Goal: Task Accomplishment & Management: Complete application form

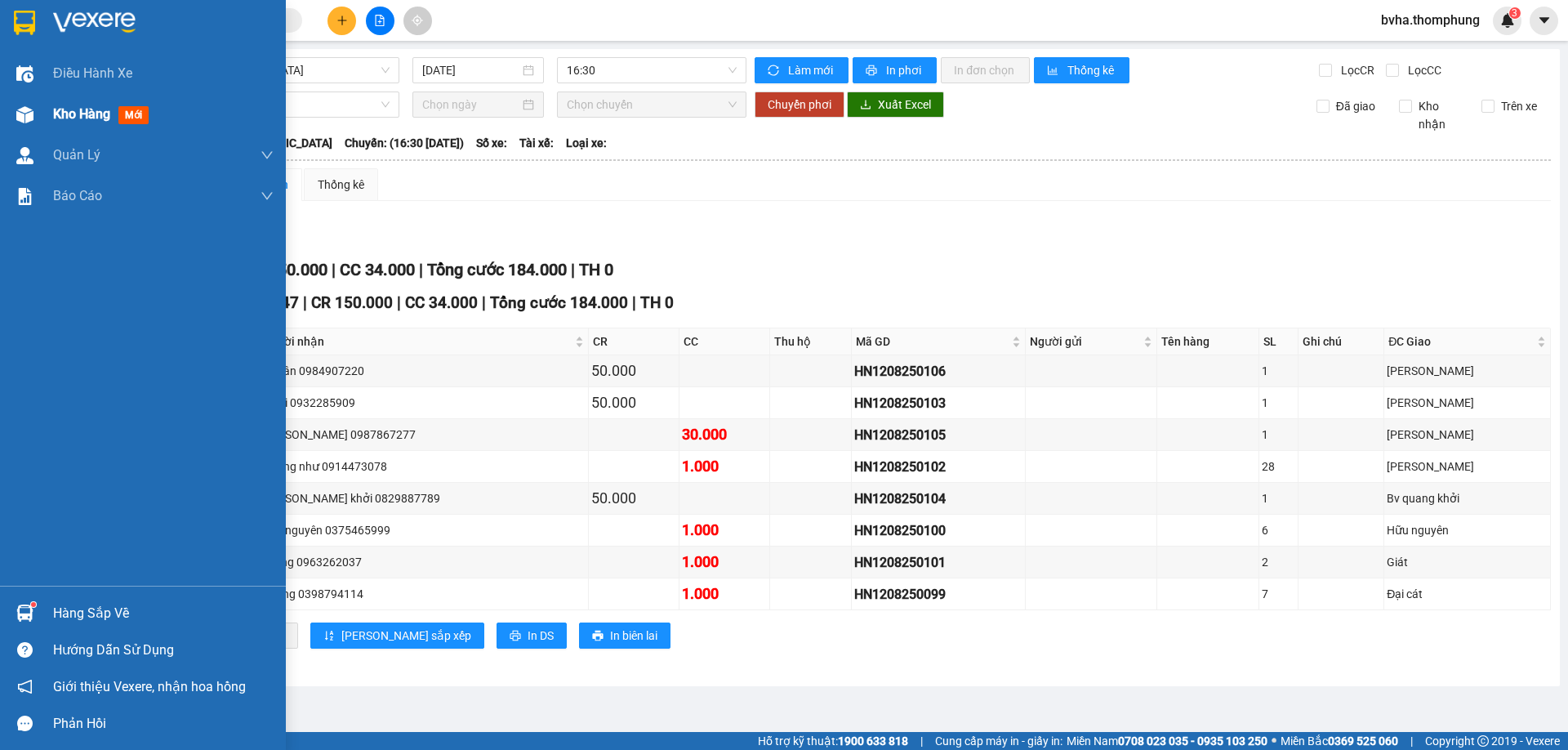
click at [20, 115] on img at bounding box center [25, 115] width 17 height 17
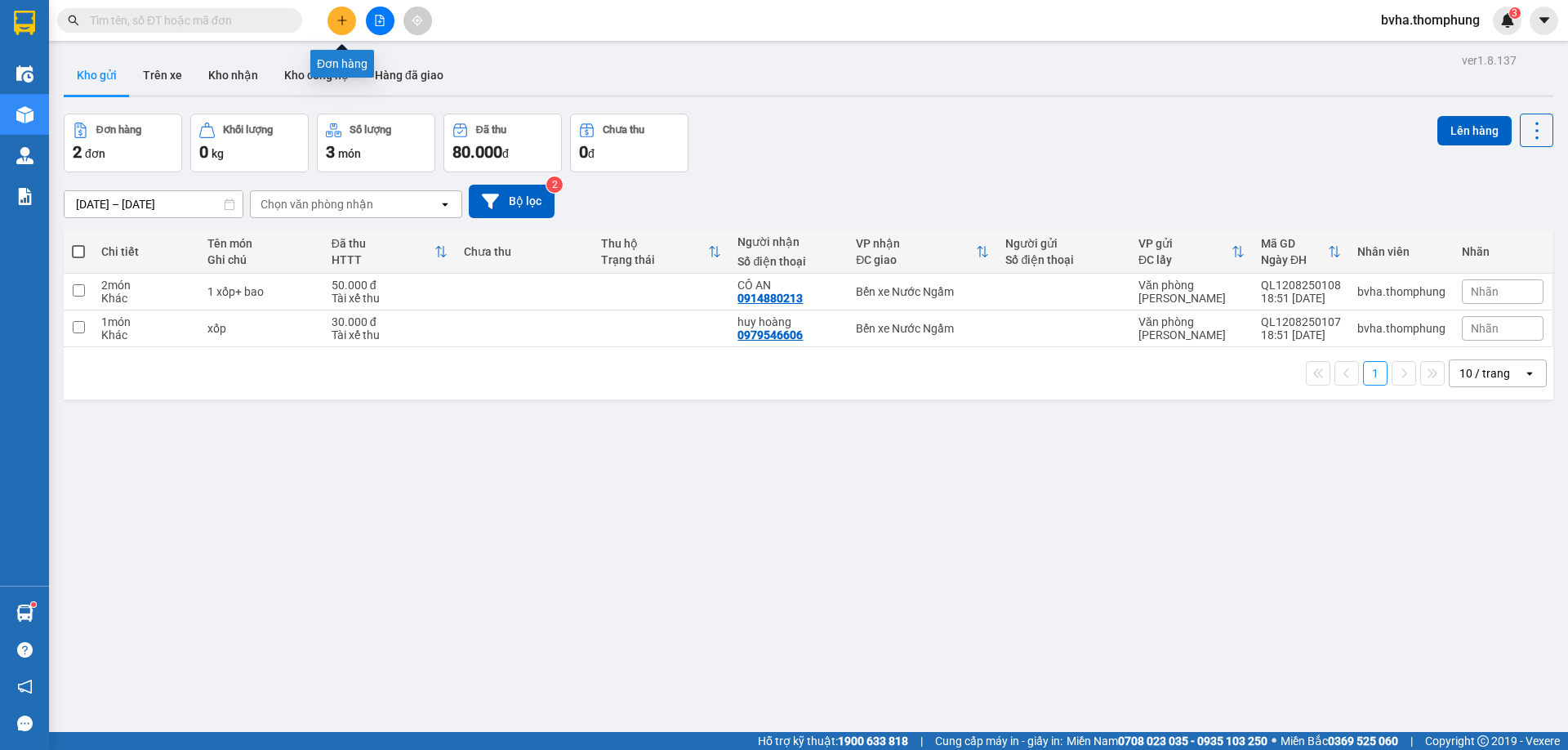
click at [346, 29] on button at bounding box center [342, 20] width 29 height 29
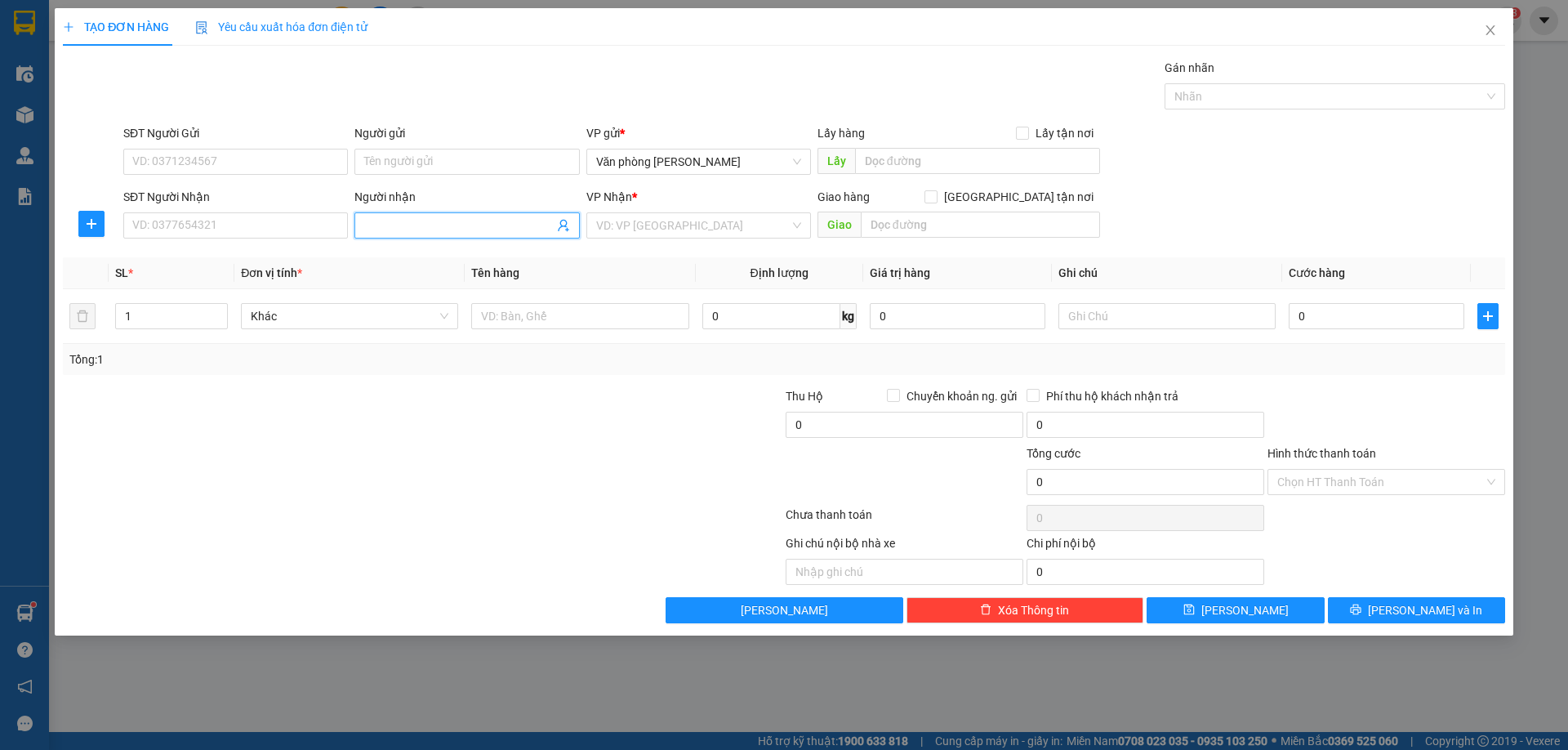
click at [481, 227] on input "Người nhận" at bounding box center [459, 226] width 189 height 18
click at [241, 224] on input "SĐT Người Nhận" at bounding box center [235, 226] width 225 height 26
type input "0865957820"
click at [232, 259] on div "0865957820 - [PERSON_NAME]" at bounding box center [235, 258] width 205 height 18
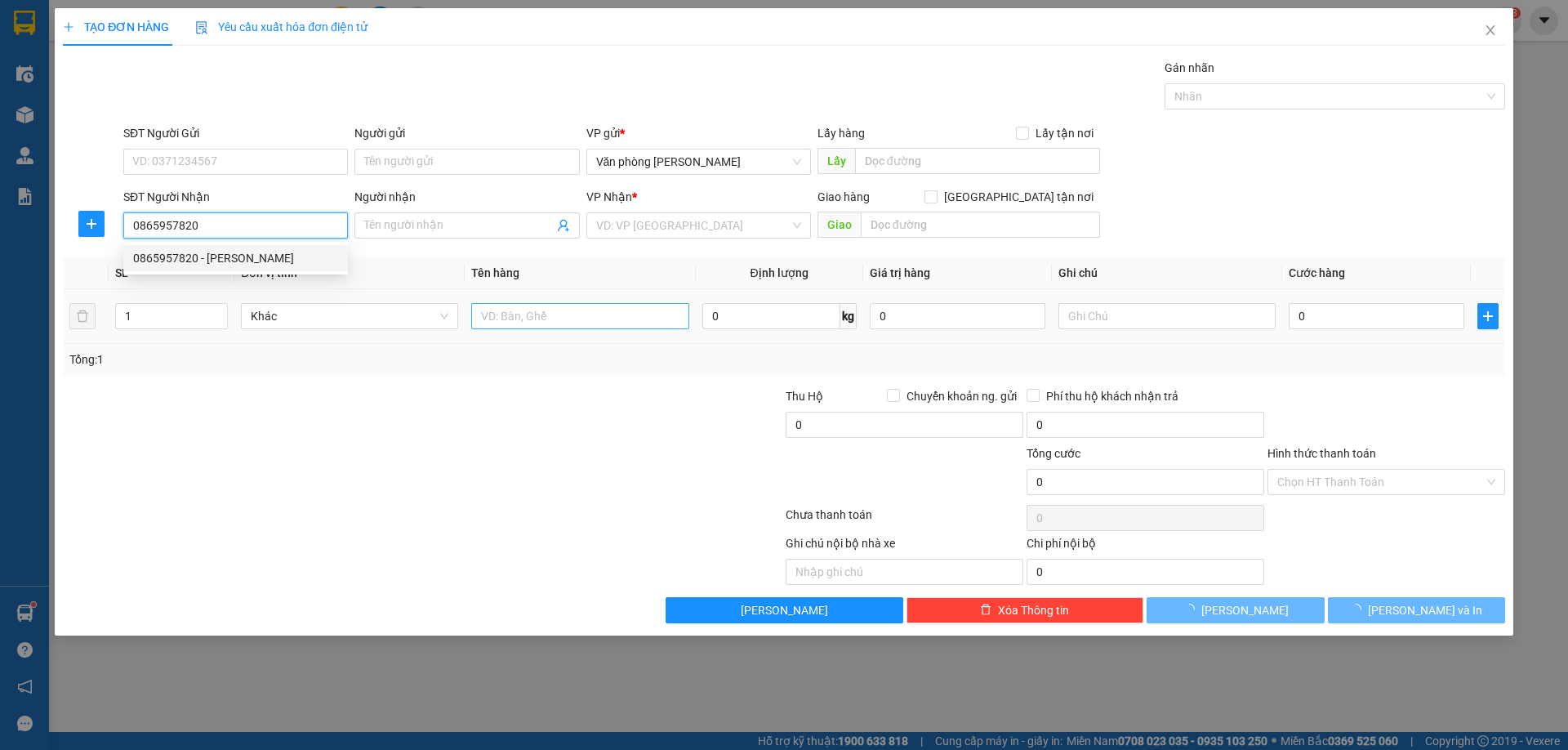
type input "[PERSON_NAME]"
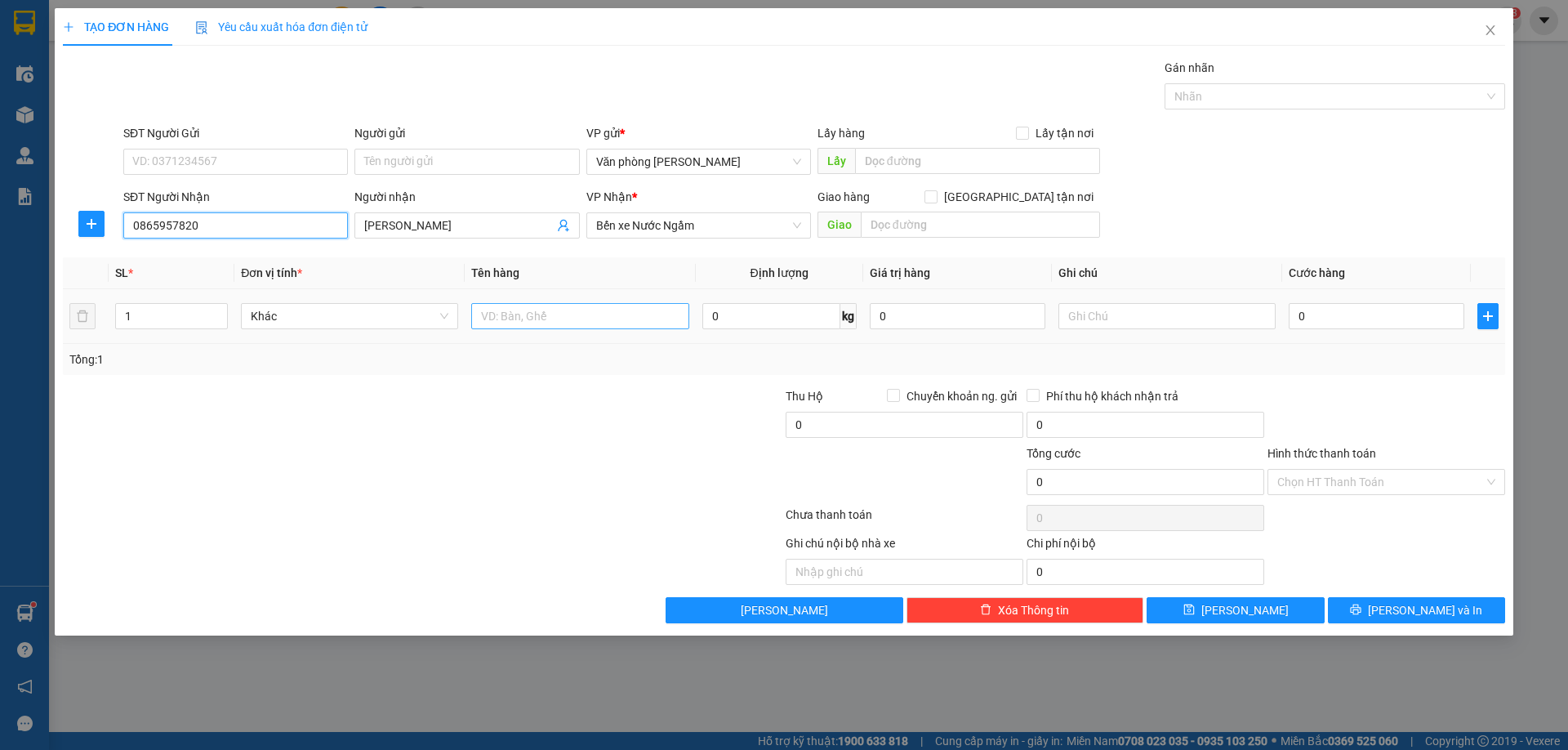
type input "0865957820"
click at [561, 321] on input "text" at bounding box center [580, 317] width 217 height 26
type input "T GIẤY"
click at [1323, 315] on input "0" at bounding box center [1376, 317] width 176 height 26
type input "5"
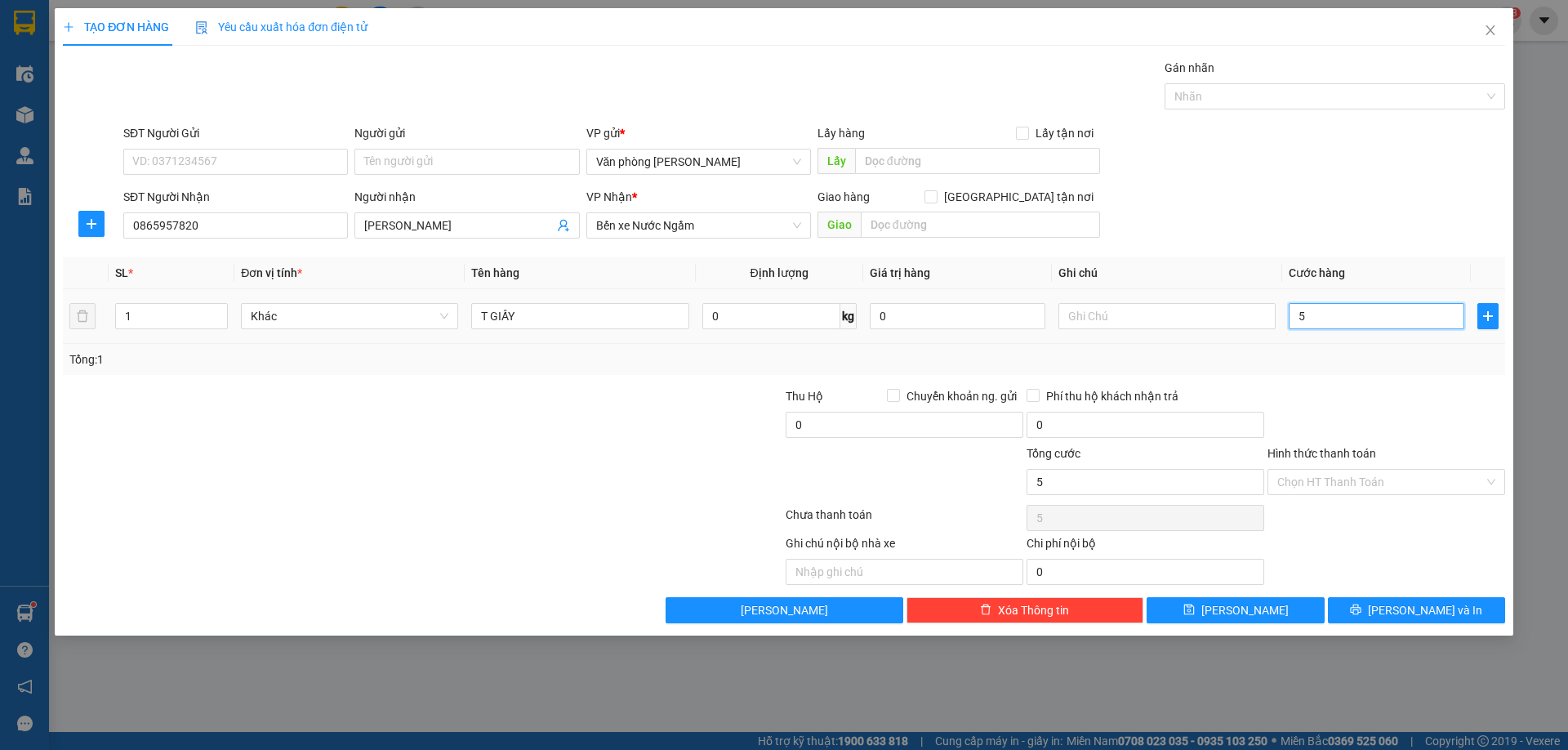
type input "5"
type input "50"
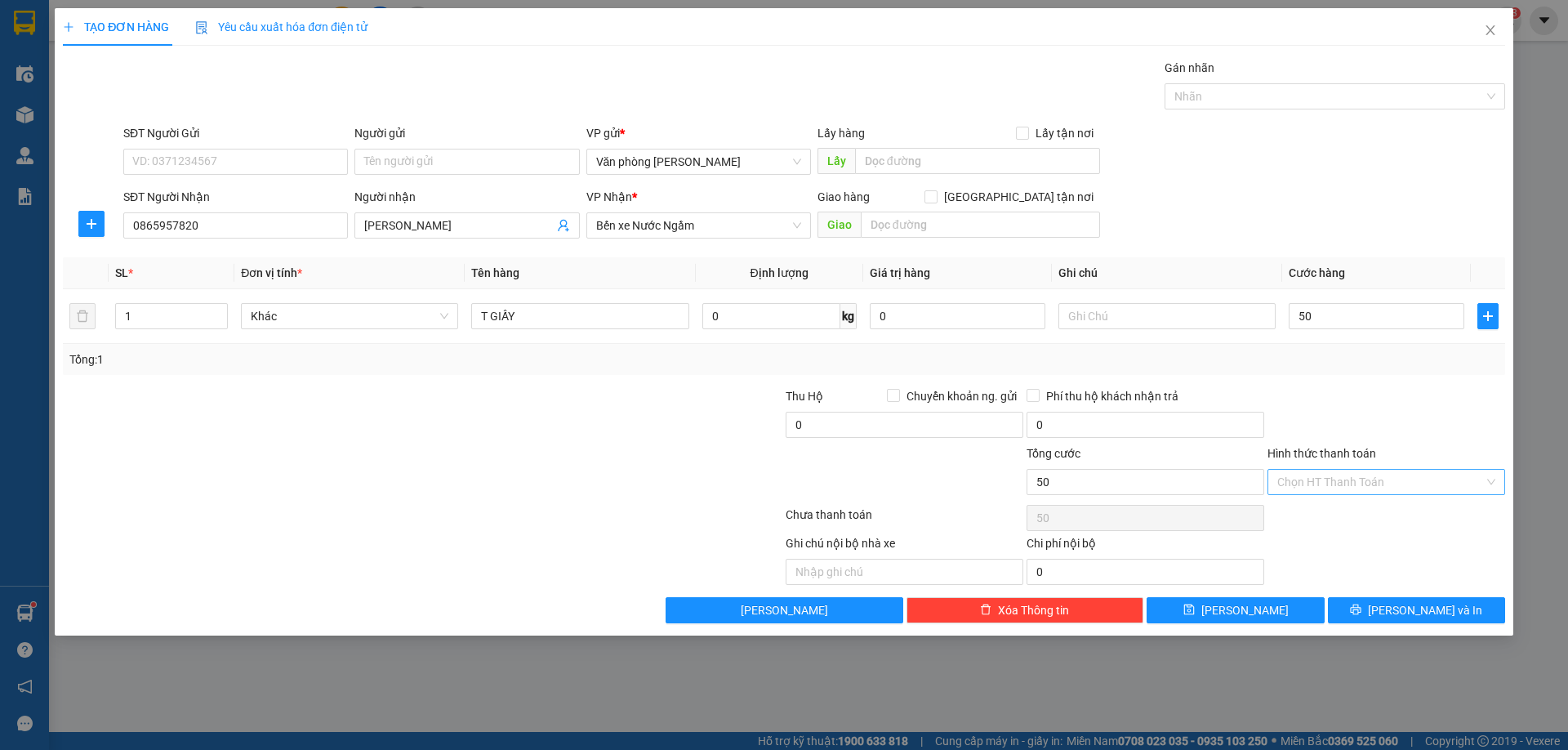
type input "50.000"
click at [1342, 475] on input "Hình thức thanh toán" at bounding box center [1380, 482] width 207 height 25
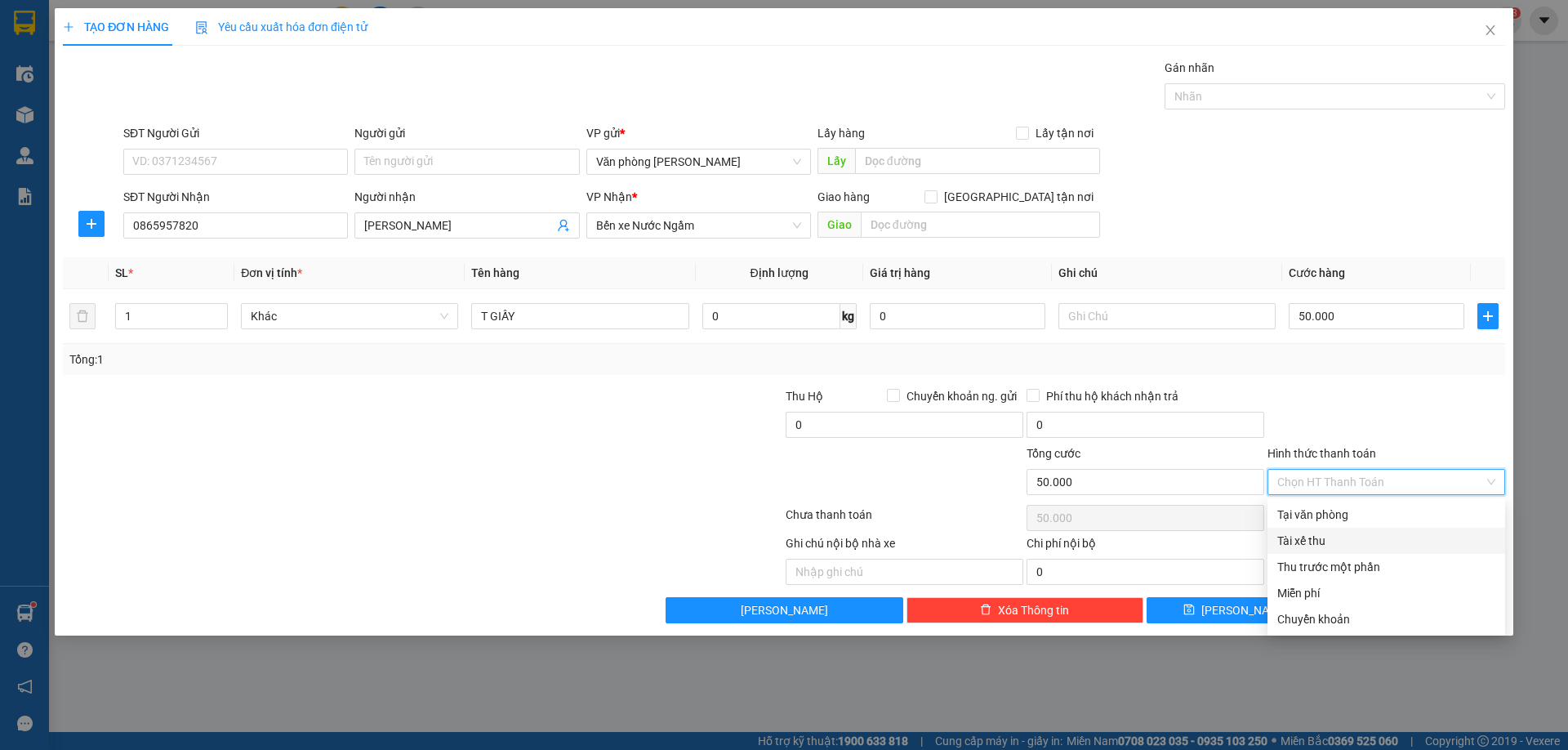
click at [1315, 542] on div "Tài xế thu" at bounding box center [1386, 541] width 218 height 18
type input "0"
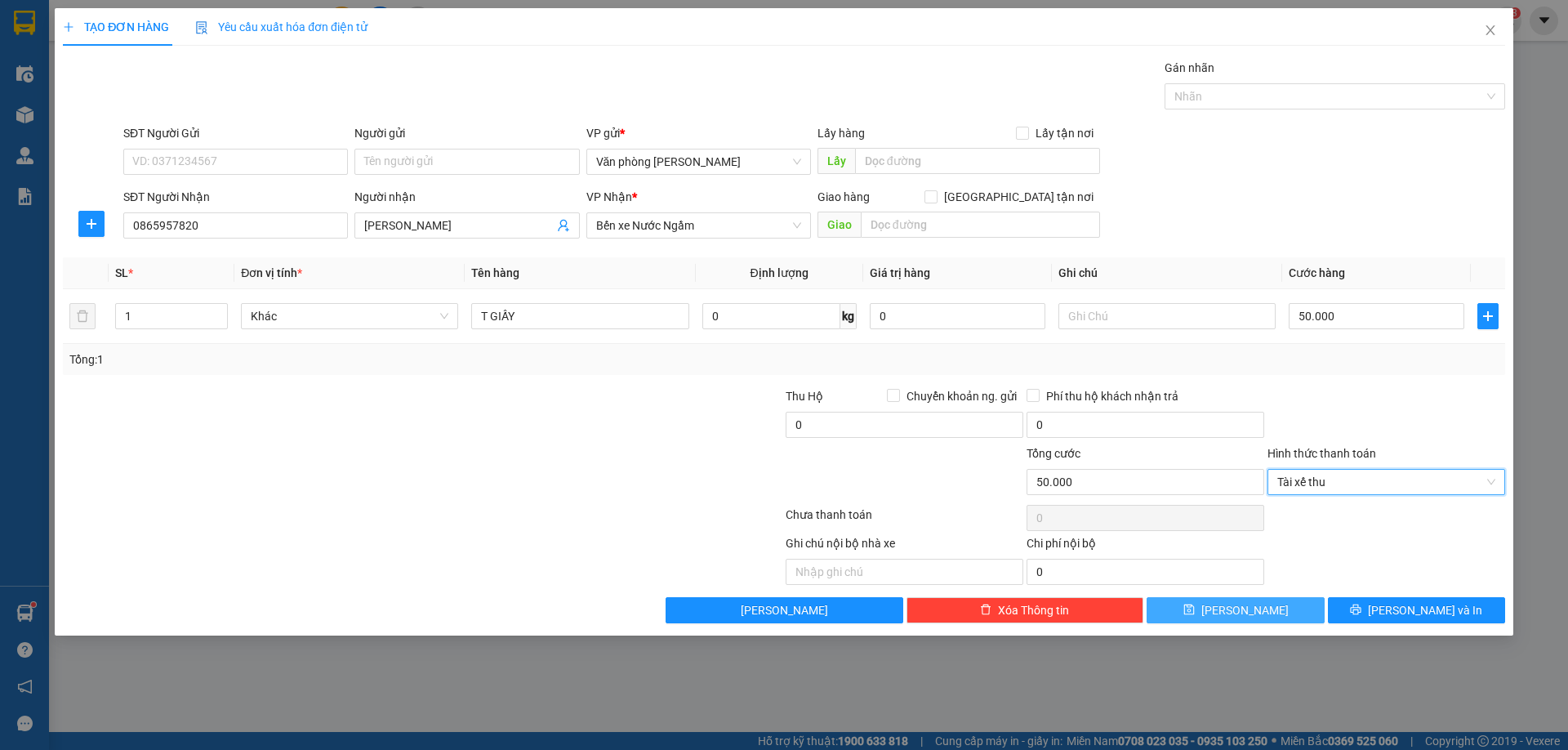
click at [1214, 603] on button "[PERSON_NAME]" at bounding box center [1235, 610] width 177 height 26
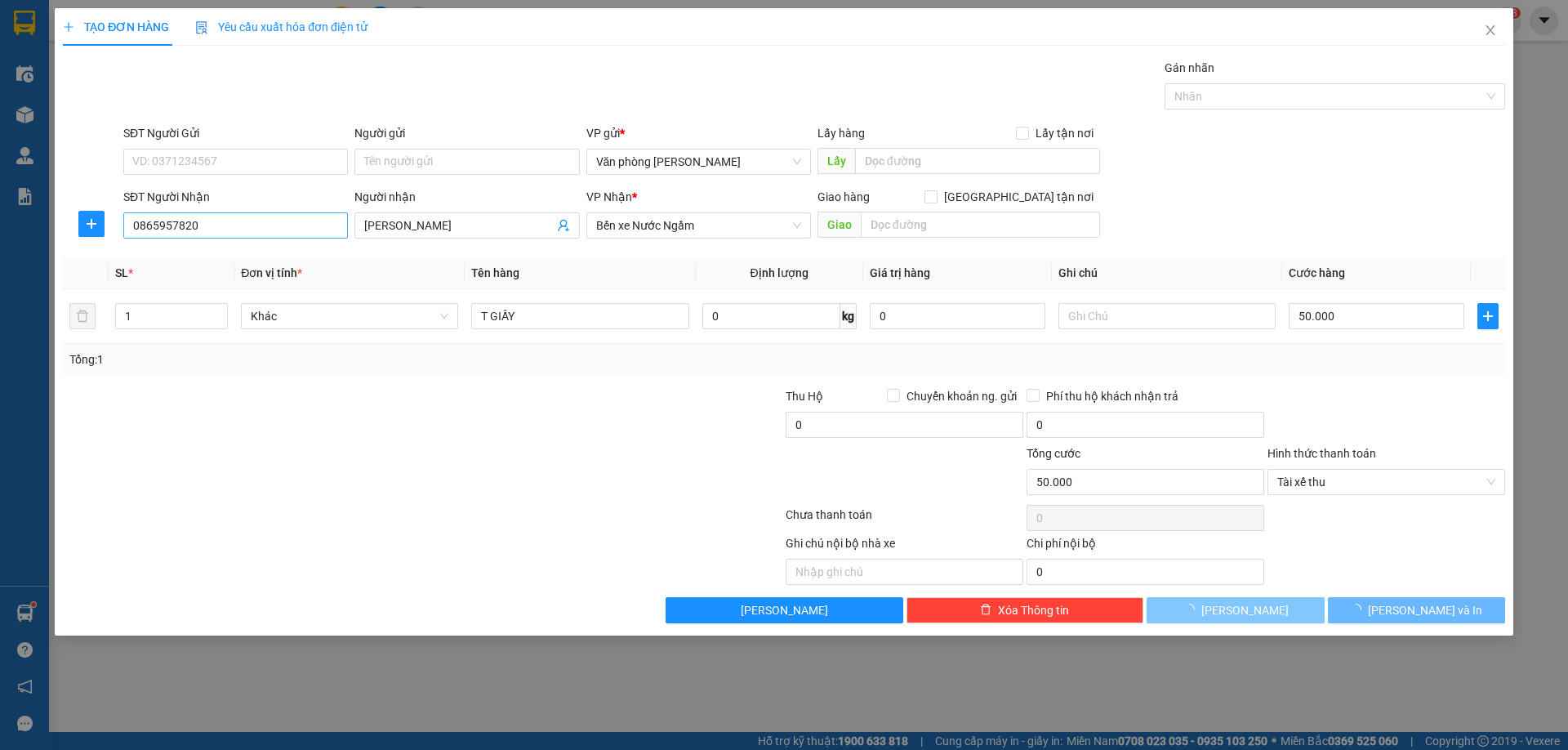
type input "0"
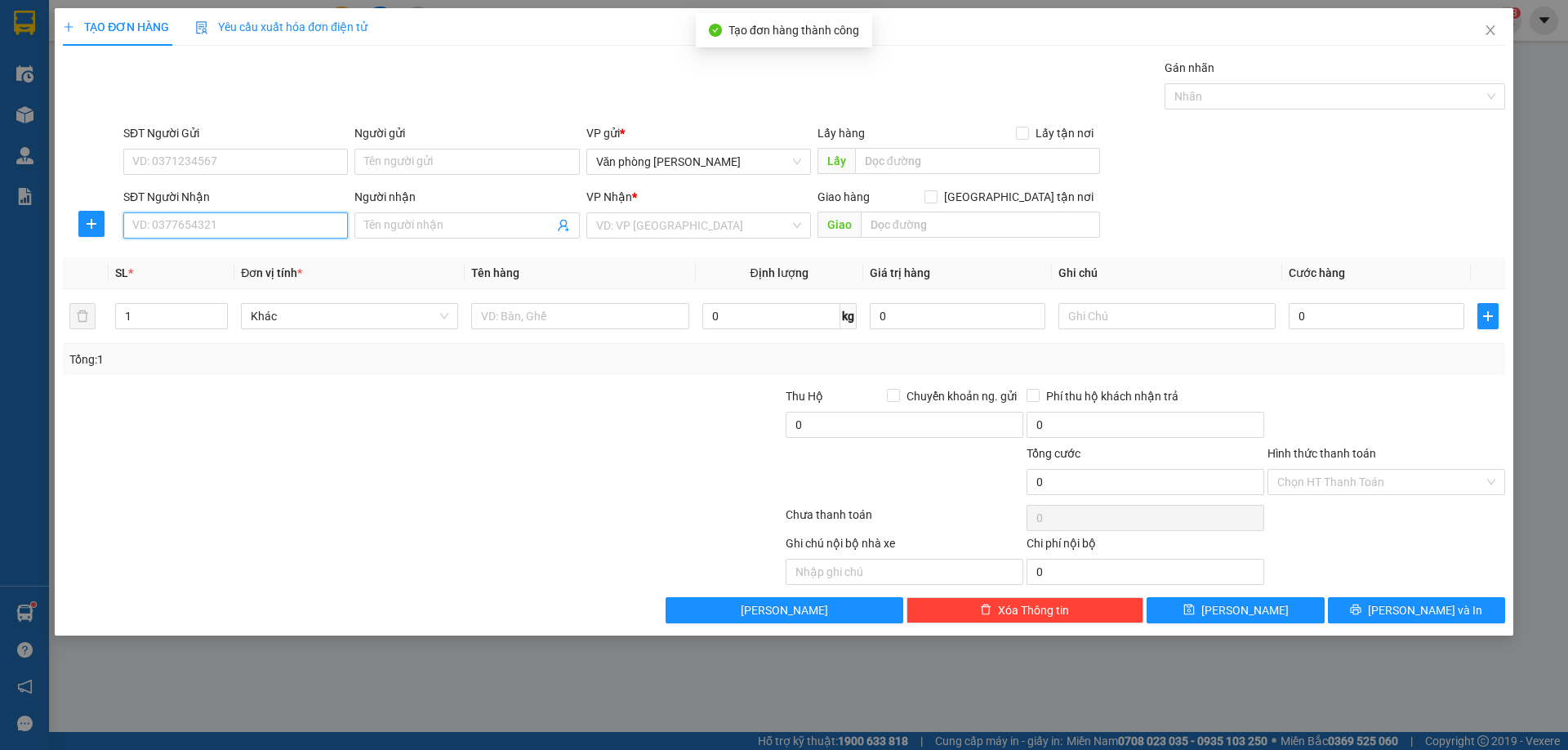
click at [241, 231] on input "SĐT Người Nhận" at bounding box center [235, 226] width 225 height 26
click at [247, 252] on div "0936435399 - Hằng" at bounding box center [235, 258] width 205 height 18
type input "0936435399"
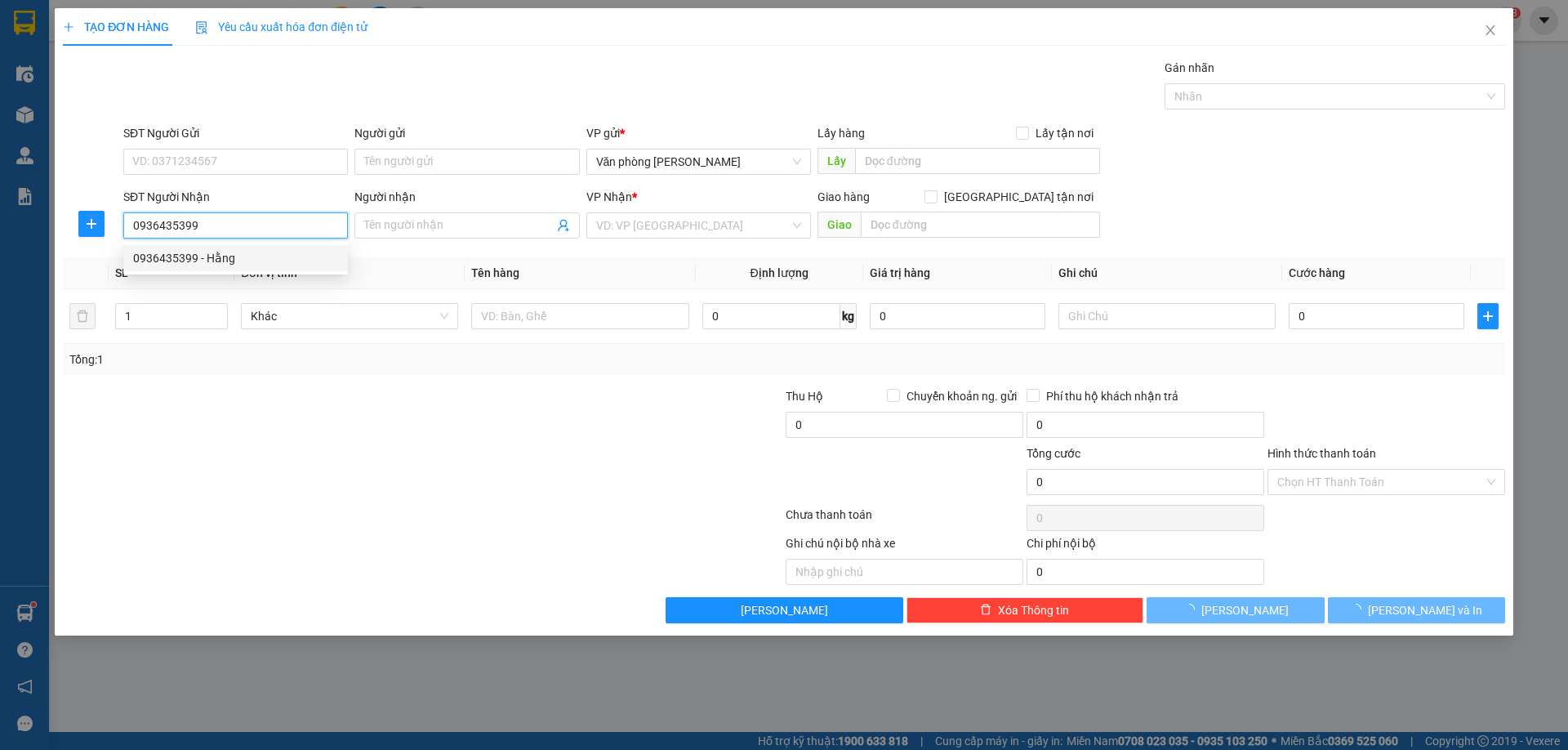
type input "Hằng"
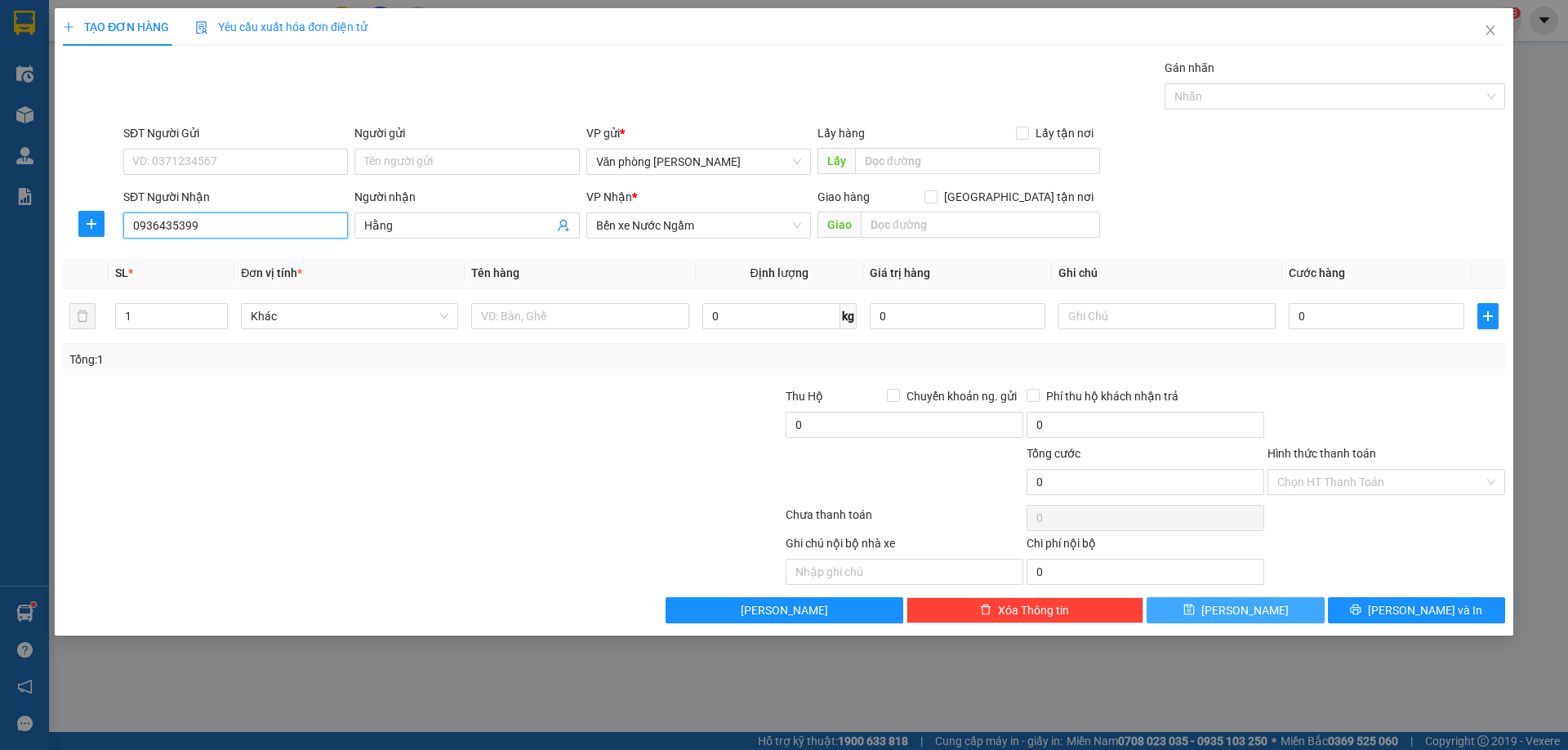
type input "0936435399"
click at [1195, 610] on icon "save" at bounding box center [1189, 609] width 11 height 11
click at [421, 170] on input "Người gửi" at bounding box center [467, 162] width 225 height 26
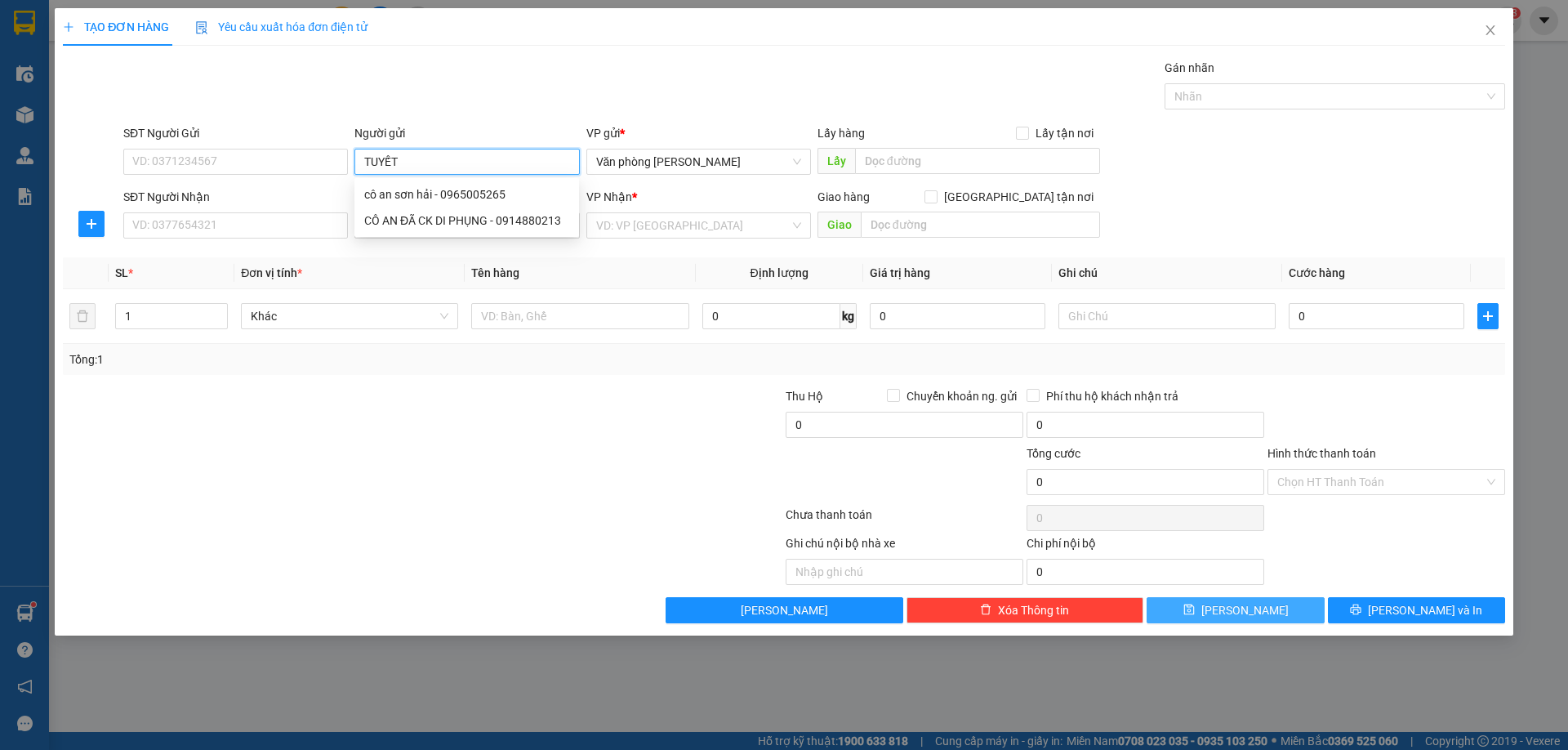
type input "TUYẾT"
click at [445, 245] on div "TUYẾT KEM - 0961096671" at bounding box center [467, 247] width 205 height 18
type input "0961096671"
type input "TUYẾT KEM"
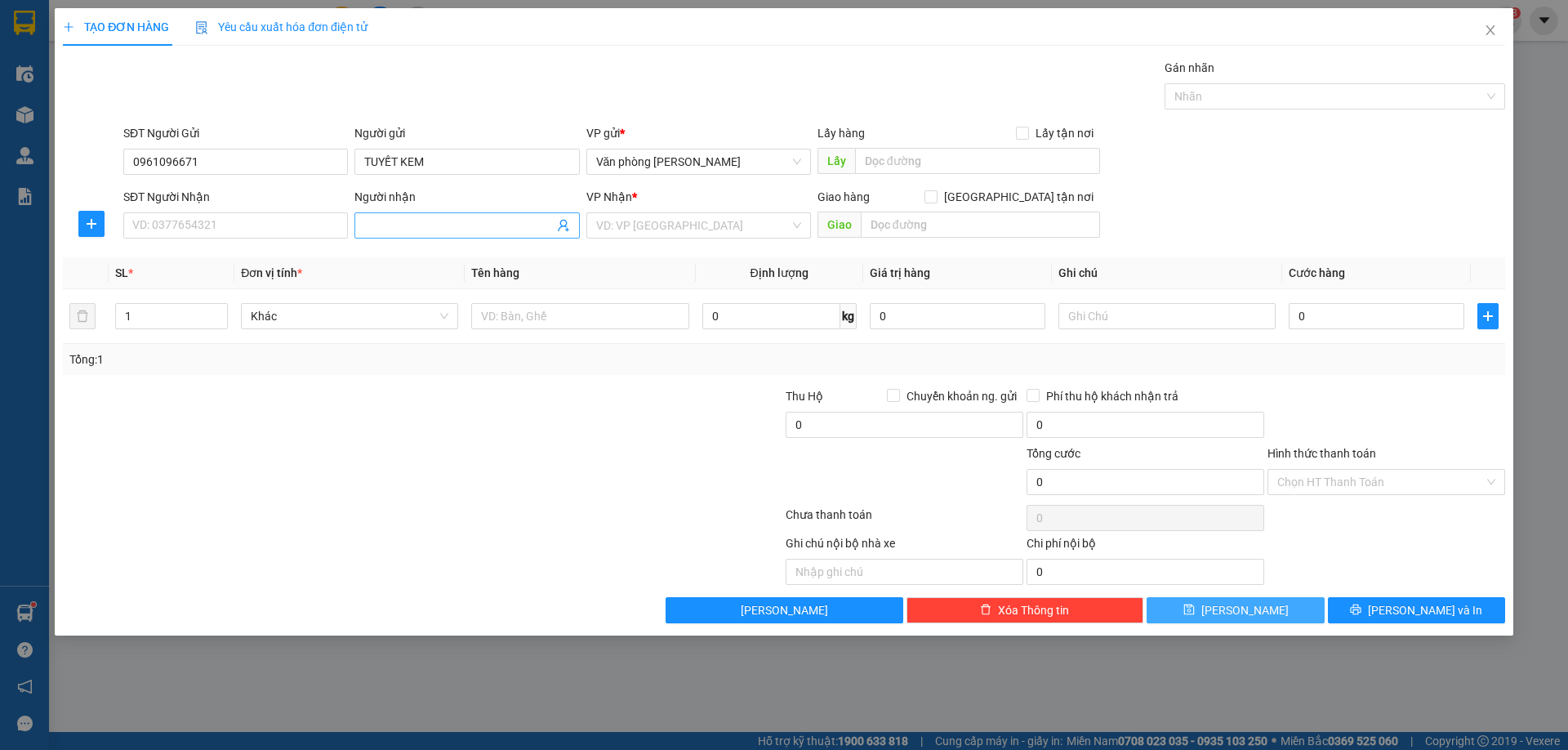
click at [438, 236] on span at bounding box center [467, 226] width 225 height 26
type input "[PERSON_NAME]"
click at [647, 227] on input "search" at bounding box center [692, 226] width 194 height 25
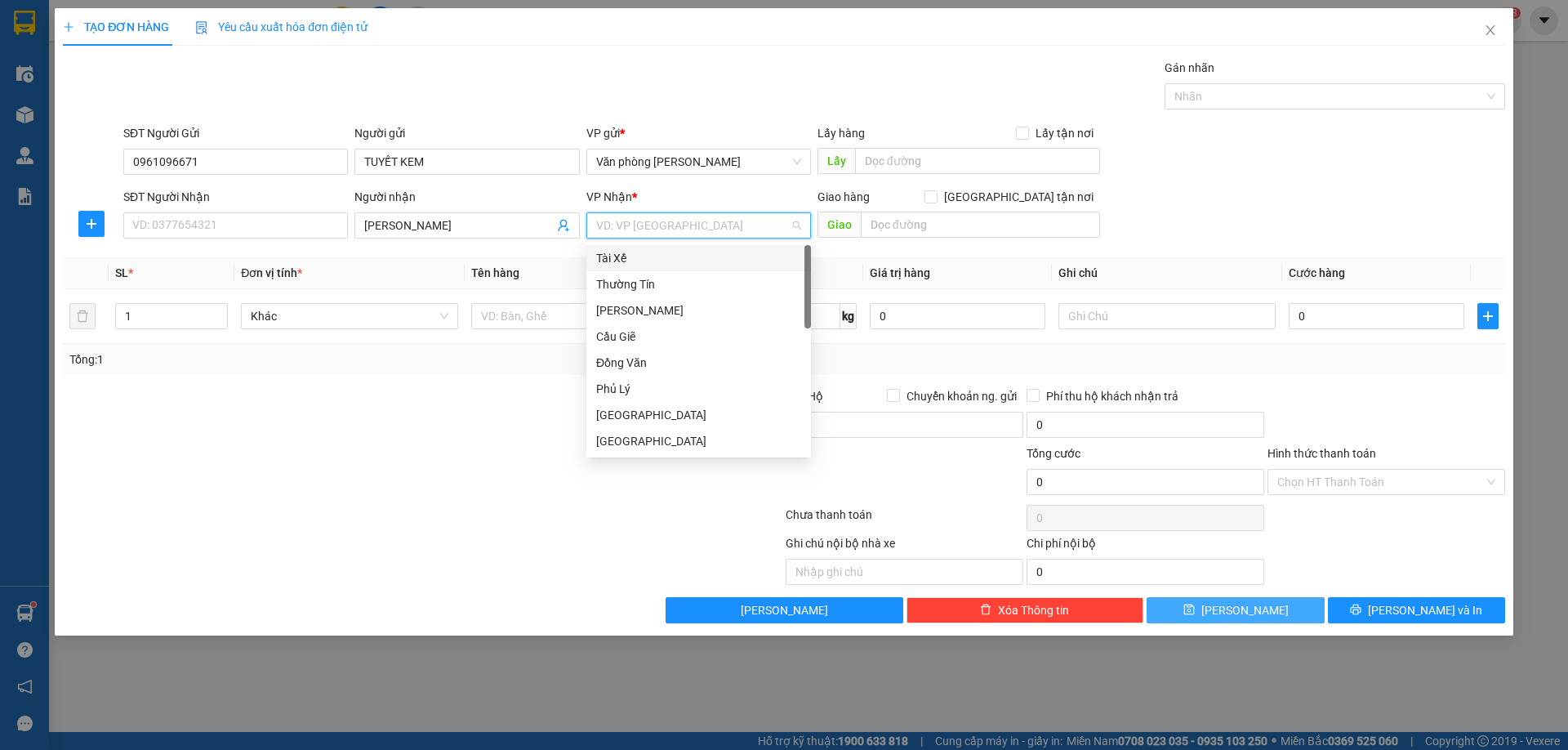
type input "B"
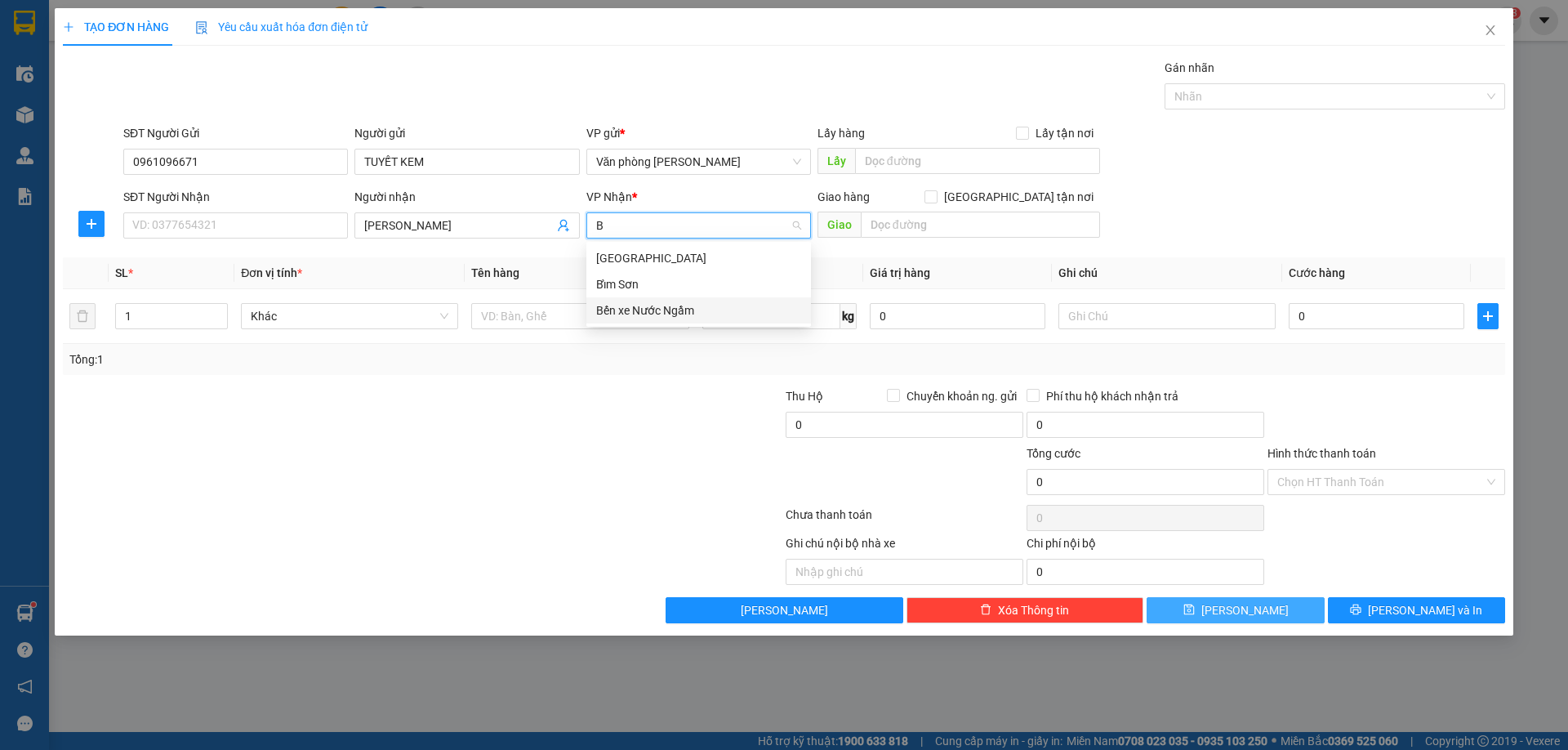
click at [600, 317] on div "Bến xe Nước Ngầm" at bounding box center [698, 311] width 205 height 18
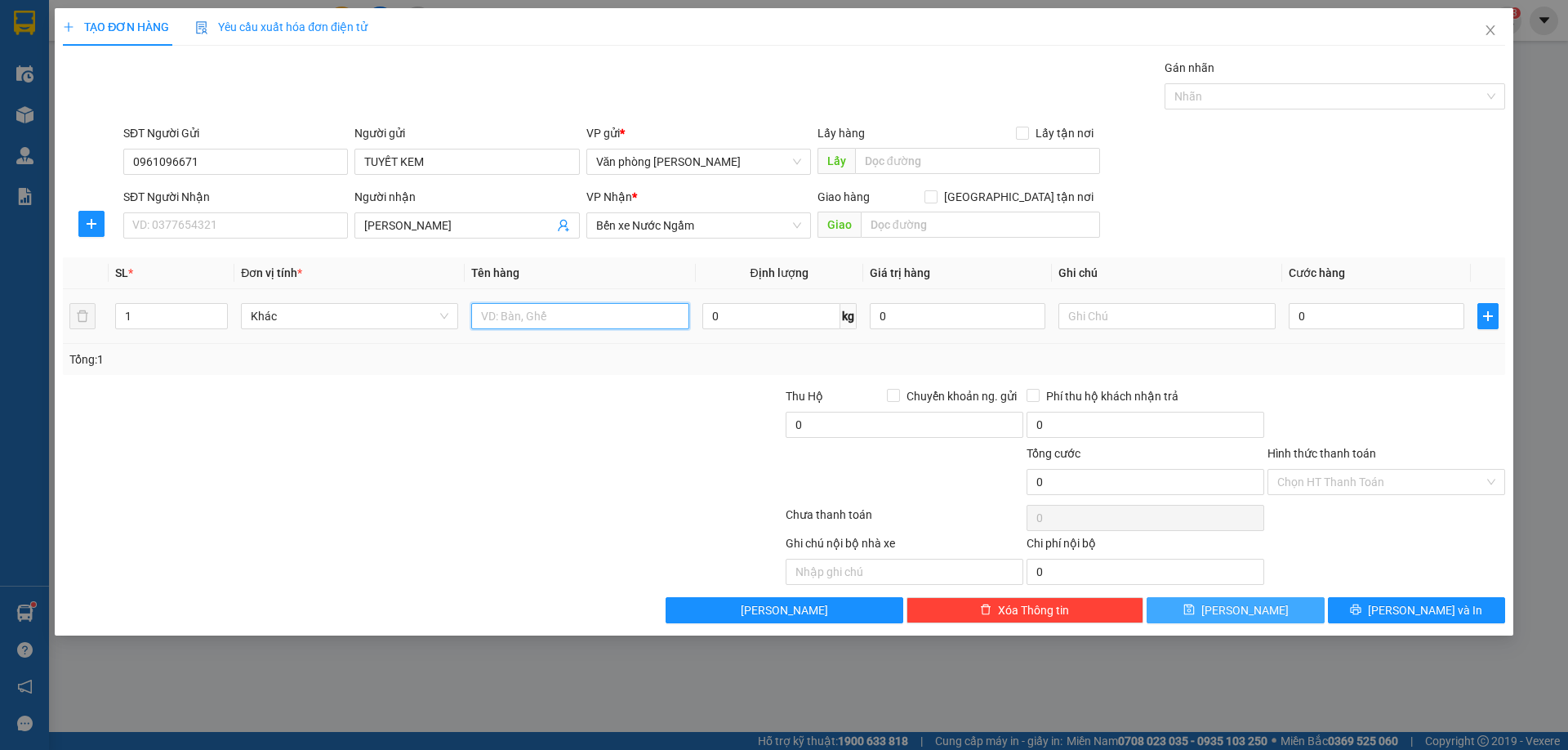
click at [579, 314] on input "text" at bounding box center [580, 317] width 217 height 26
type input "XỐP"
click at [1194, 604] on icon "save" at bounding box center [1189, 609] width 11 height 11
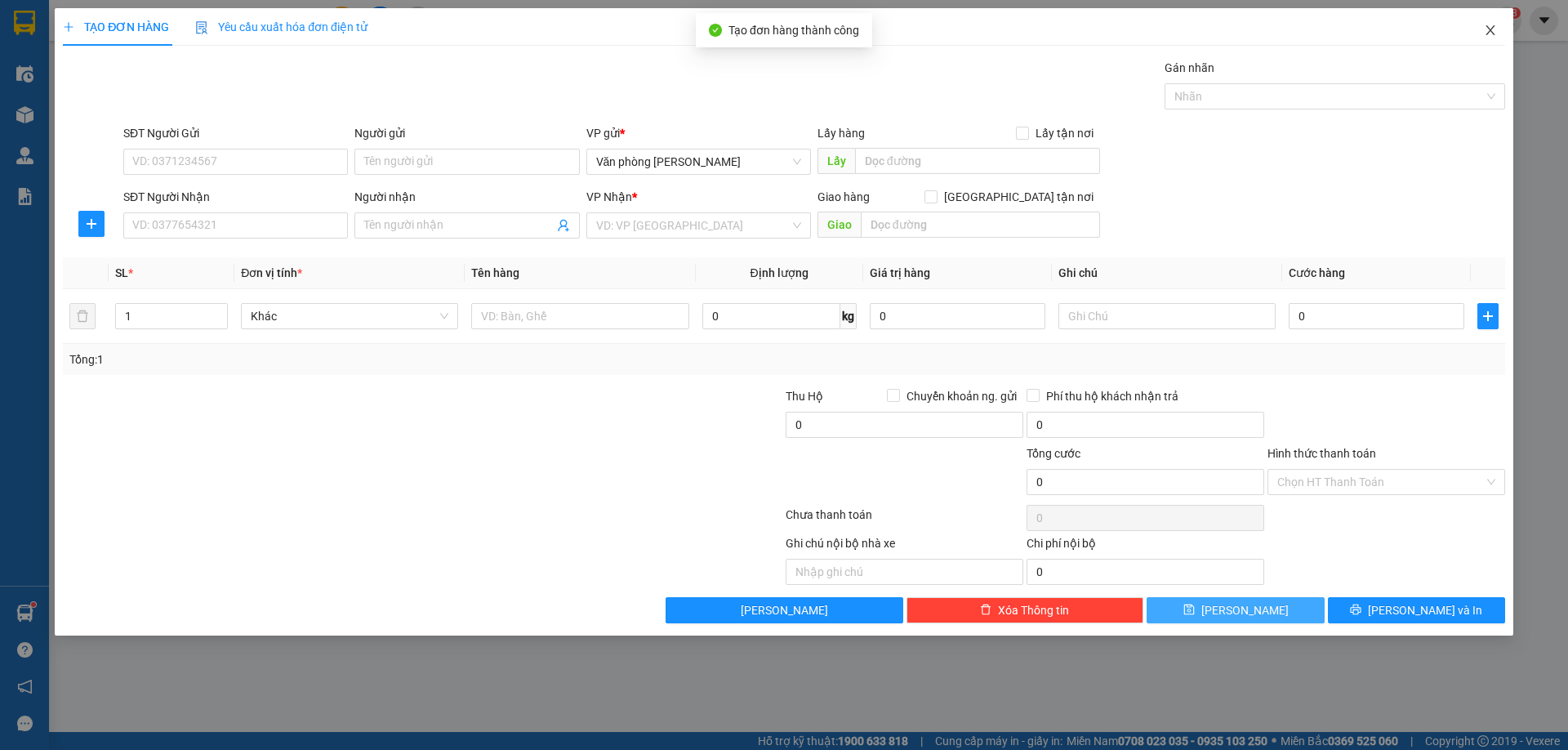
click at [1486, 35] on icon "close" at bounding box center [1490, 30] width 13 height 13
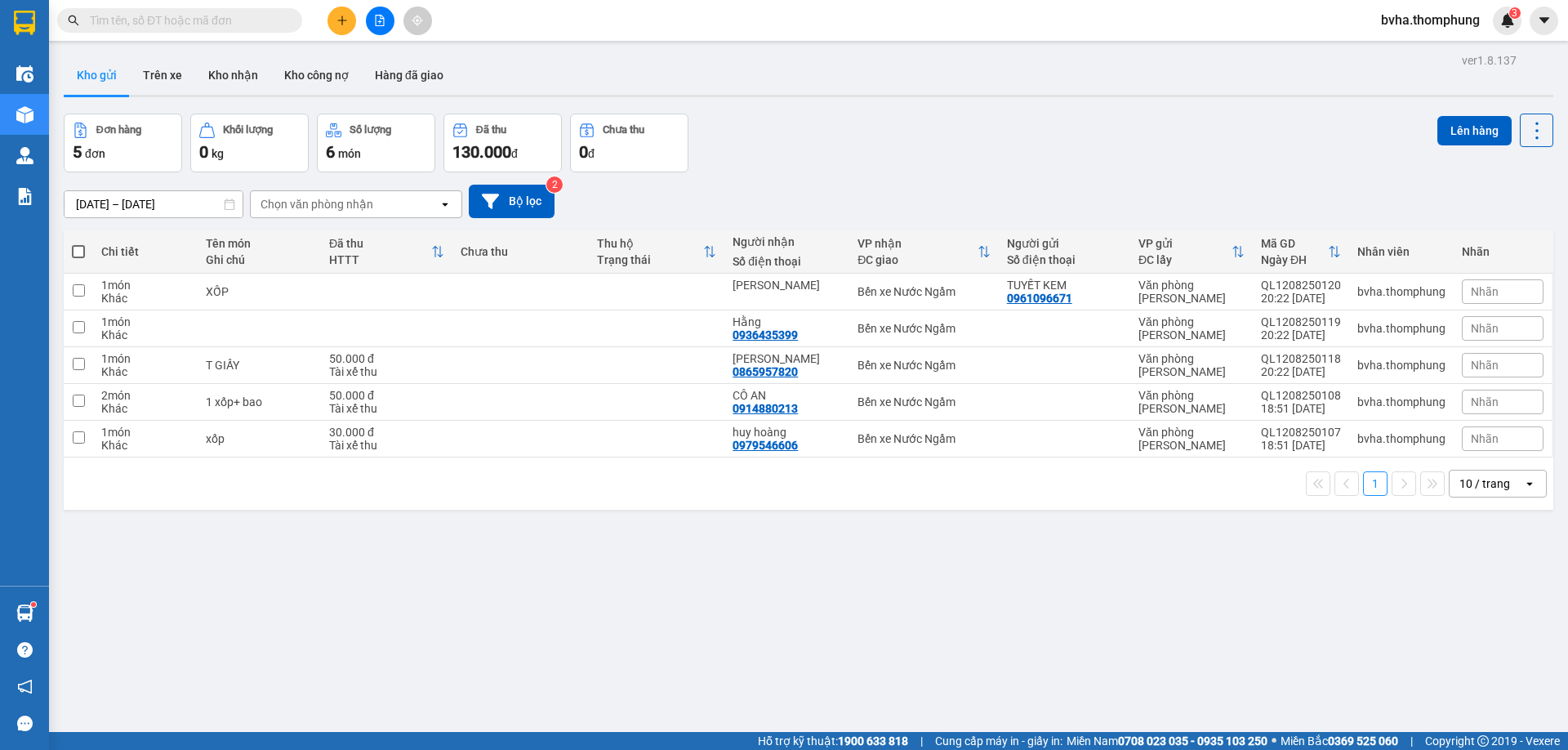
click at [340, 29] on button at bounding box center [342, 20] width 29 height 29
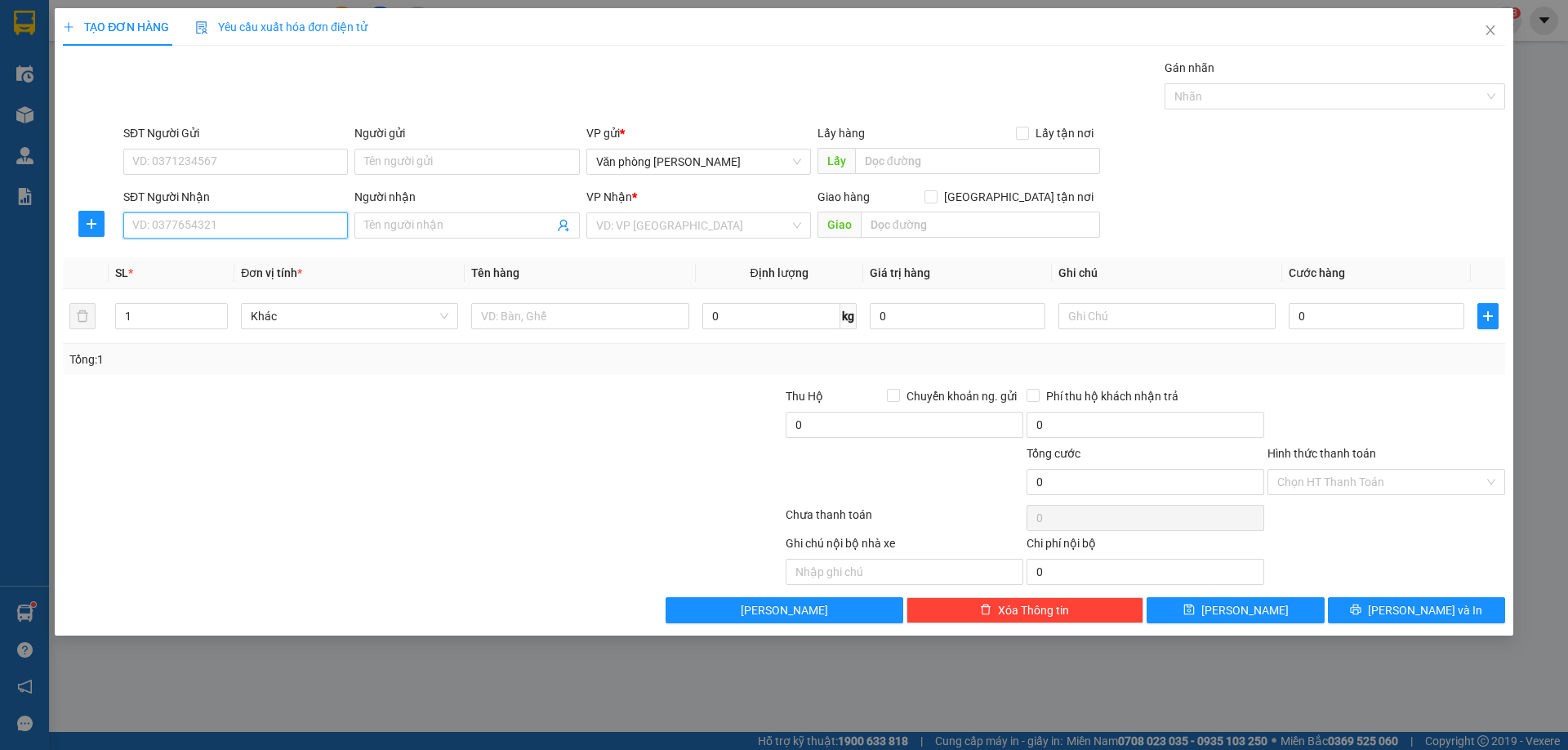
click at [276, 227] on input "SĐT Người Nhận" at bounding box center [235, 226] width 225 height 26
click at [249, 263] on div "0913239269 - cậu Thi, bao ship 70K" at bounding box center [235, 258] width 205 height 18
type input "0913239269"
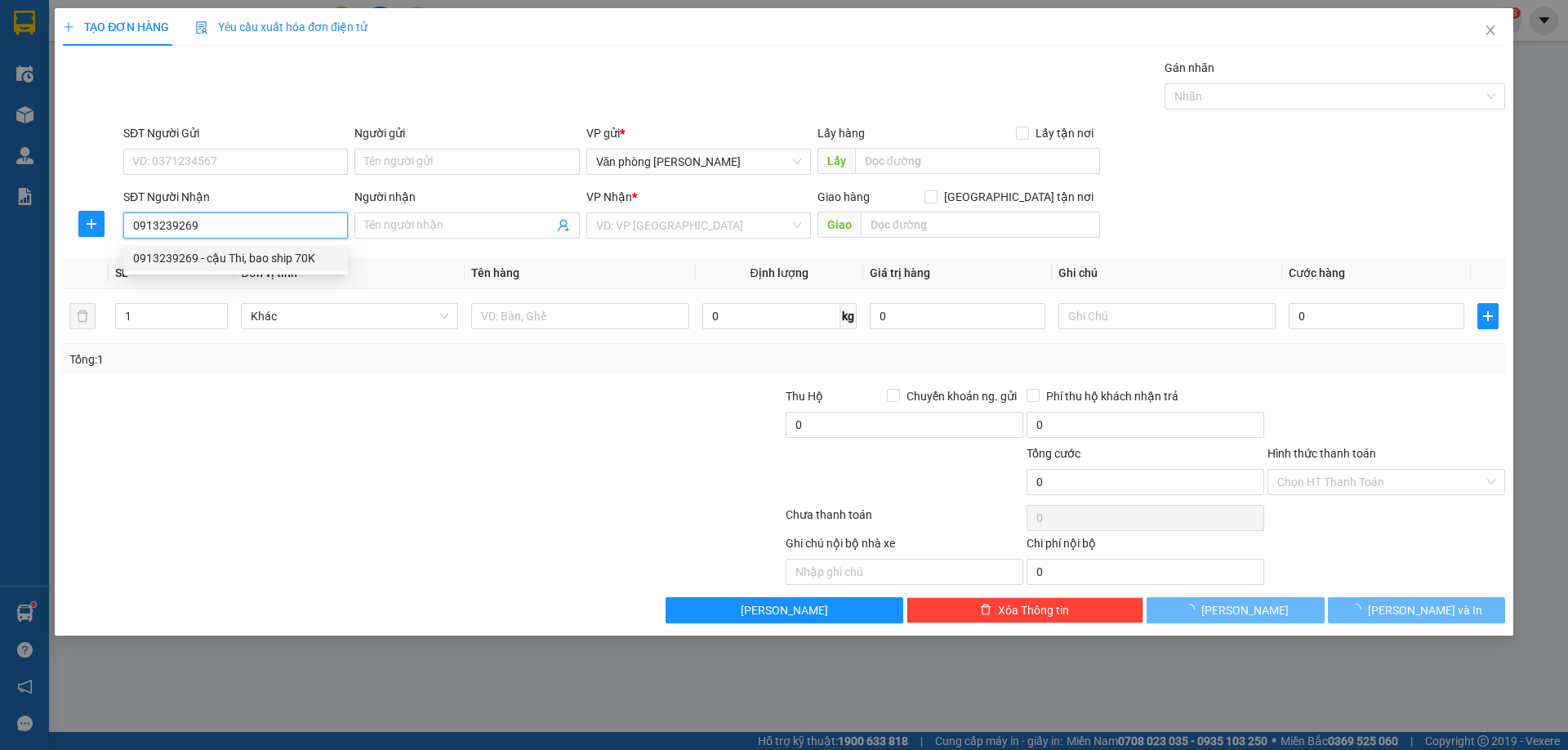
type input "cậu Thi, bao ship 70K"
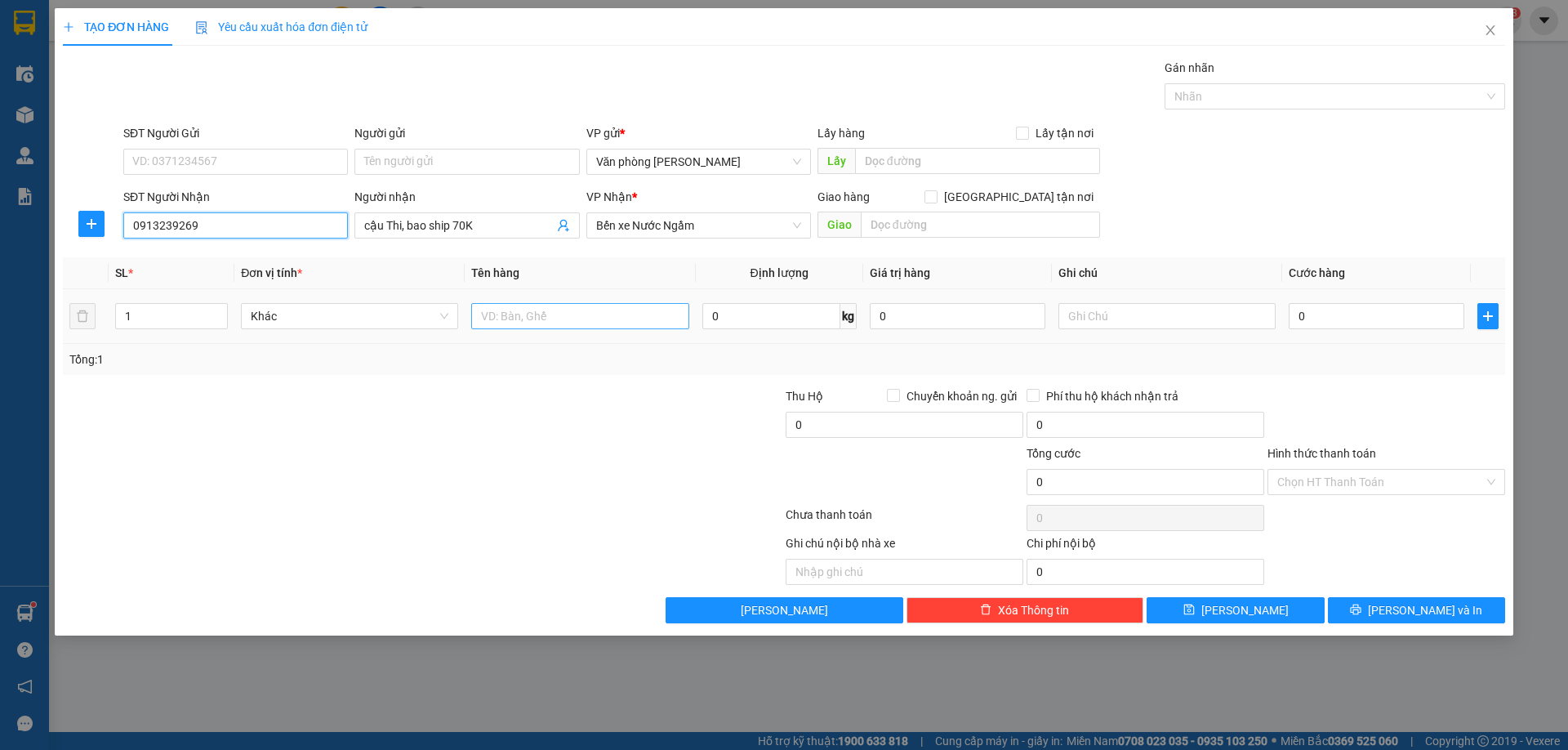
type input "0913239269"
click at [525, 310] on input "text" at bounding box center [580, 317] width 217 height 26
type input "XỐP"
click at [1343, 315] on input "0" at bounding box center [1376, 317] width 176 height 26
type input "5"
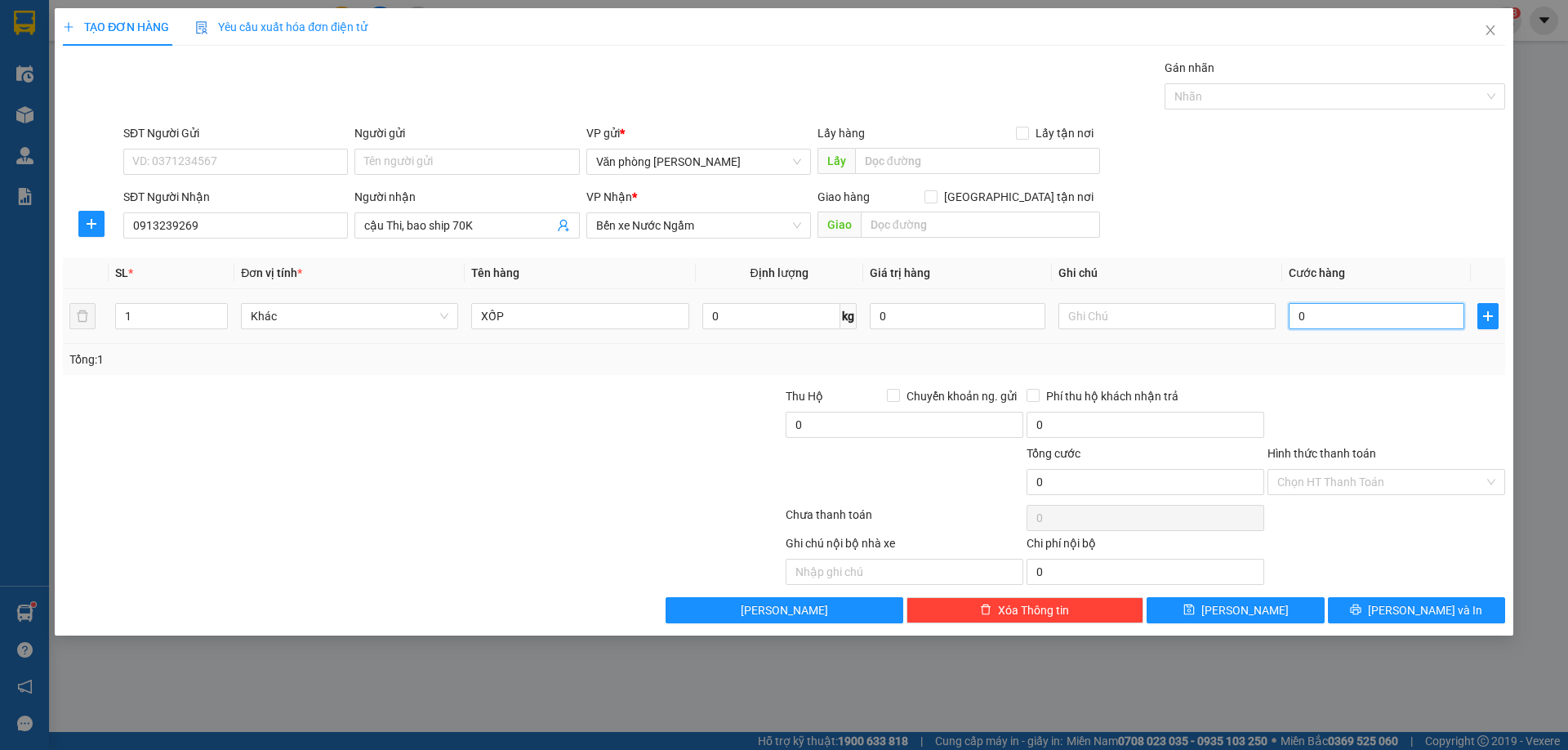
type input "5"
type input "50"
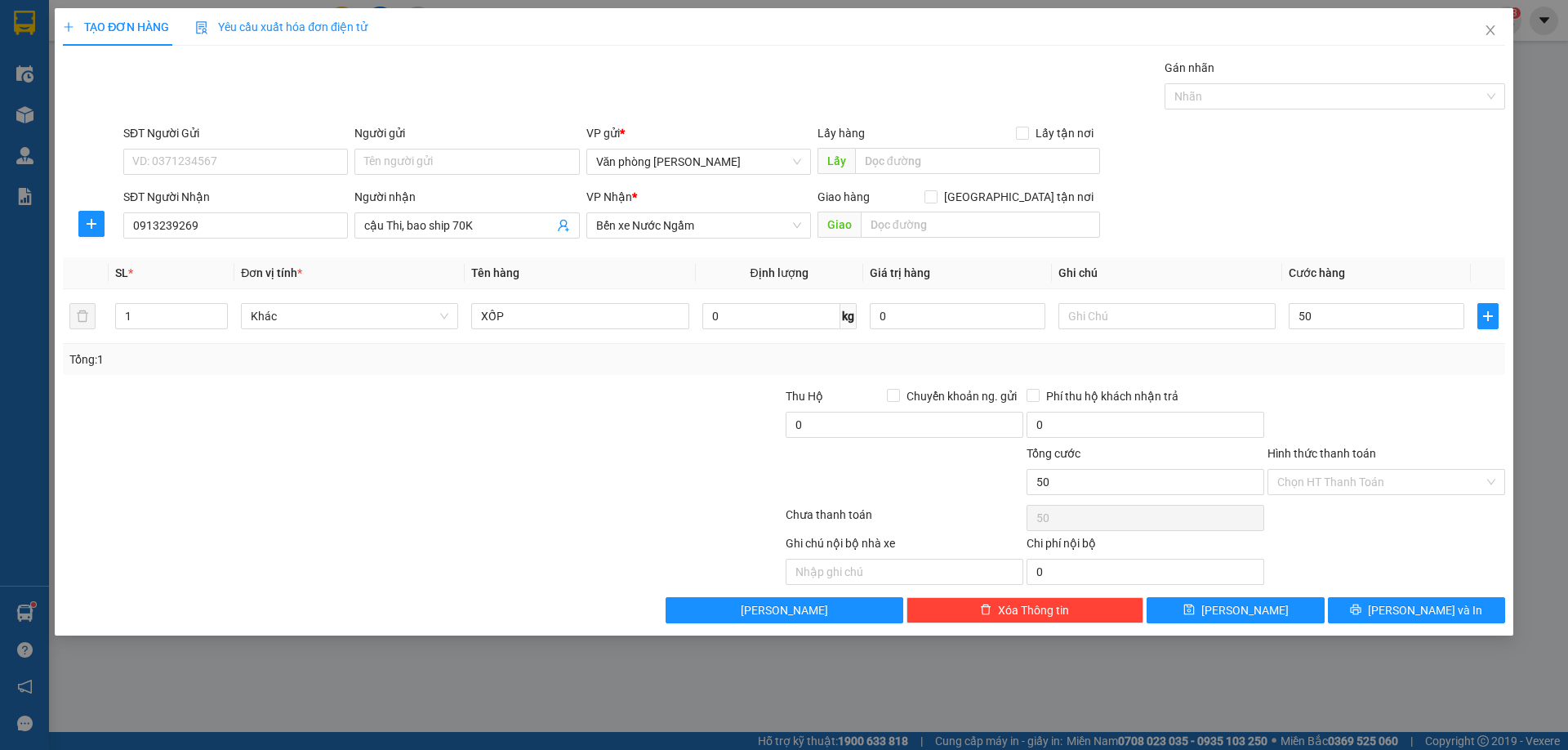
type input "50.000"
click at [694, 402] on div at bounding box center [663, 416] width 241 height 57
click at [1436, 482] on input "Hình thức thanh toán" at bounding box center [1380, 482] width 207 height 25
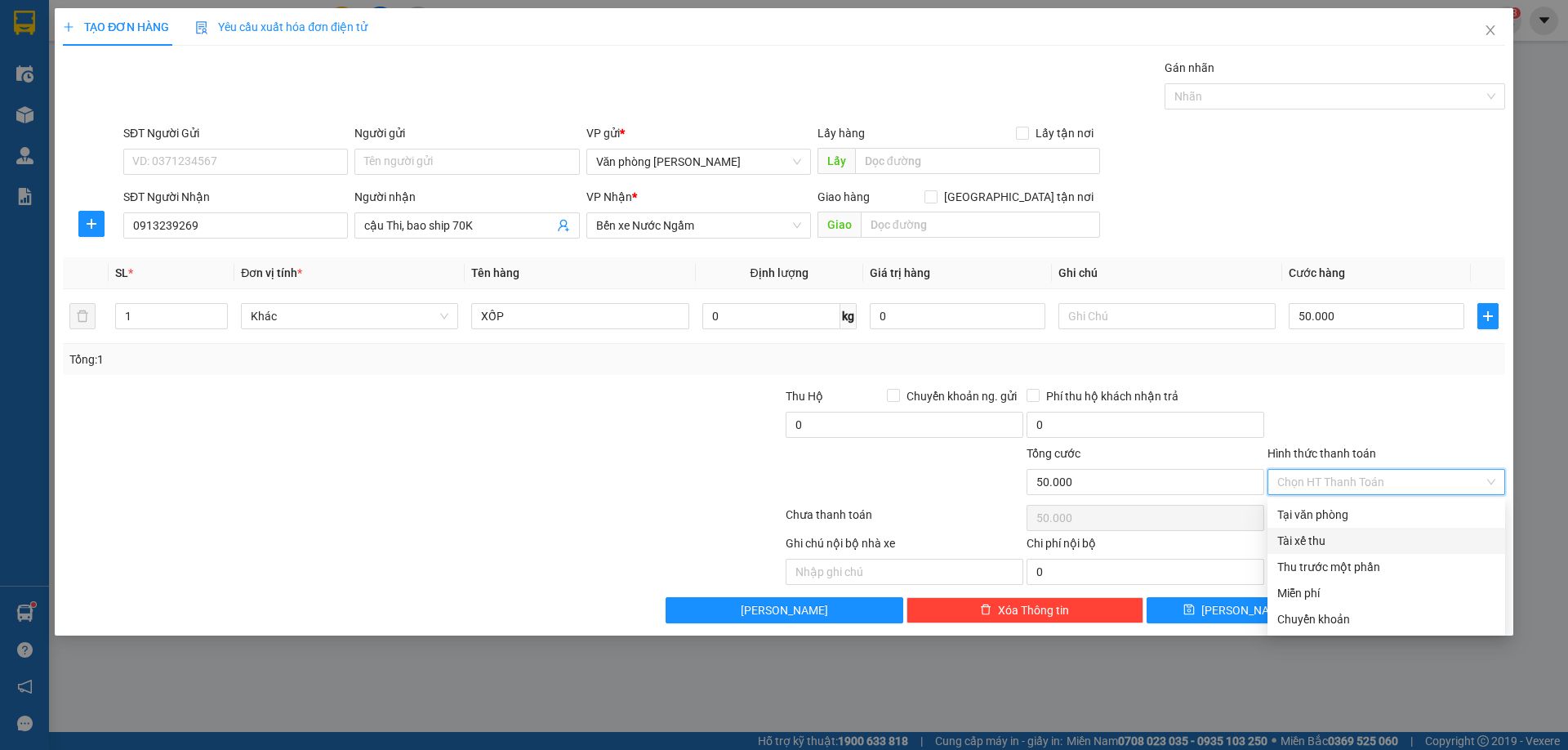
click at [1310, 537] on div "Tài xế thu" at bounding box center [1386, 541] width 218 height 18
type input "0"
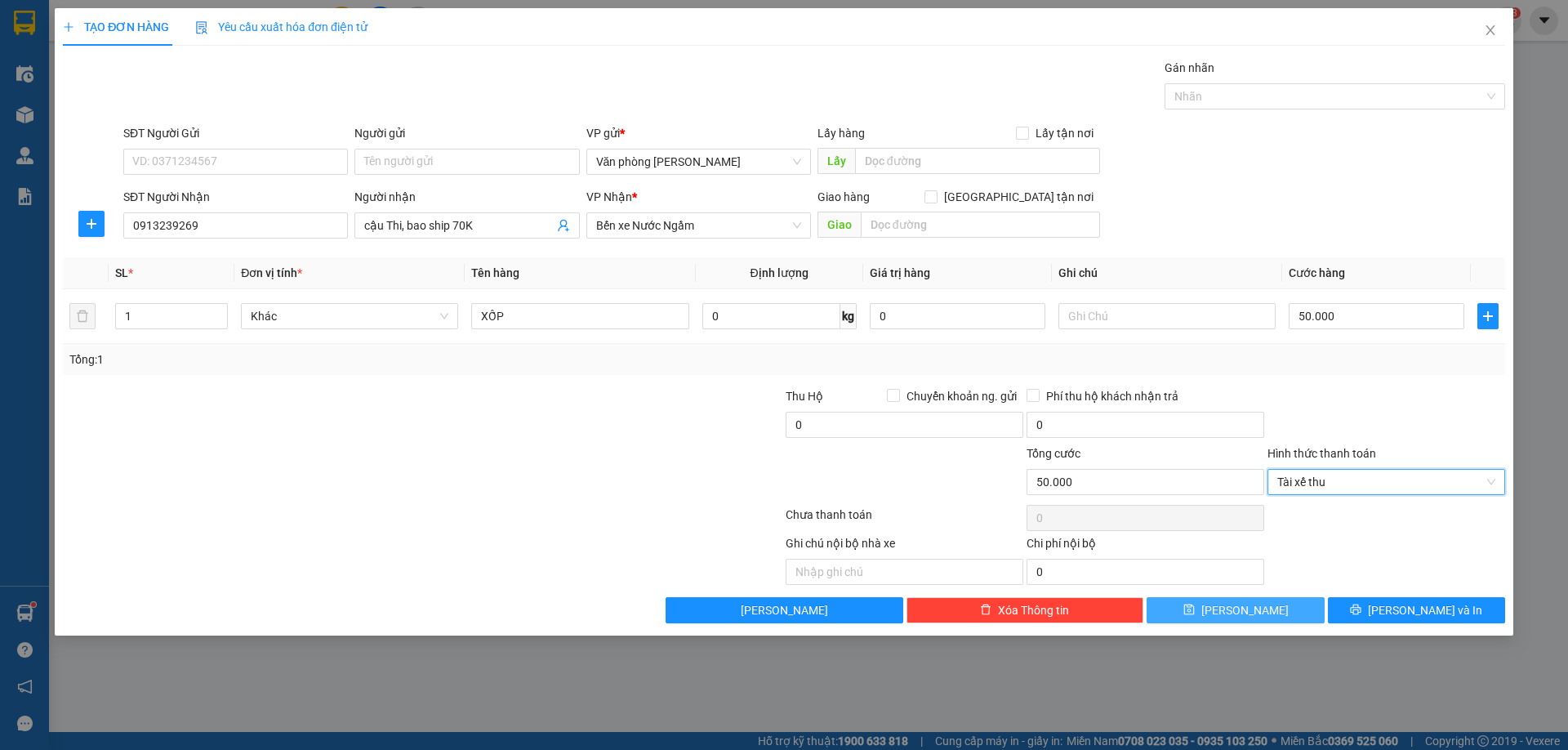
click at [1266, 608] on button "[PERSON_NAME]" at bounding box center [1235, 610] width 177 height 26
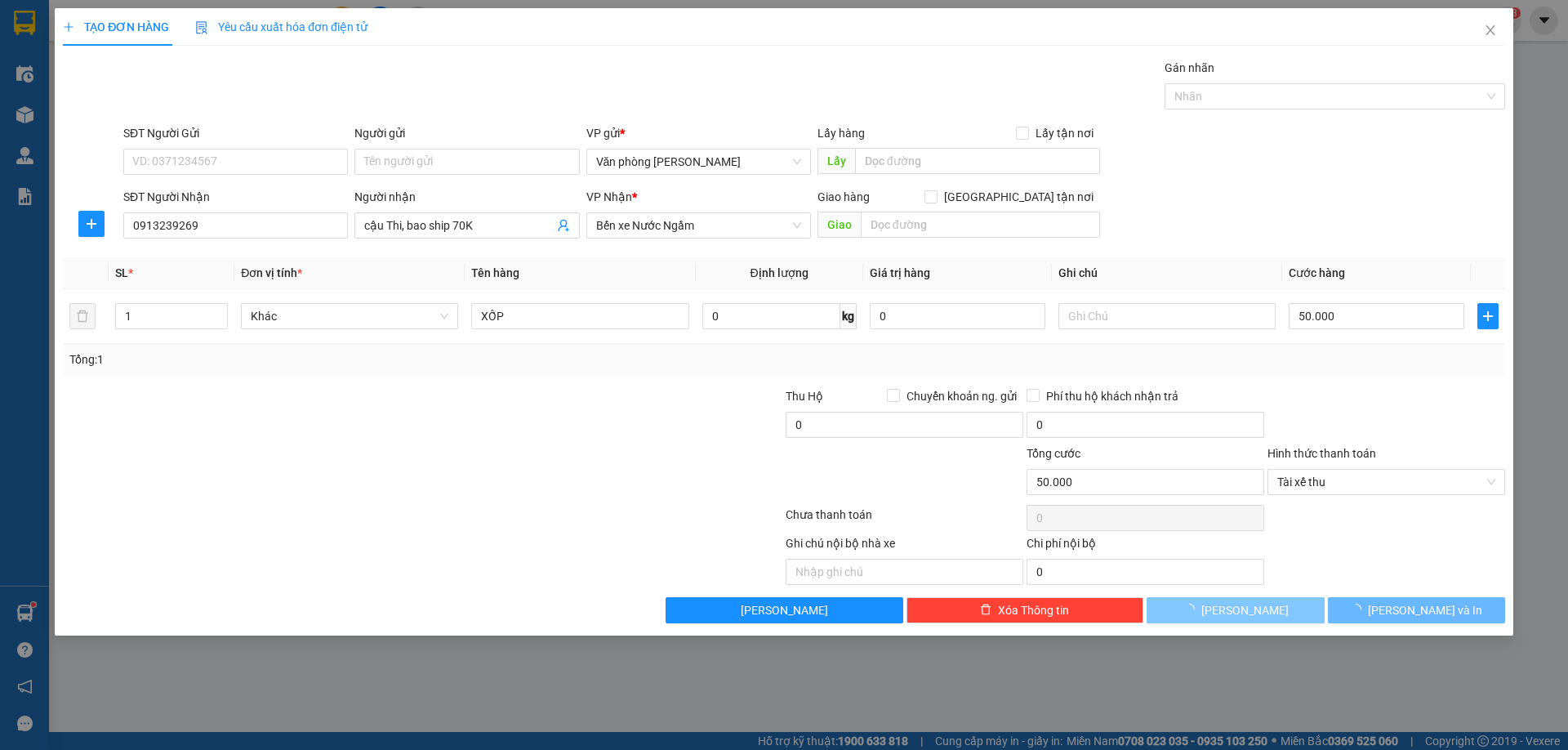
type input "0"
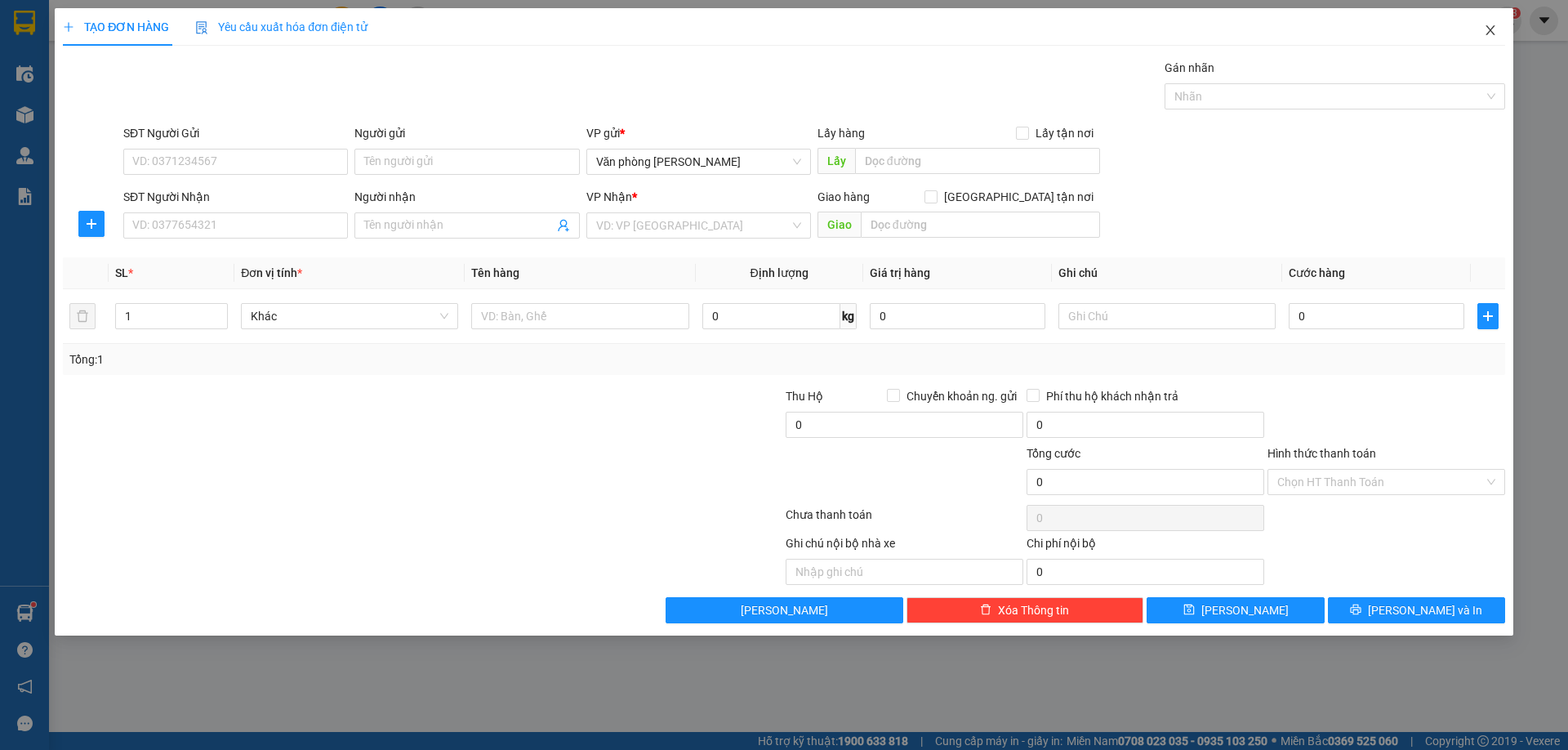
click at [1490, 33] on icon "close" at bounding box center [1490, 30] width 13 height 13
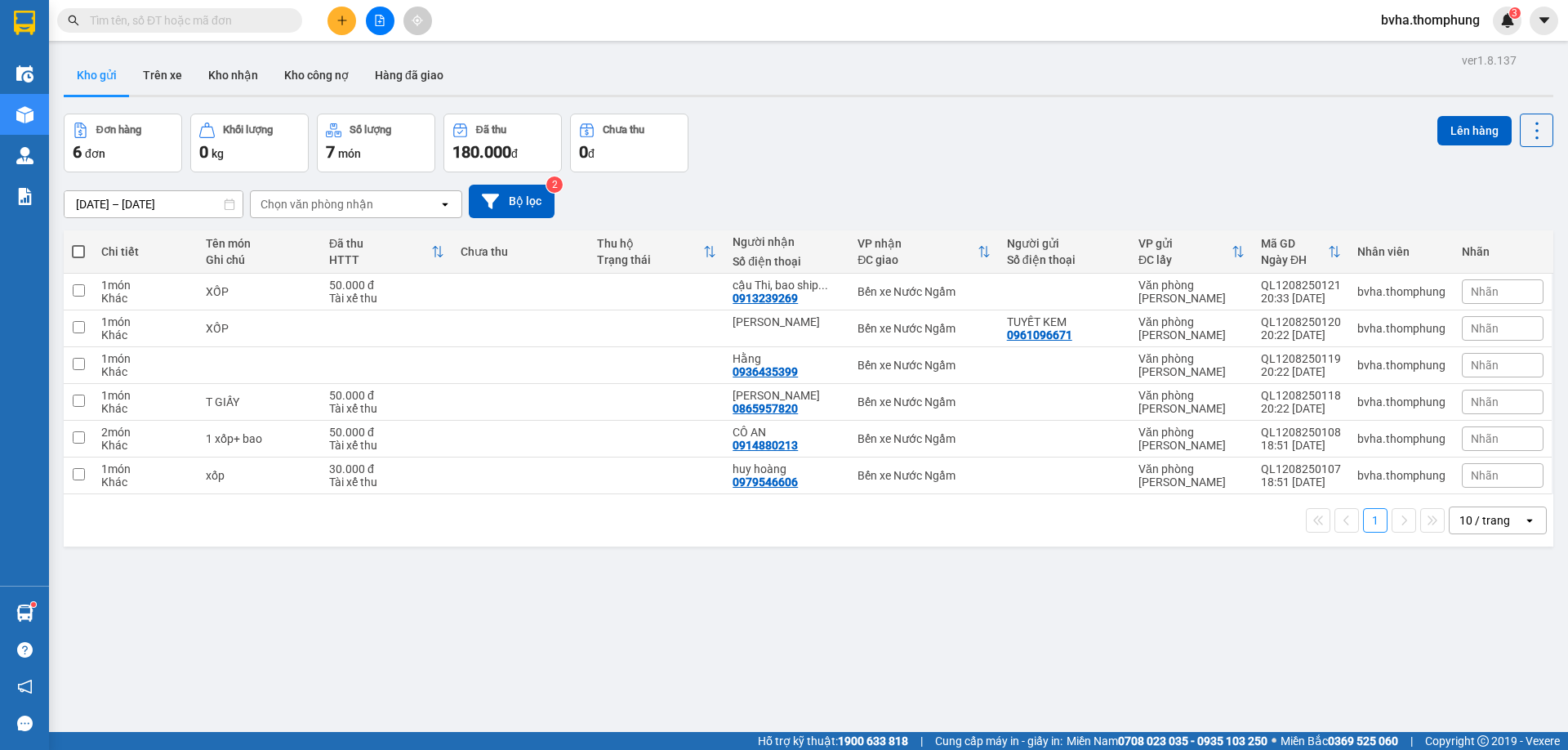
click at [334, 27] on button at bounding box center [342, 20] width 29 height 29
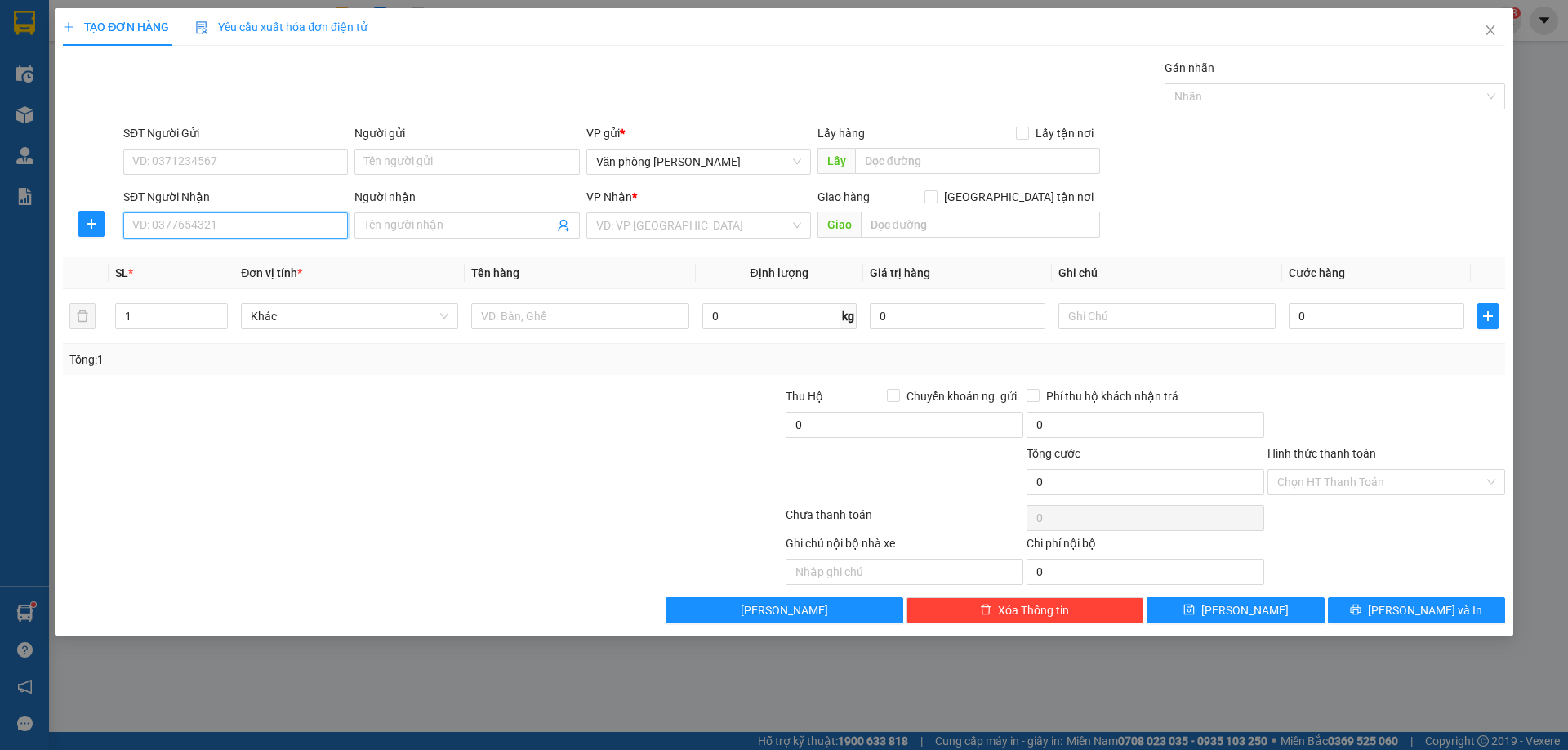
click at [275, 228] on input "SĐT Người Nhận" at bounding box center [235, 226] width 225 height 26
type input "0981336323"
click at [373, 228] on input "Người nhận" at bounding box center [459, 226] width 189 height 18
type input "HOÀNG LÝ 2 CHỈ VÀNG"
click at [643, 225] on input "search" at bounding box center [692, 226] width 194 height 25
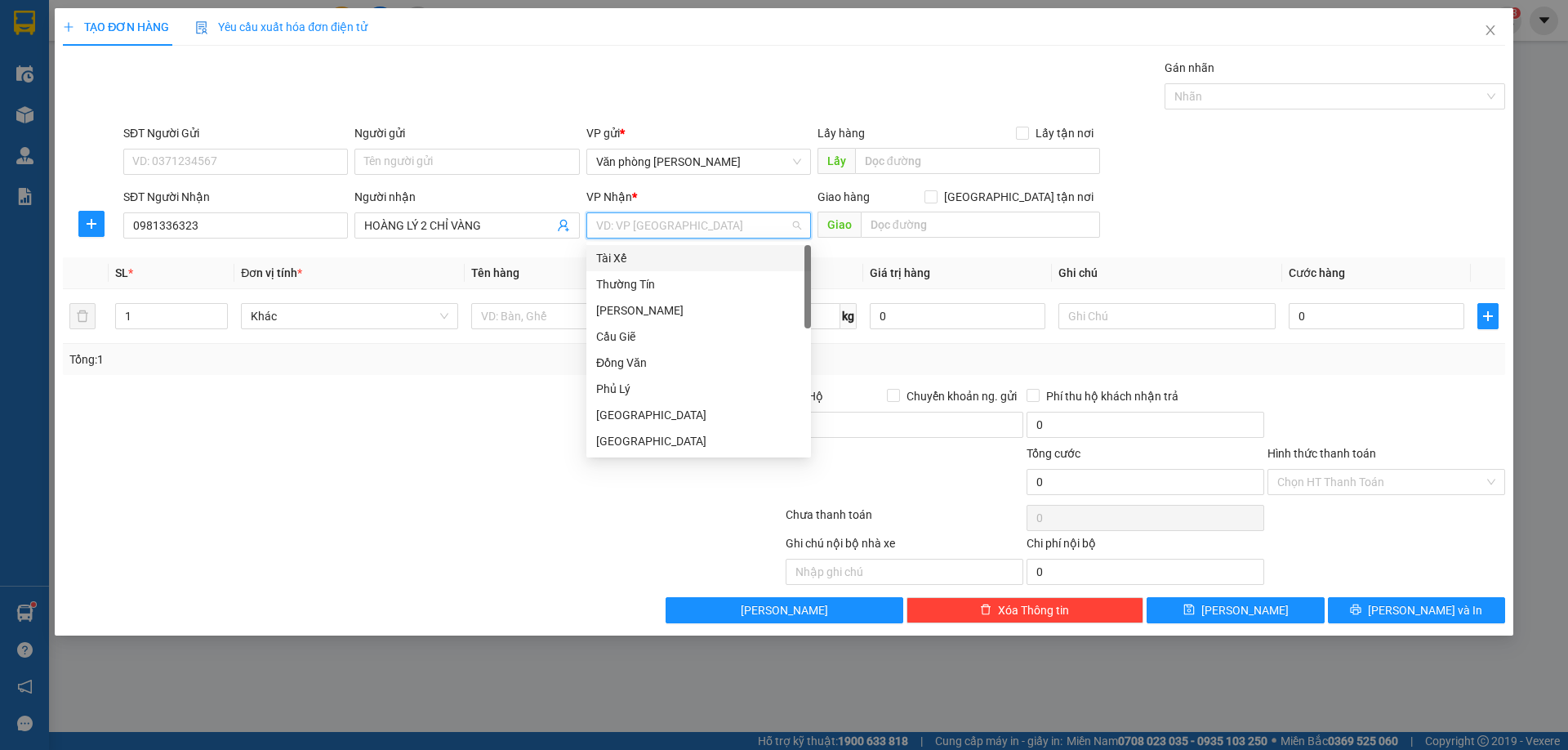
type input "B"
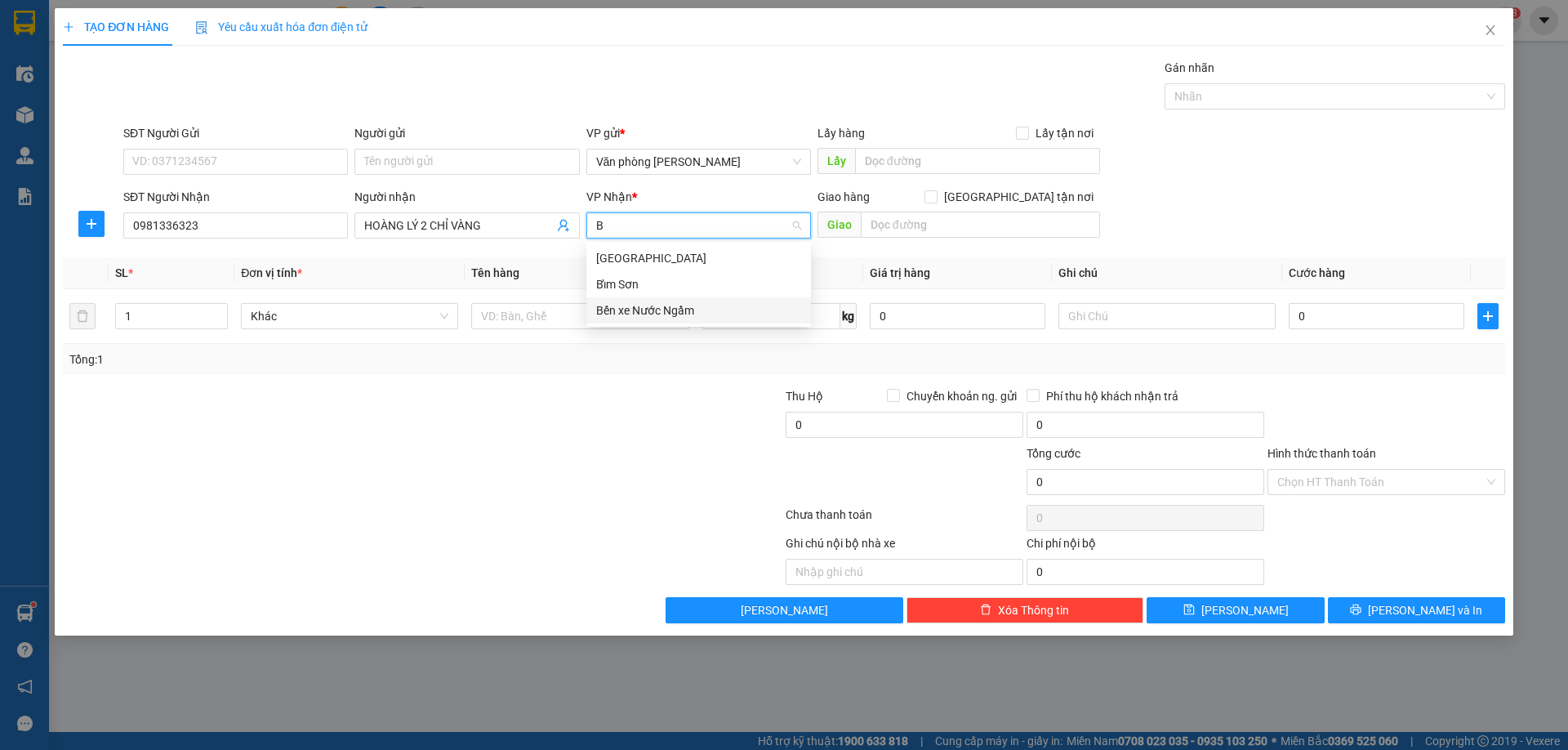
click at [648, 307] on div "Bến xe Nước Ngầm" at bounding box center [698, 311] width 205 height 18
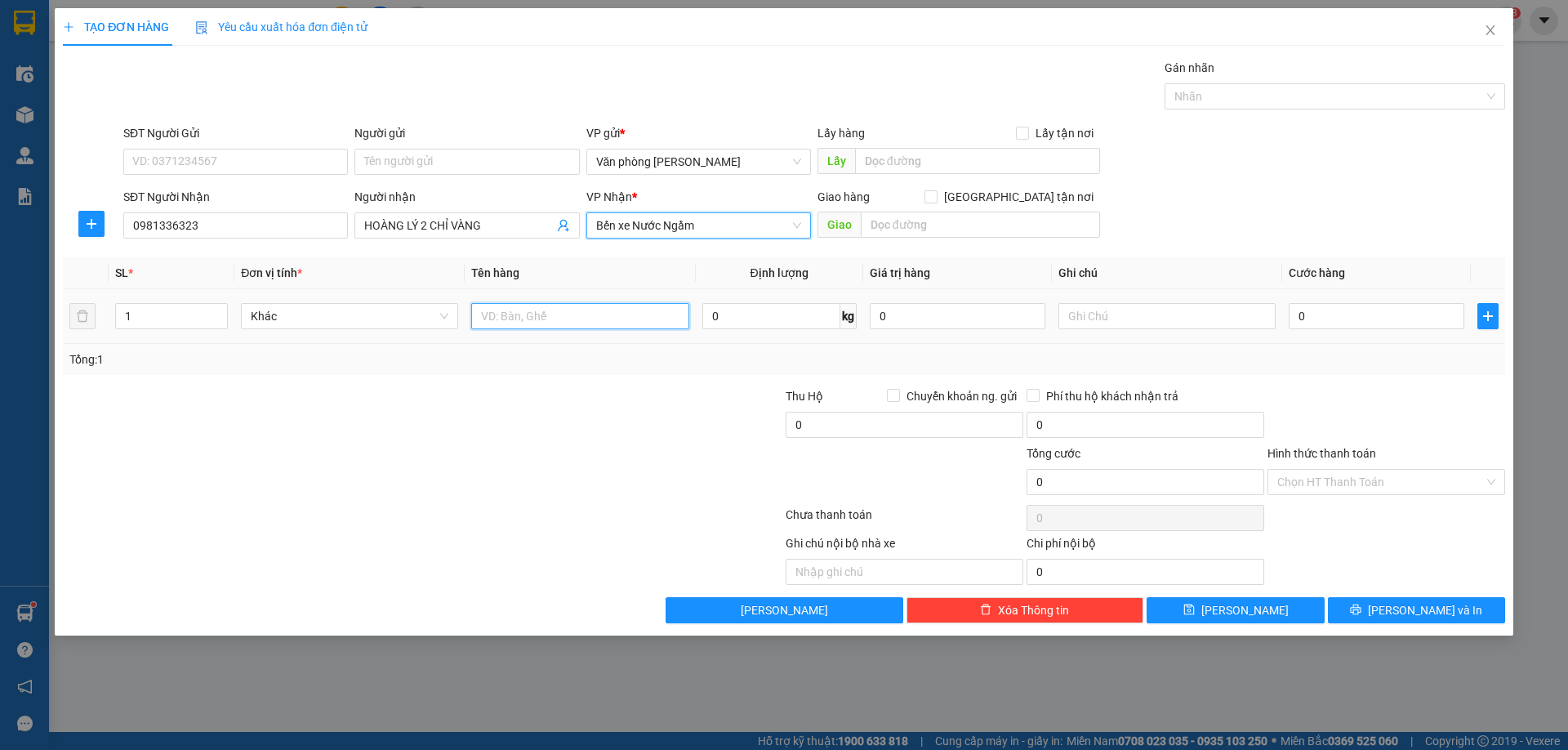
click at [598, 326] on input "text" at bounding box center [580, 317] width 217 height 26
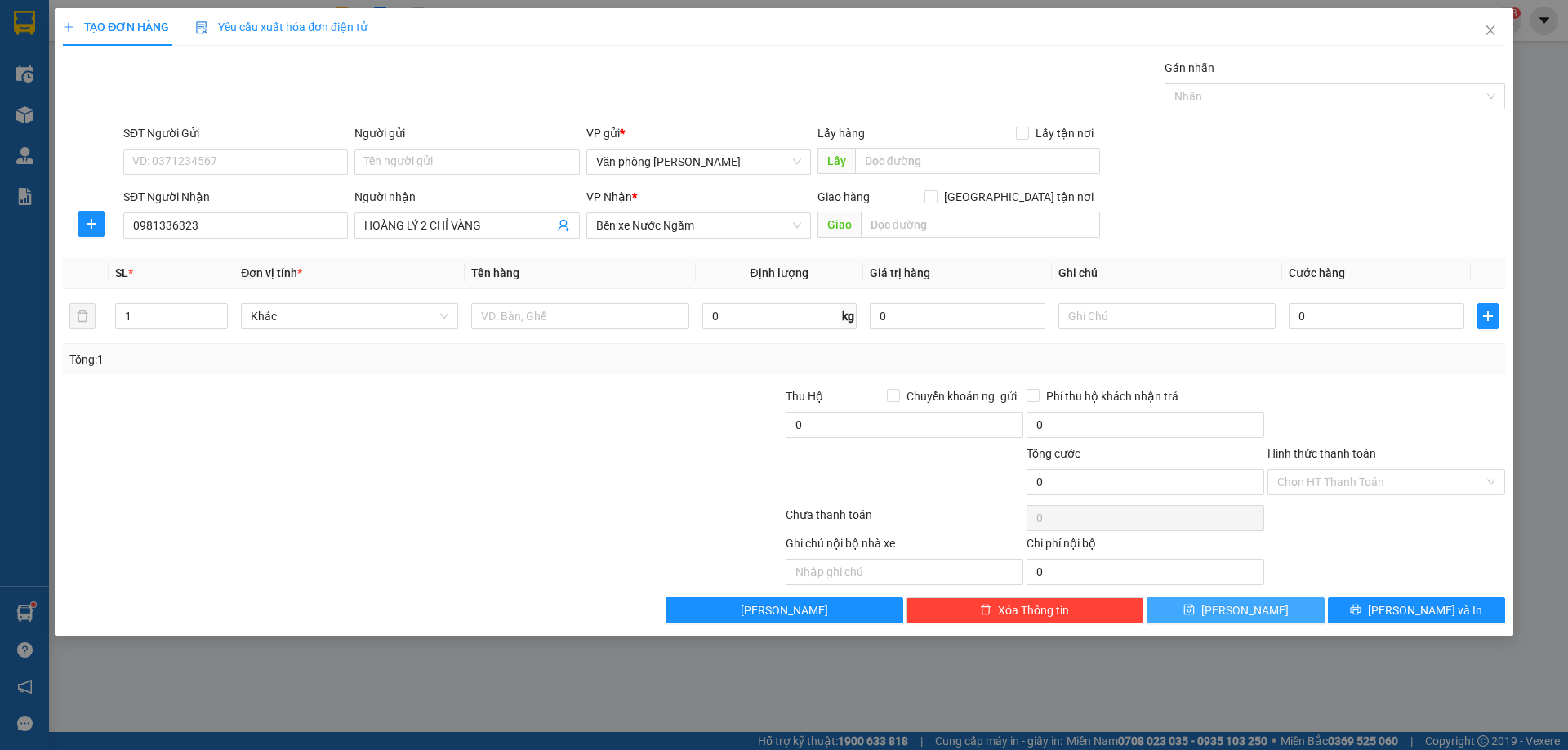
click at [1237, 608] on span "[PERSON_NAME]" at bounding box center [1245, 610] width 87 height 18
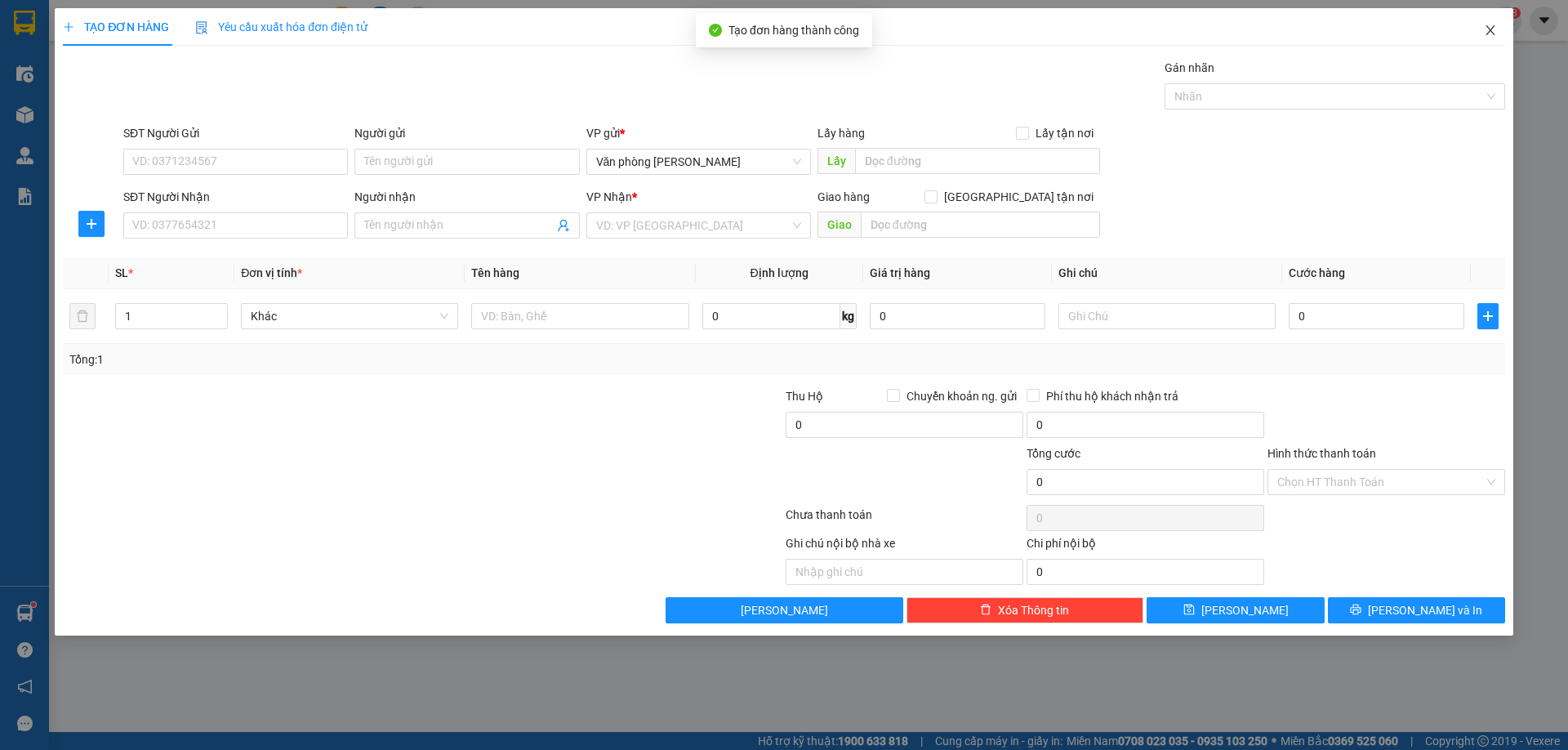
click at [1493, 29] on icon "close" at bounding box center [1490, 30] width 9 height 10
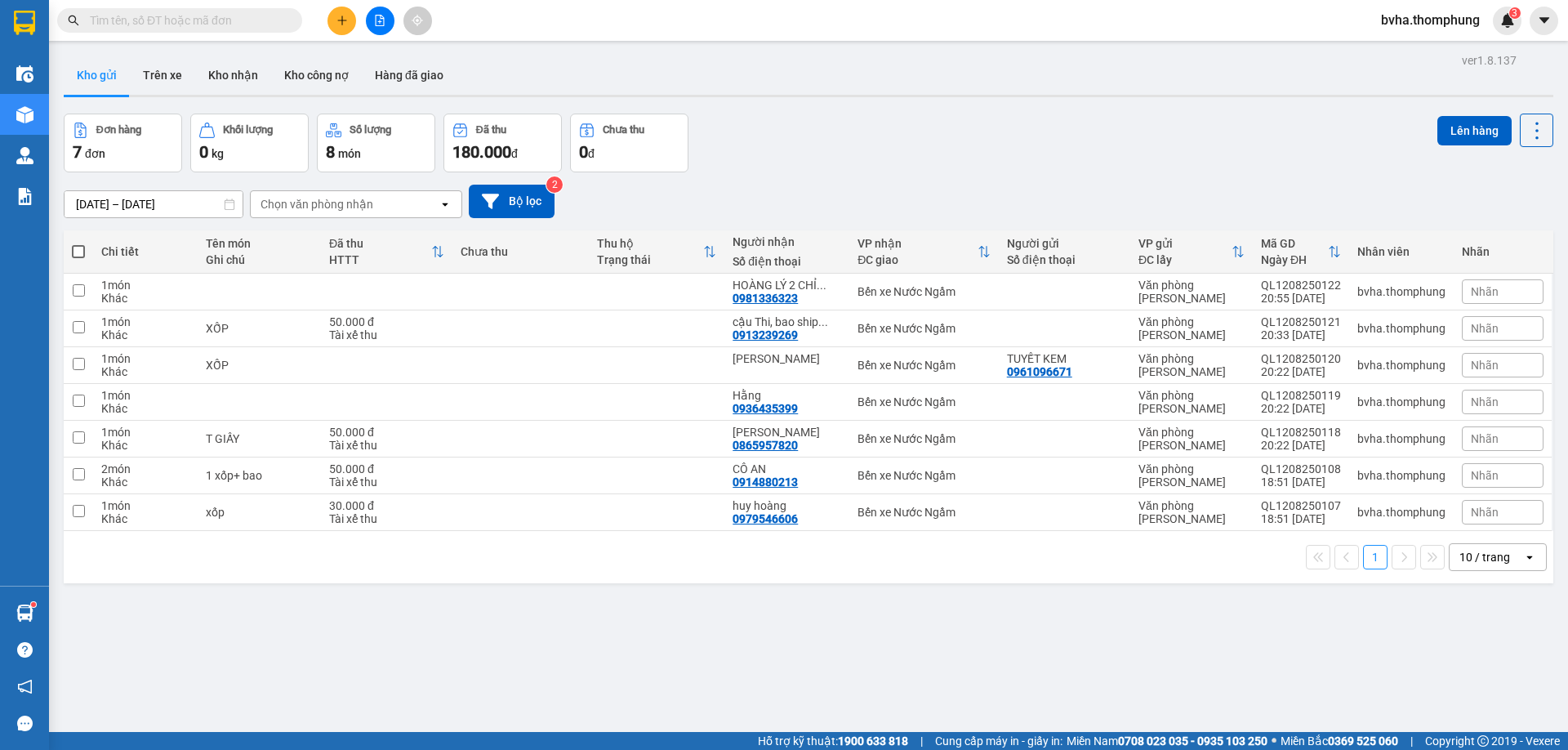
click at [81, 252] on span at bounding box center [78, 252] width 13 height 13
click at [78, 244] on input "checkbox" at bounding box center [78, 244] width 0 height 0
checkbox input "true"
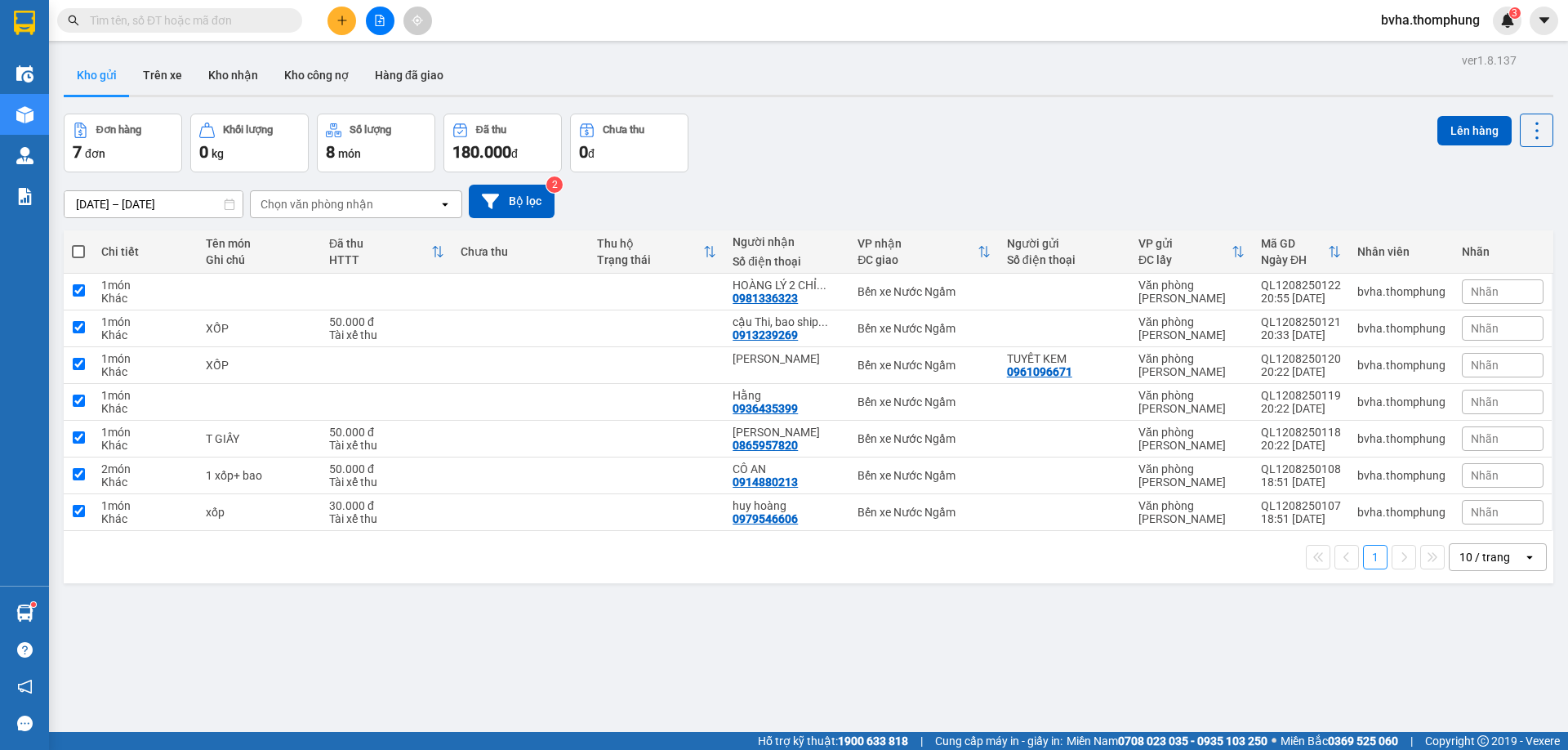
checkbox input "true"
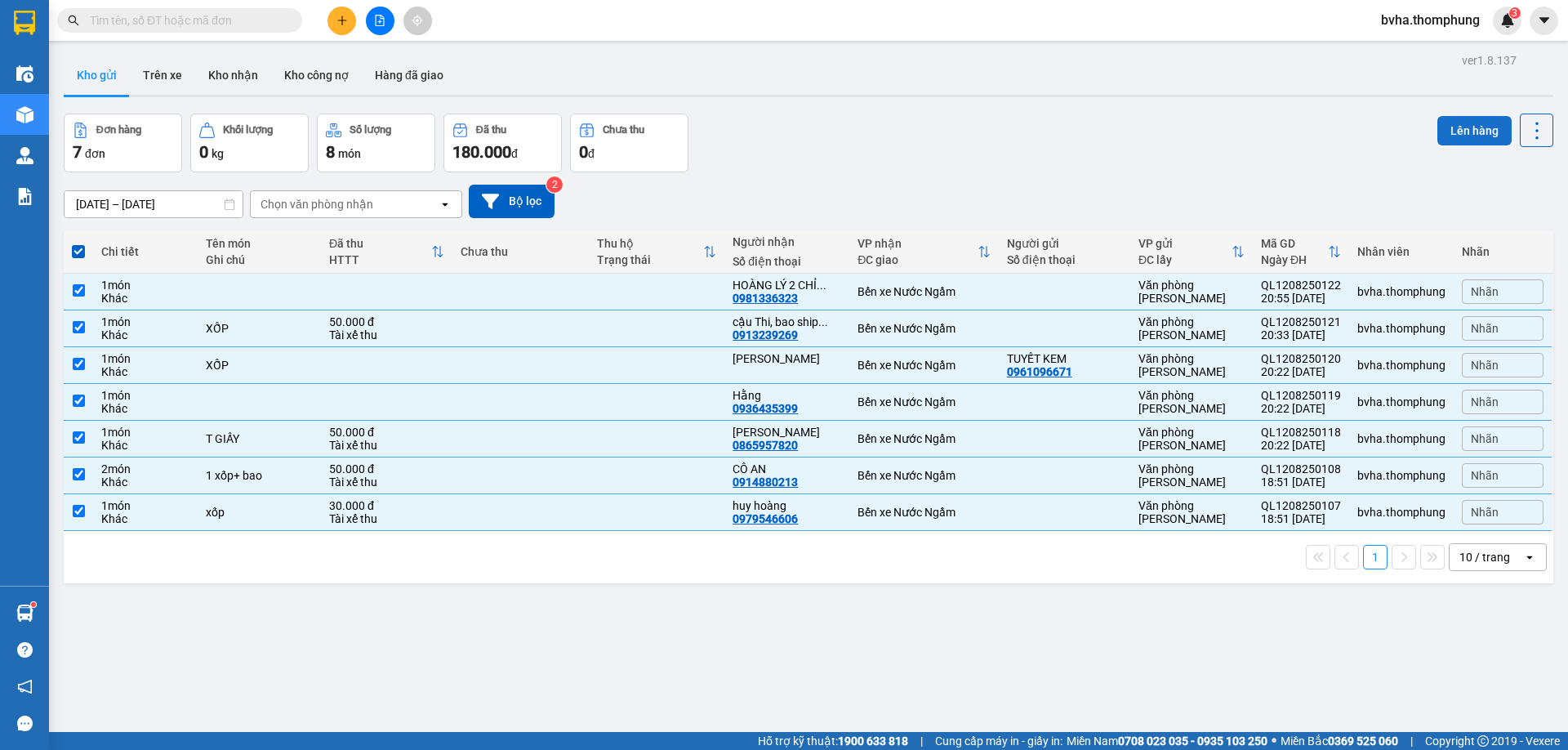
click at [1476, 136] on button "Lên hàng" at bounding box center [1474, 131] width 74 height 29
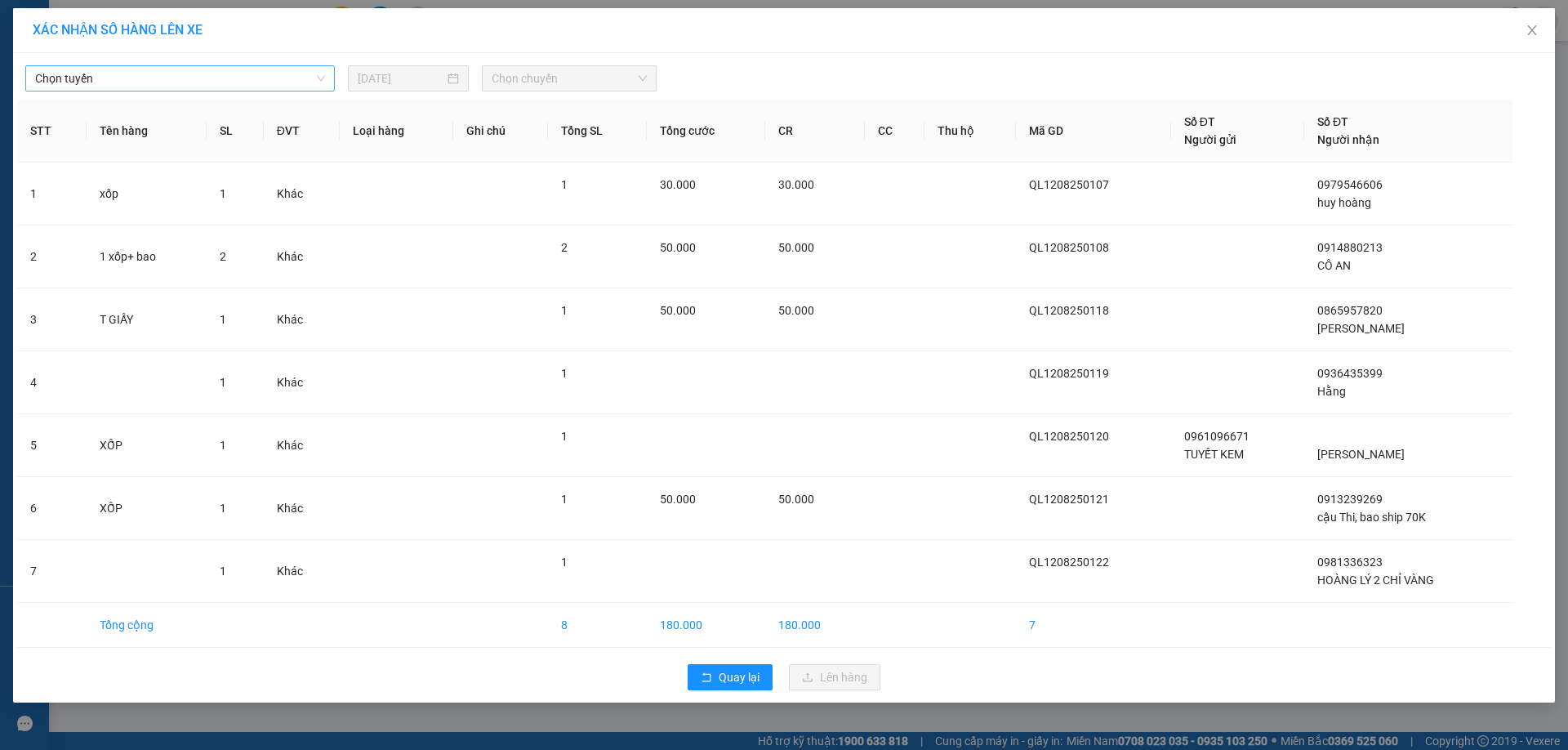
click at [186, 83] on span "Chọn tuyến" at bounding box center [180, 79] width 290 height 25
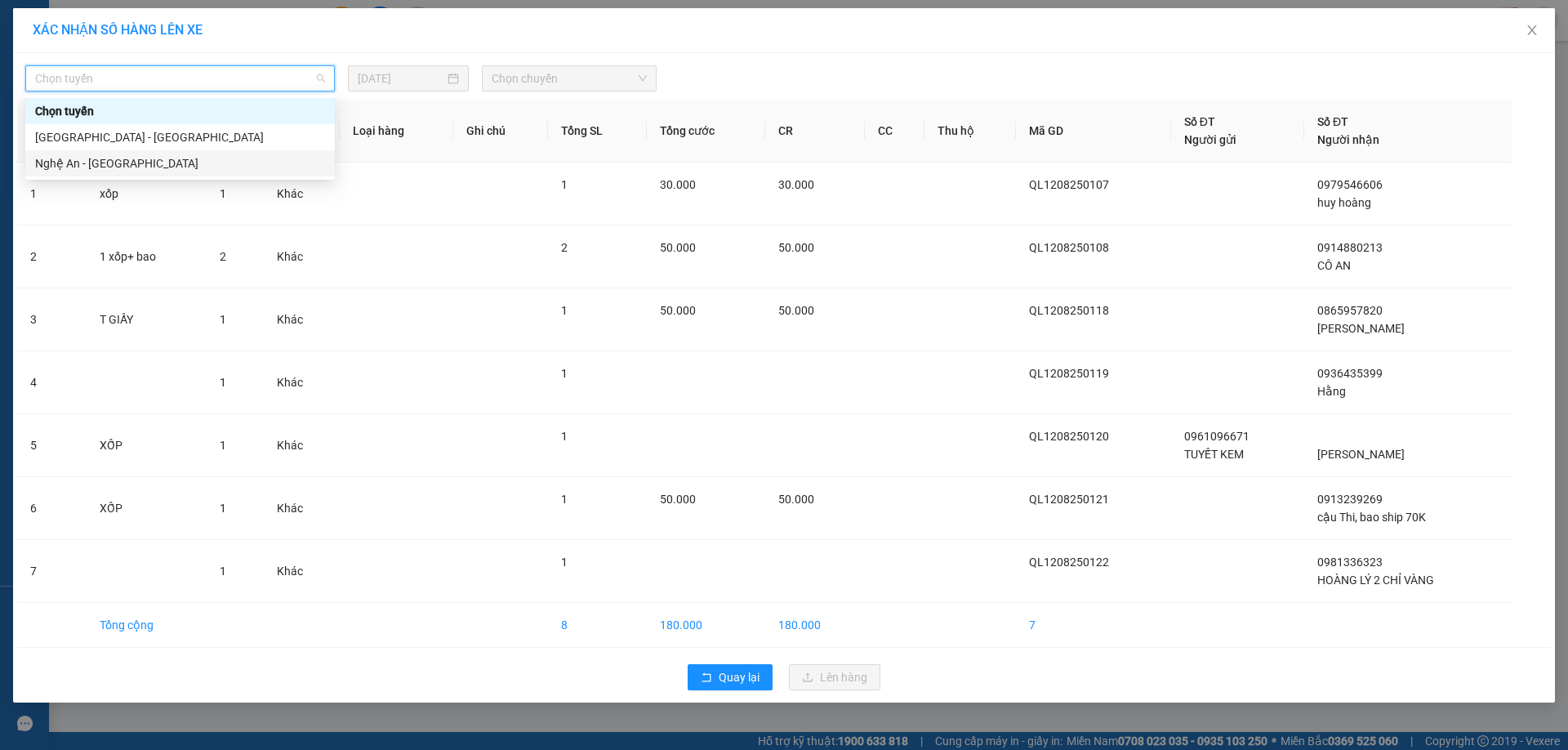
click at [113, 154] on div "Nghệ An - [GEOGRAPHIC_DATA]" at bounding box center [180, 164] width 310 height 26
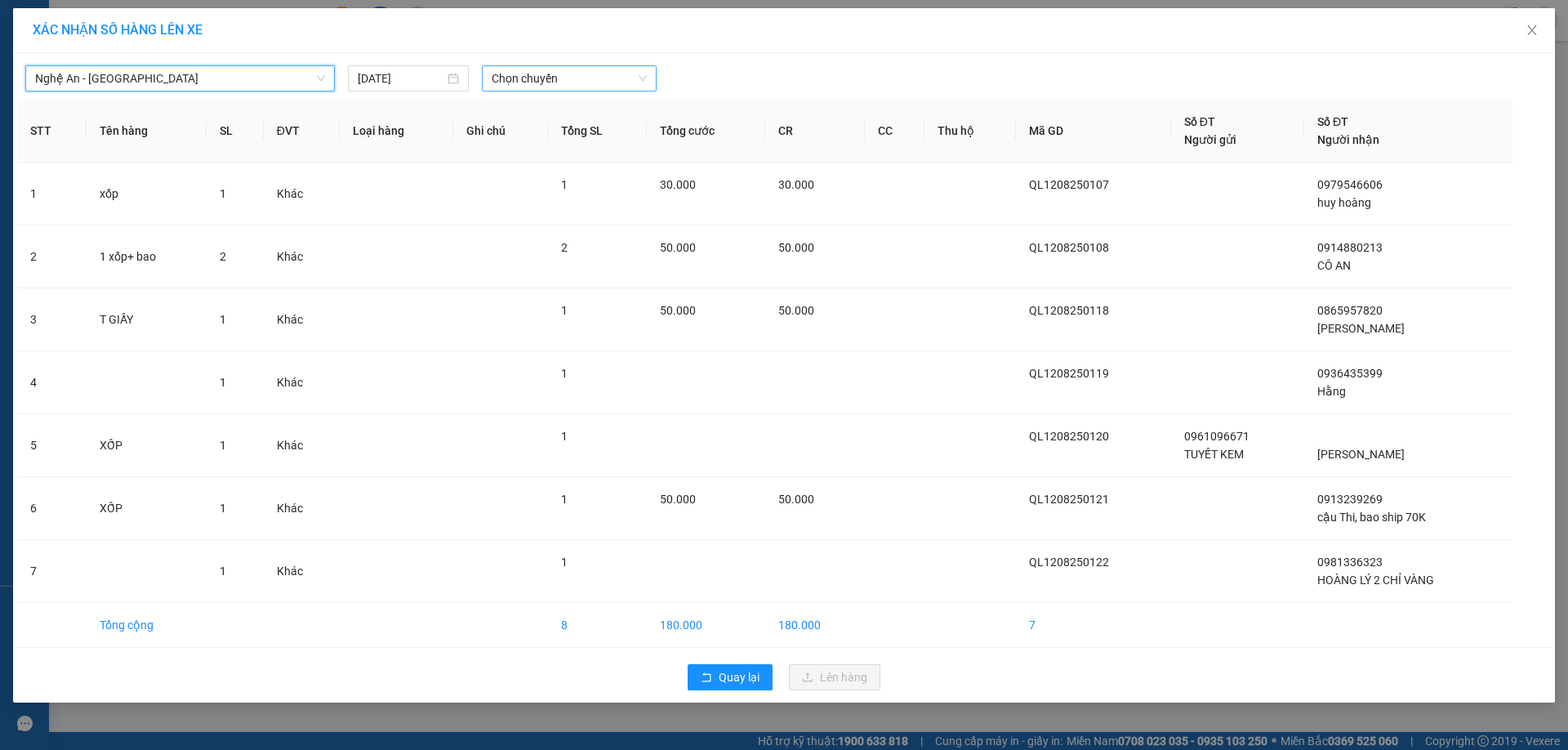
click at [620, 82] on span "Chọn chuyến" at bounding box center [569, 79] width 155 height 25
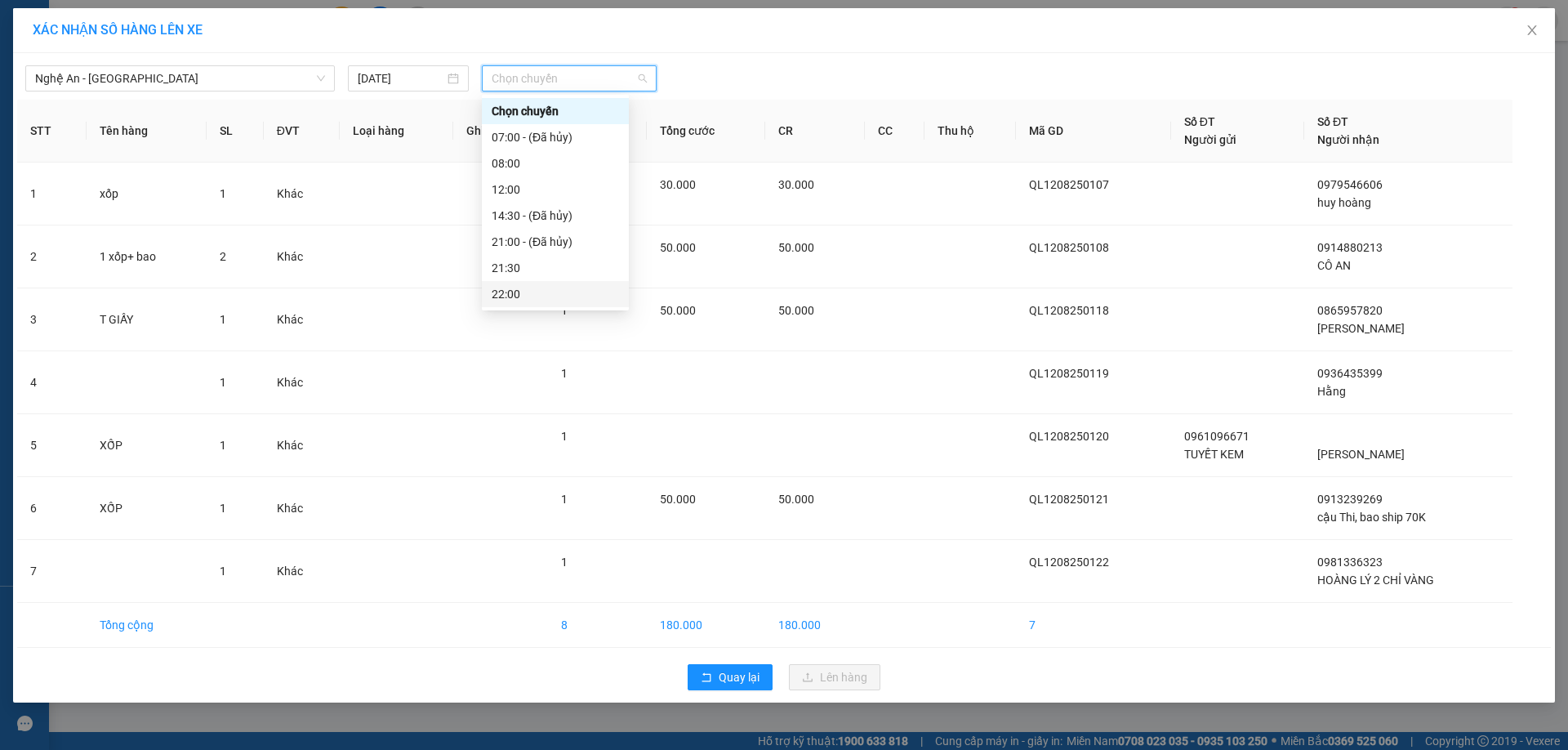
click at [521, 290] on div "22:00" at bounding box center [555, 294] width 128 height 18
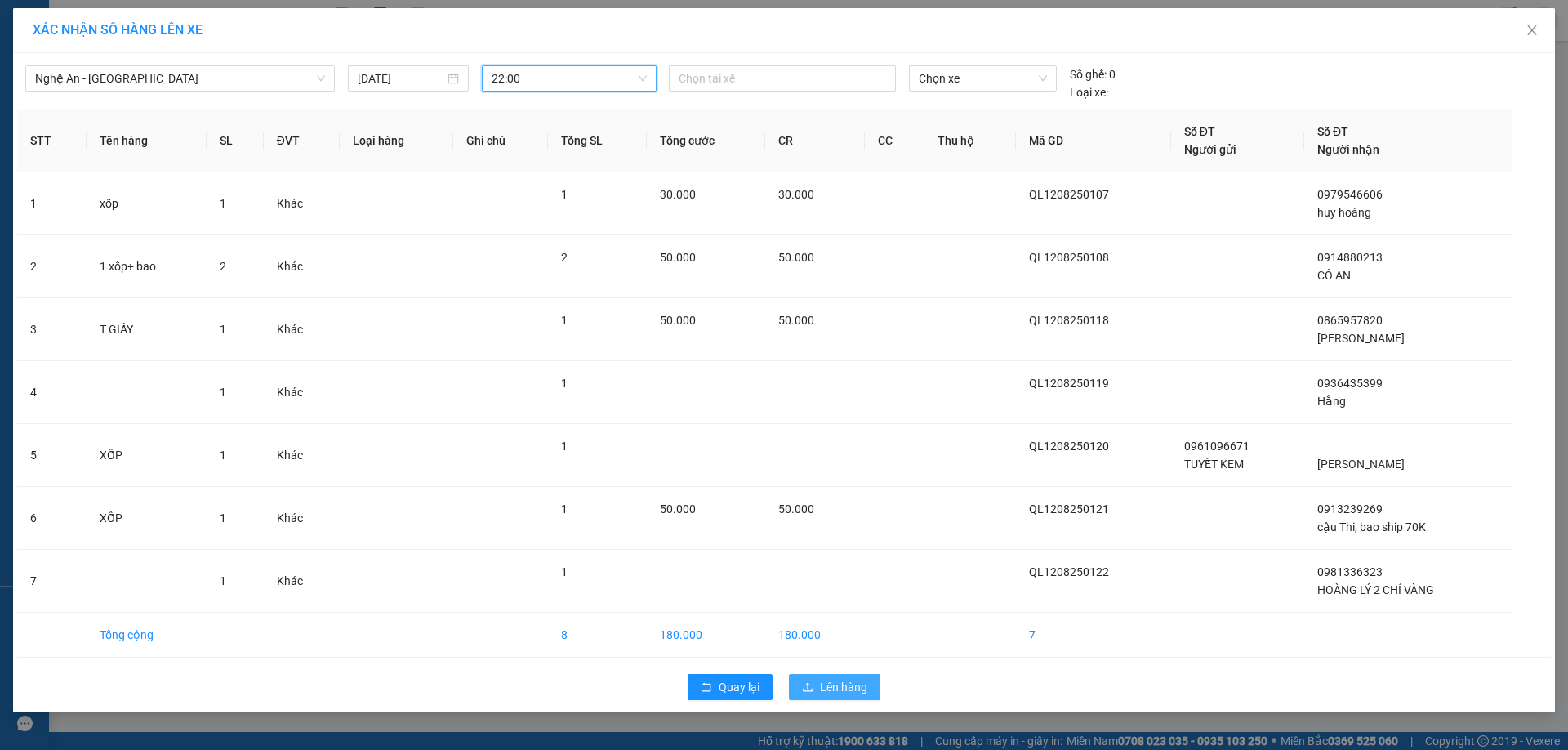
click at [819, 687] on button "Lên hàng" at bounding box center [835, 687] width 92 height 26
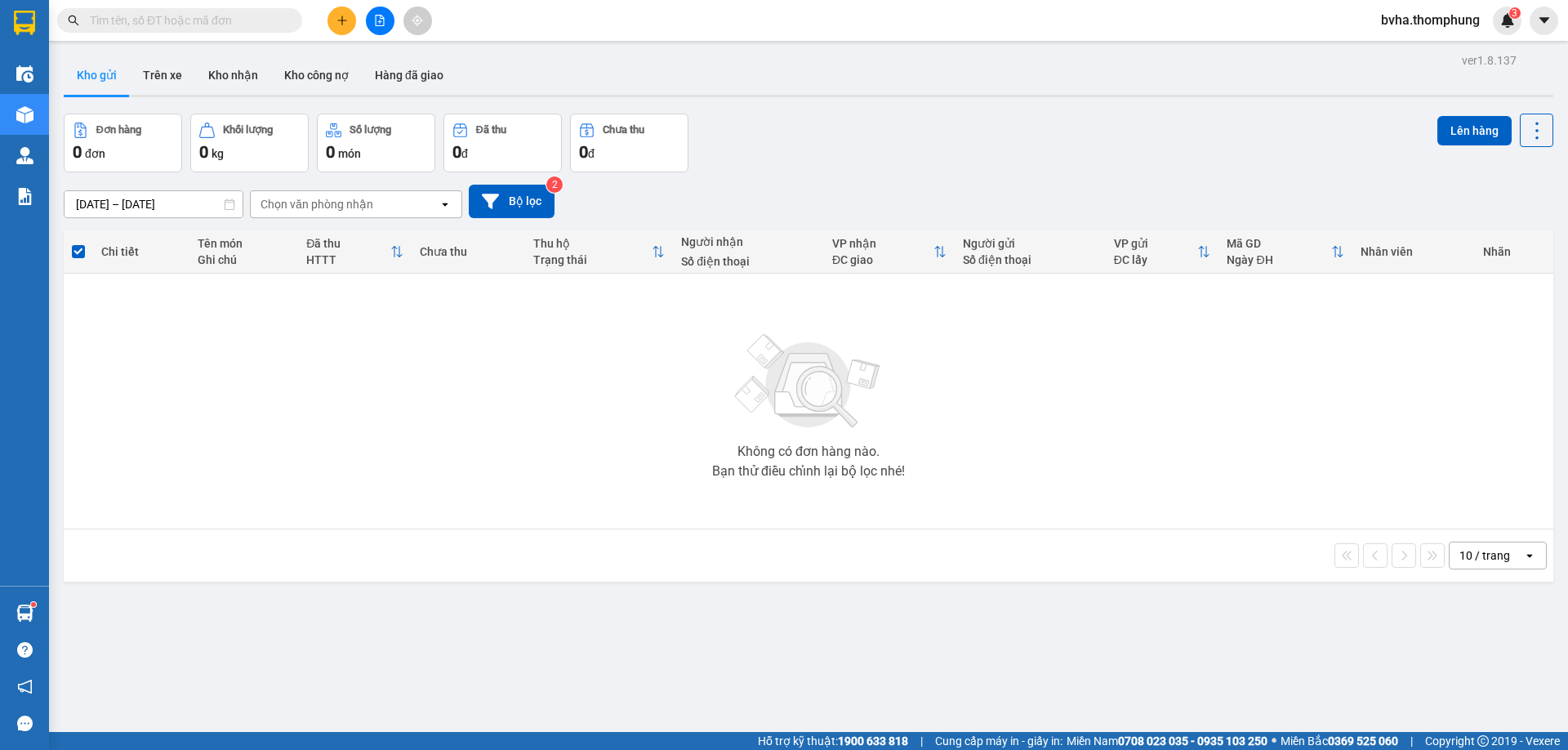
click at [341, 23] on icon "plus" at bounding box center [343, 20] width 11 height 11
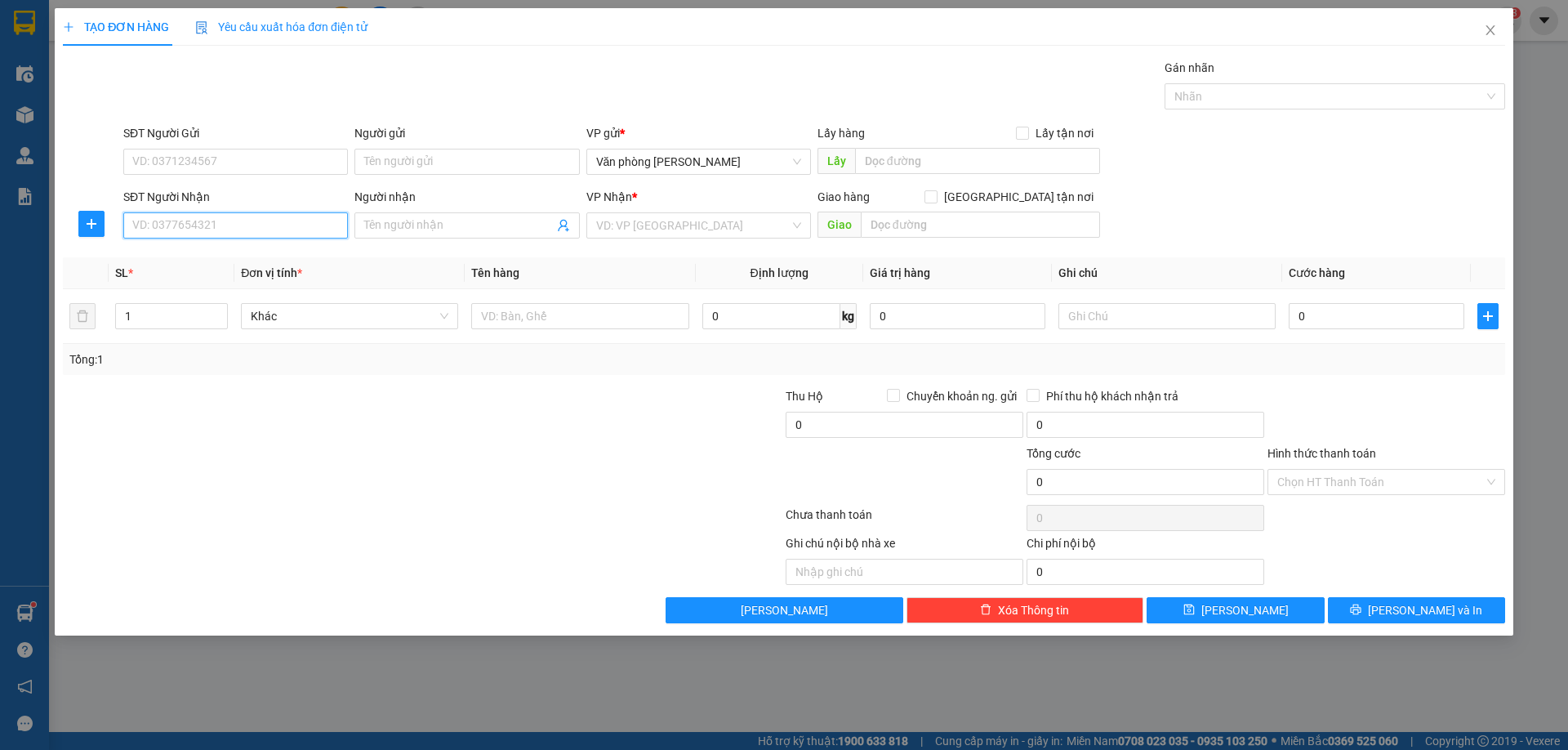
click at [285, 227] on input "SĐT Người Nhận" at bounding box center [235, 226] width 225 height 26
type input "09866563162"
click at [433, 225] on input "Người nhận" at bounding box center [459, 226] width 189 height 18
type input "XỐP BAO SHIP"
click at [687, 224] on input "search" at bounding box center [692, 226] width 194 height 25
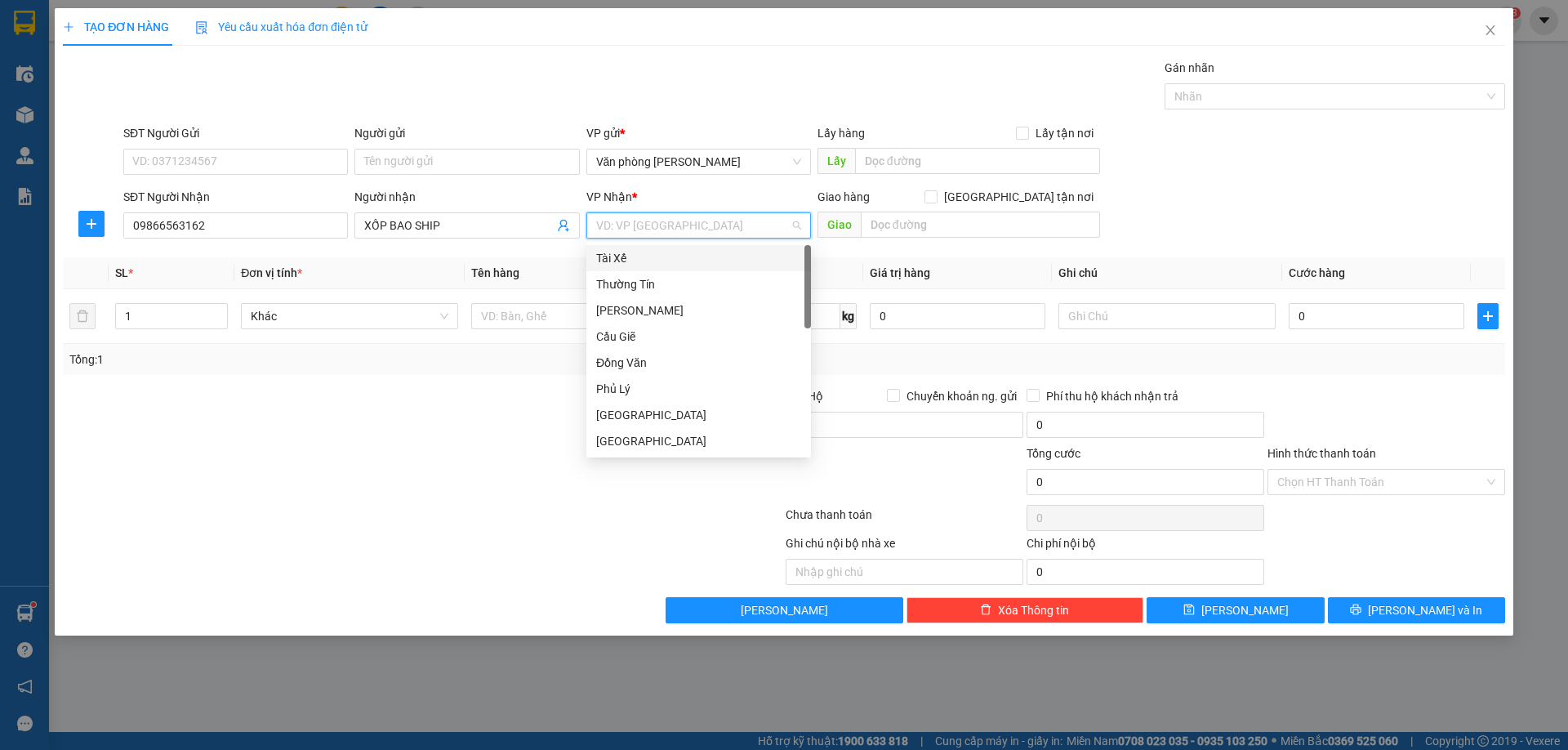
type input "B"
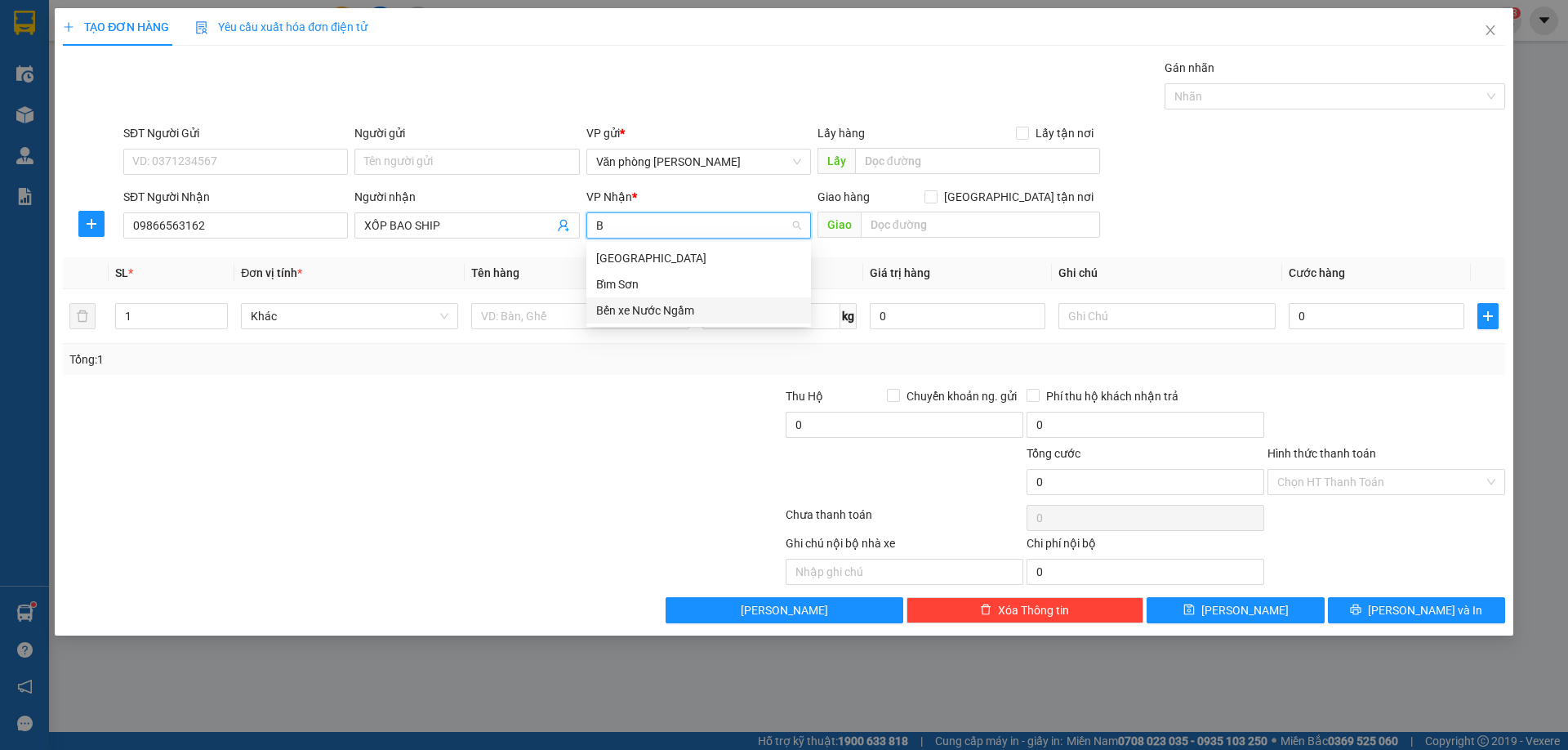
click at [608, 313] on div "Bến xe Nước Ngầm" at bounding box center [698, 311] width 205 height 18
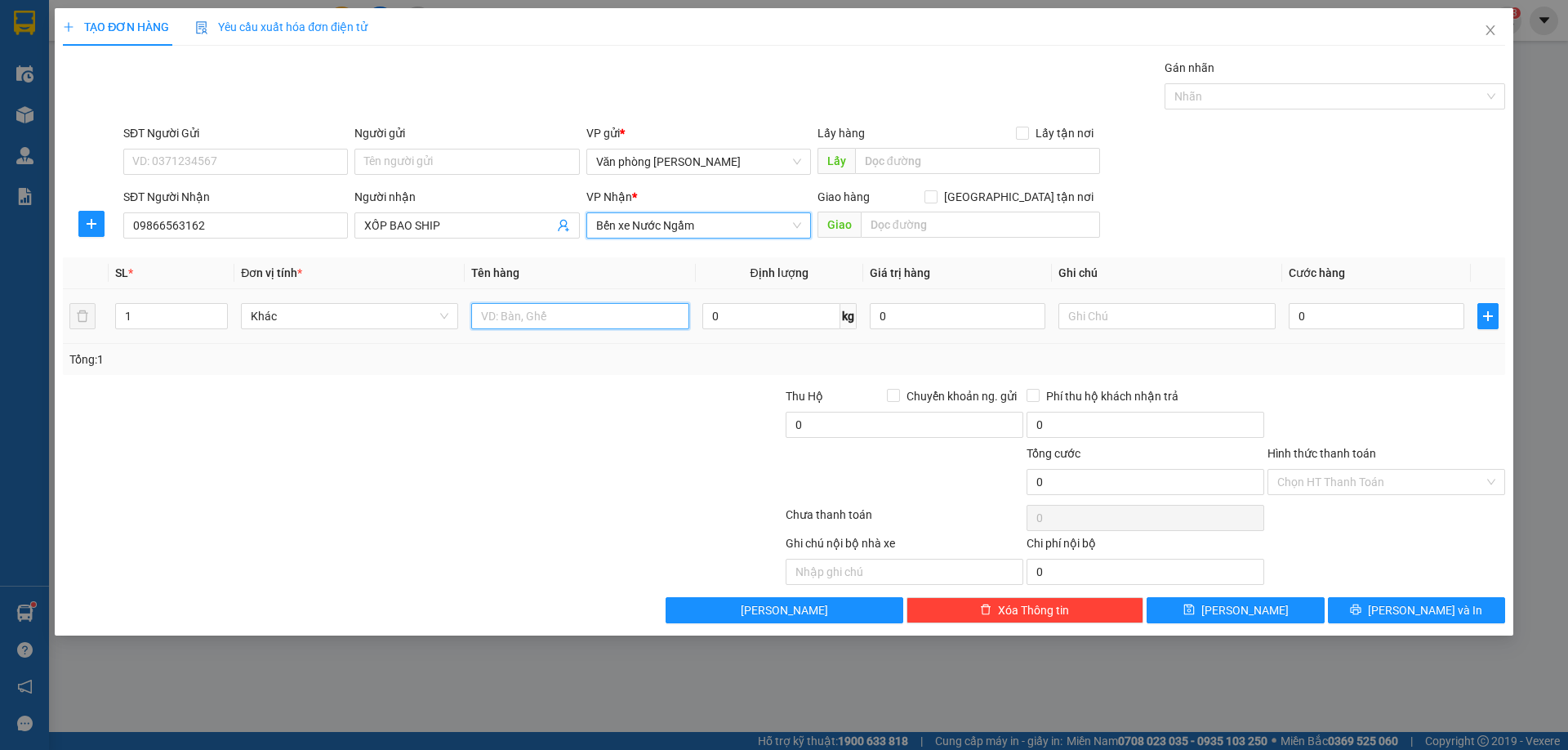
click at [548, 325] on input "text" at bounding box center [580, 317] width 217 height 26
type input "XỐP"
click at [1324, 308] on input "0" at bounding box center [1376, 317] width 176 height 26
type input "3"
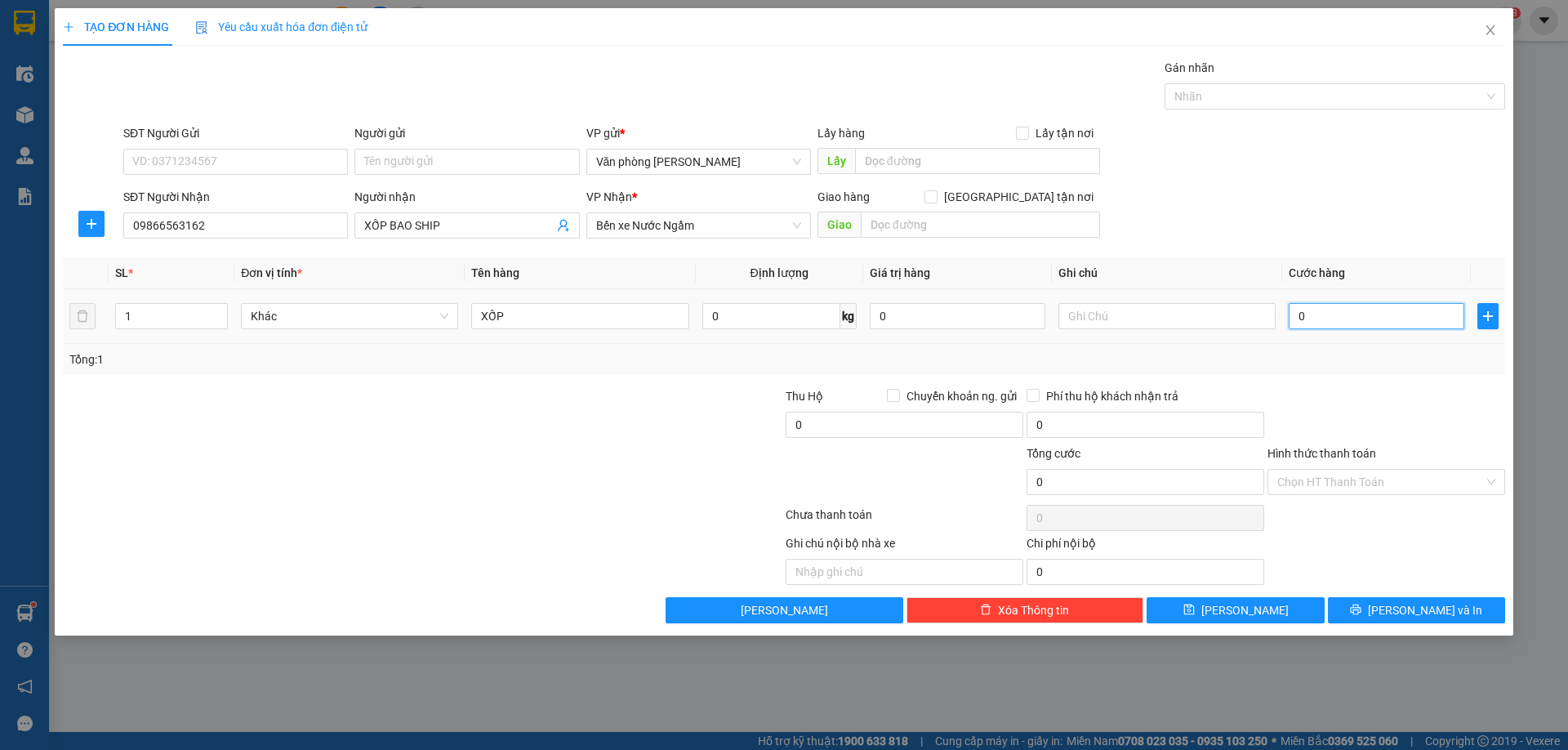
type input "3"
type input "30"
type input "30.000"
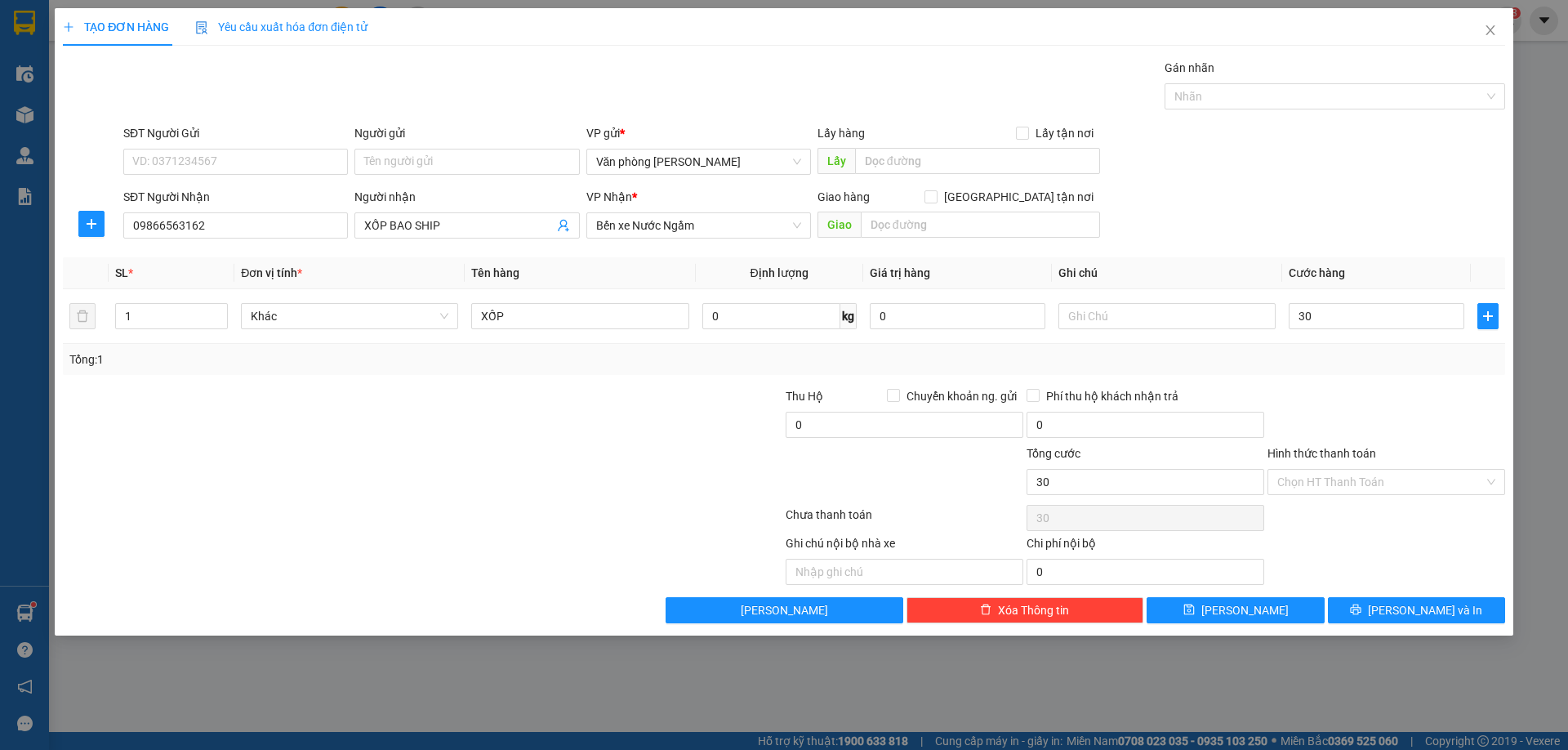
type input "30.000"
click at [1322, 357] on div "Tổng: 1" at bounding box center [784, 360] width 1429 height 18
click at [1410, 485] on input "Hình thức thanh toán" at bounding box center [1380, 482] width 207 height 25
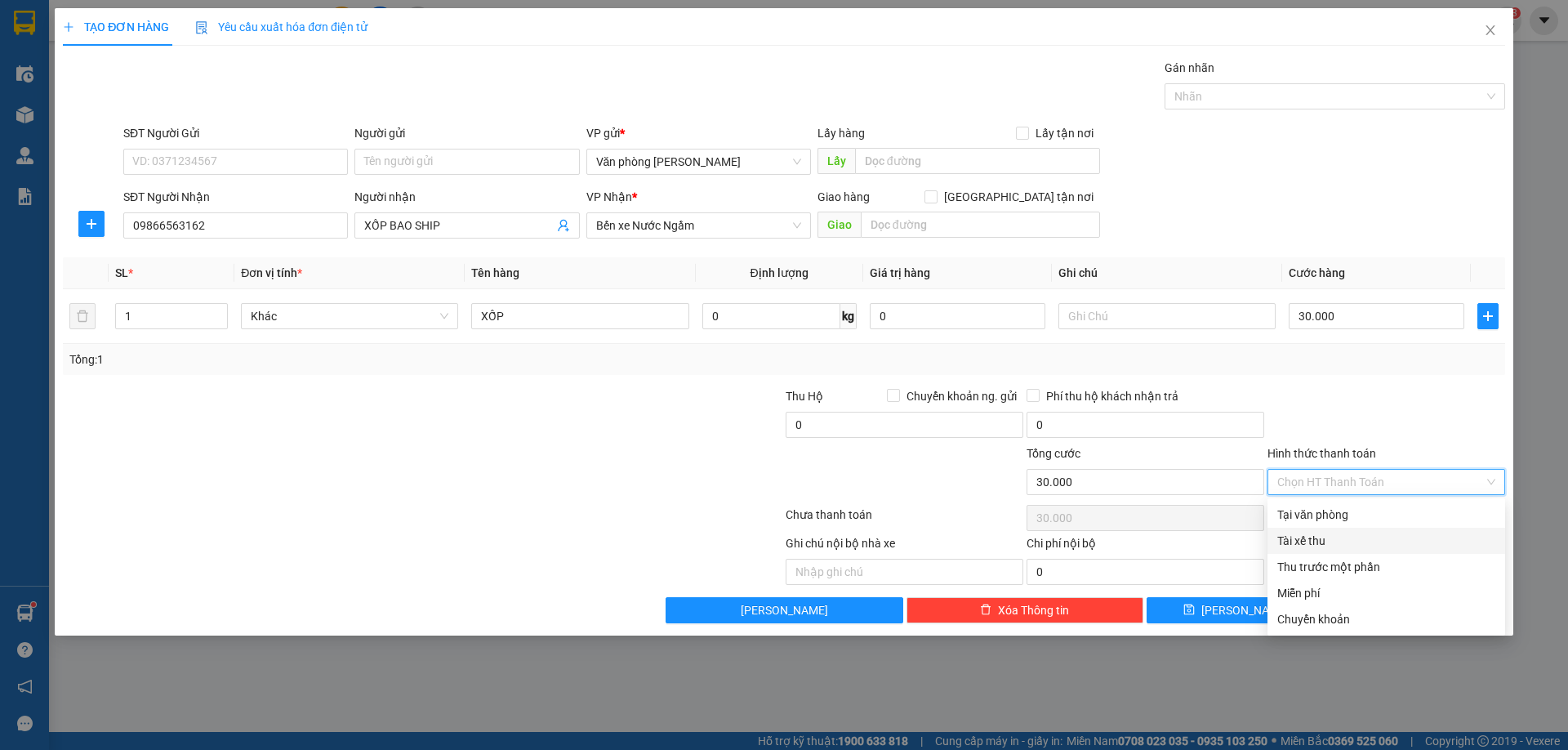
click at [1323, 536] on div "Tài xế thu" at bounding box center [1386, 541] width 218 height 18
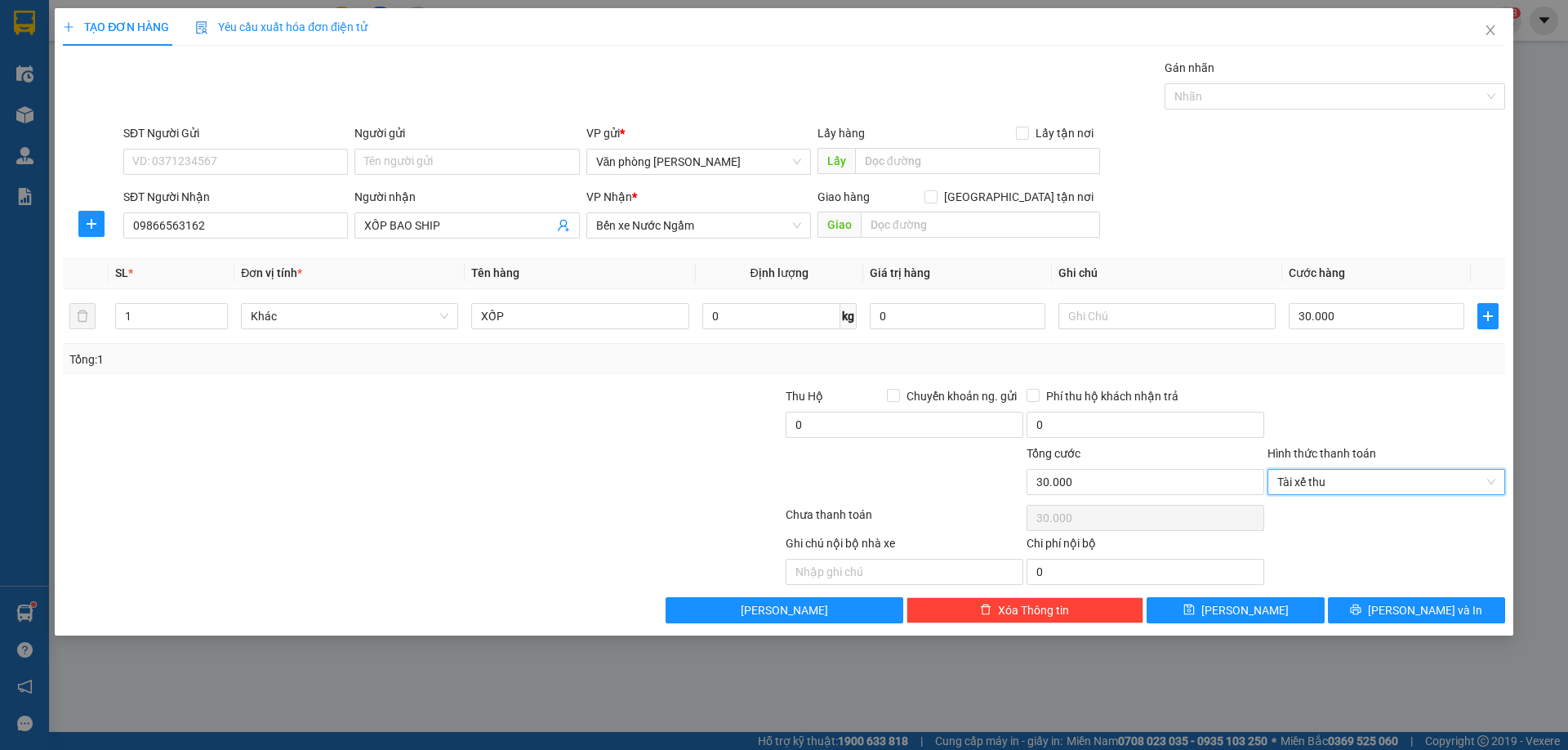
type input "0"
click at [1225, 618] on button "[PERSON_NAME]" at bounding box center [1235, 610] width 177 height 26
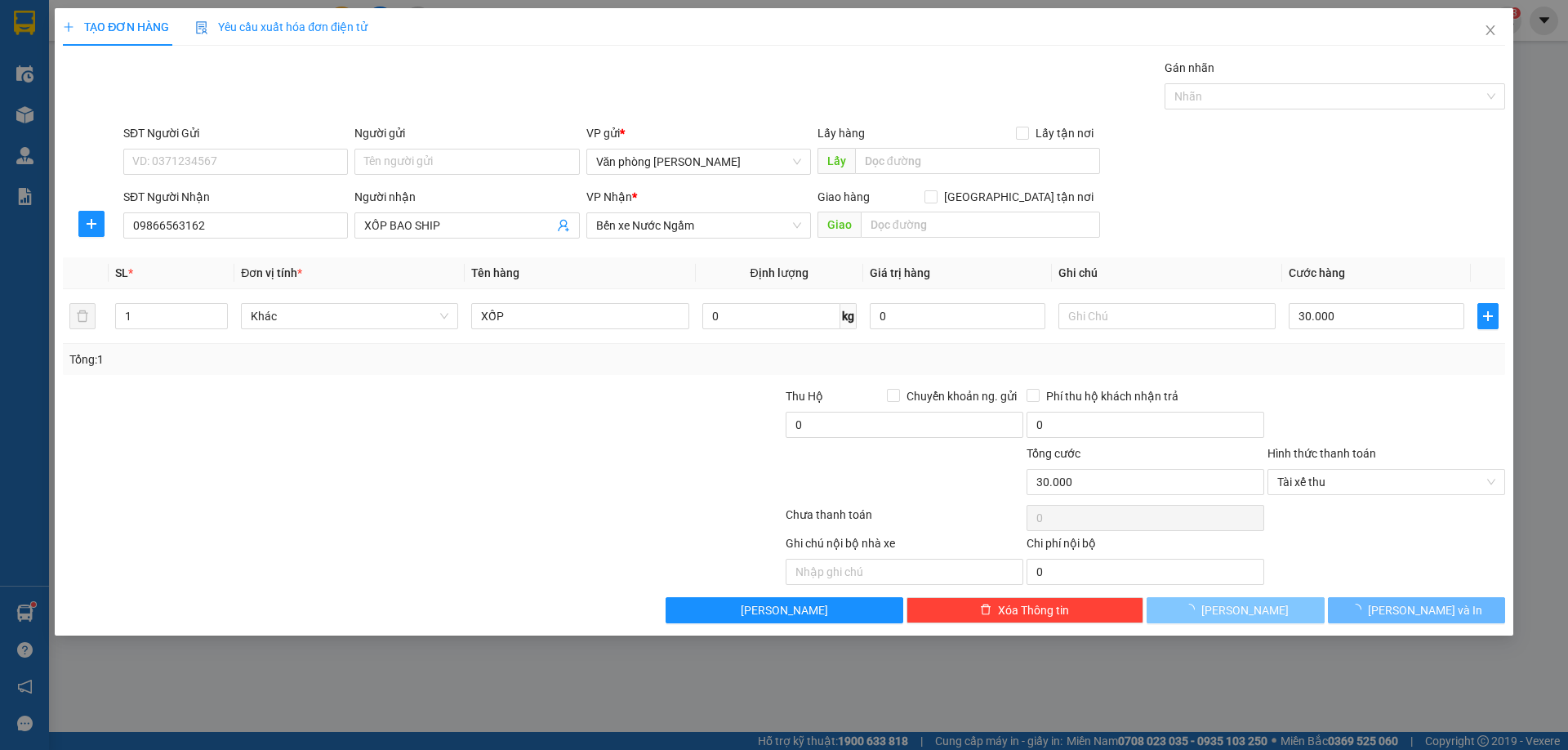
type input "0"
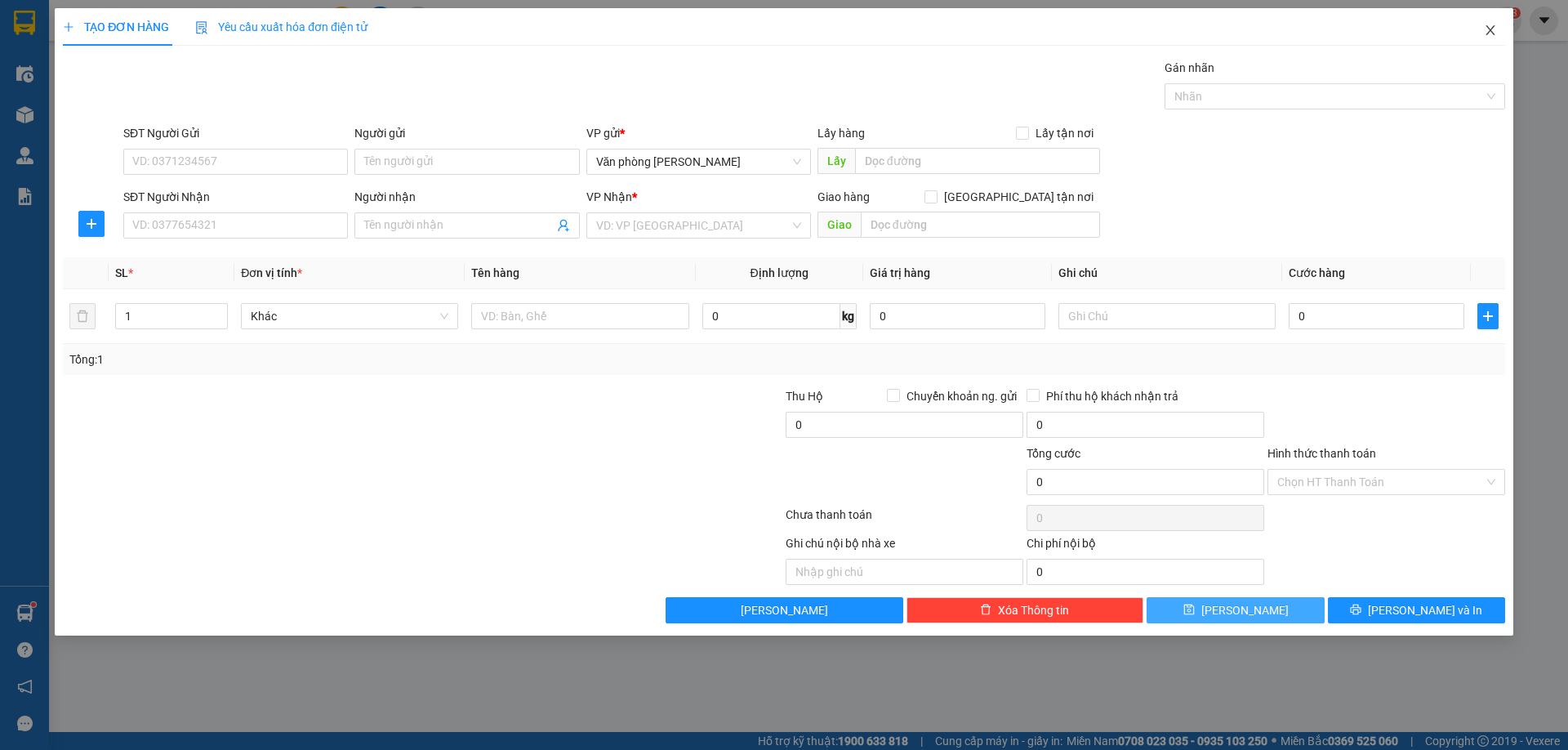
click at [1486, 29] on icon "close" at bounding box center [1490, 30] width 13 height 13
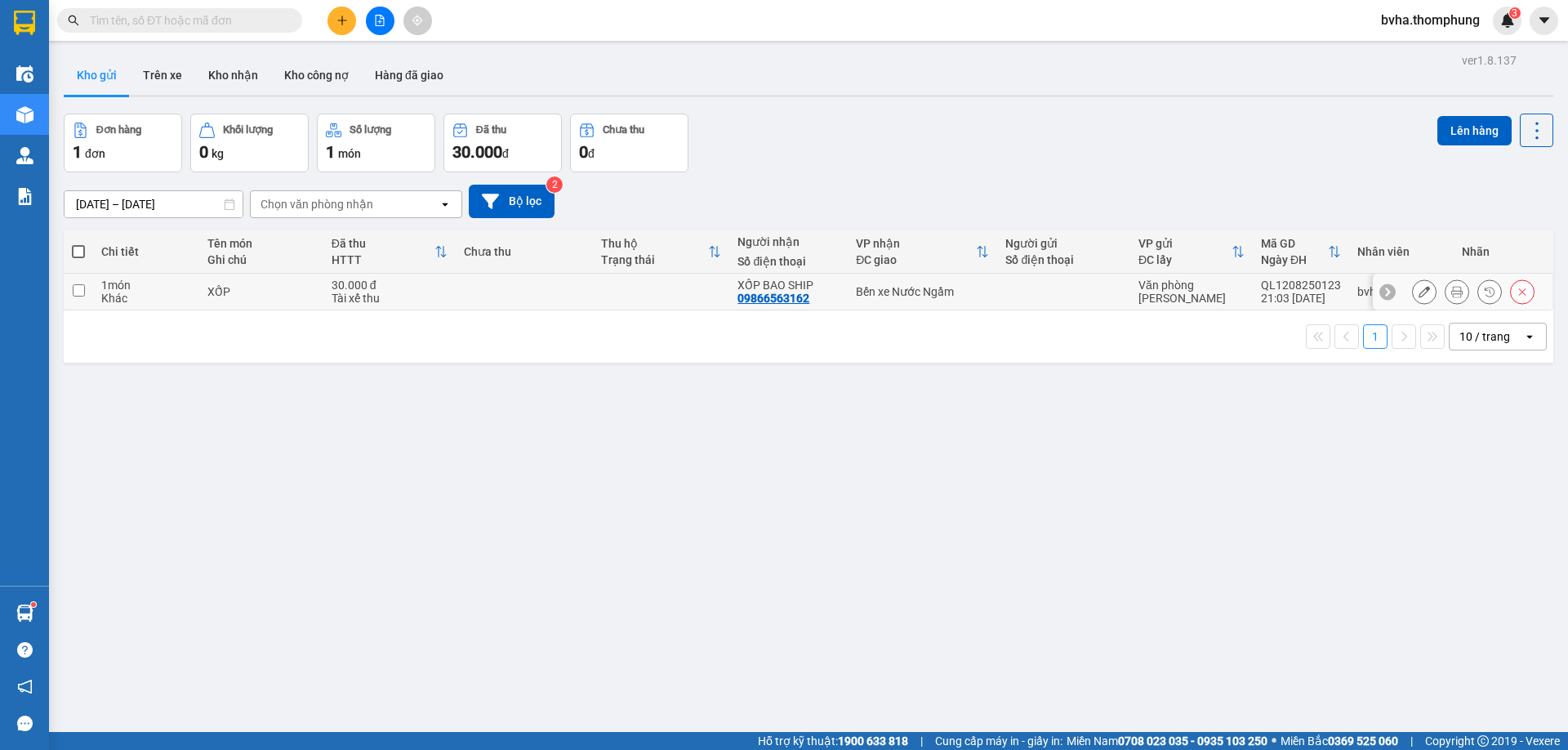
click at [480, 300] on td at bounding box center [524, 292] width 137 height 37
checkbox input "true"
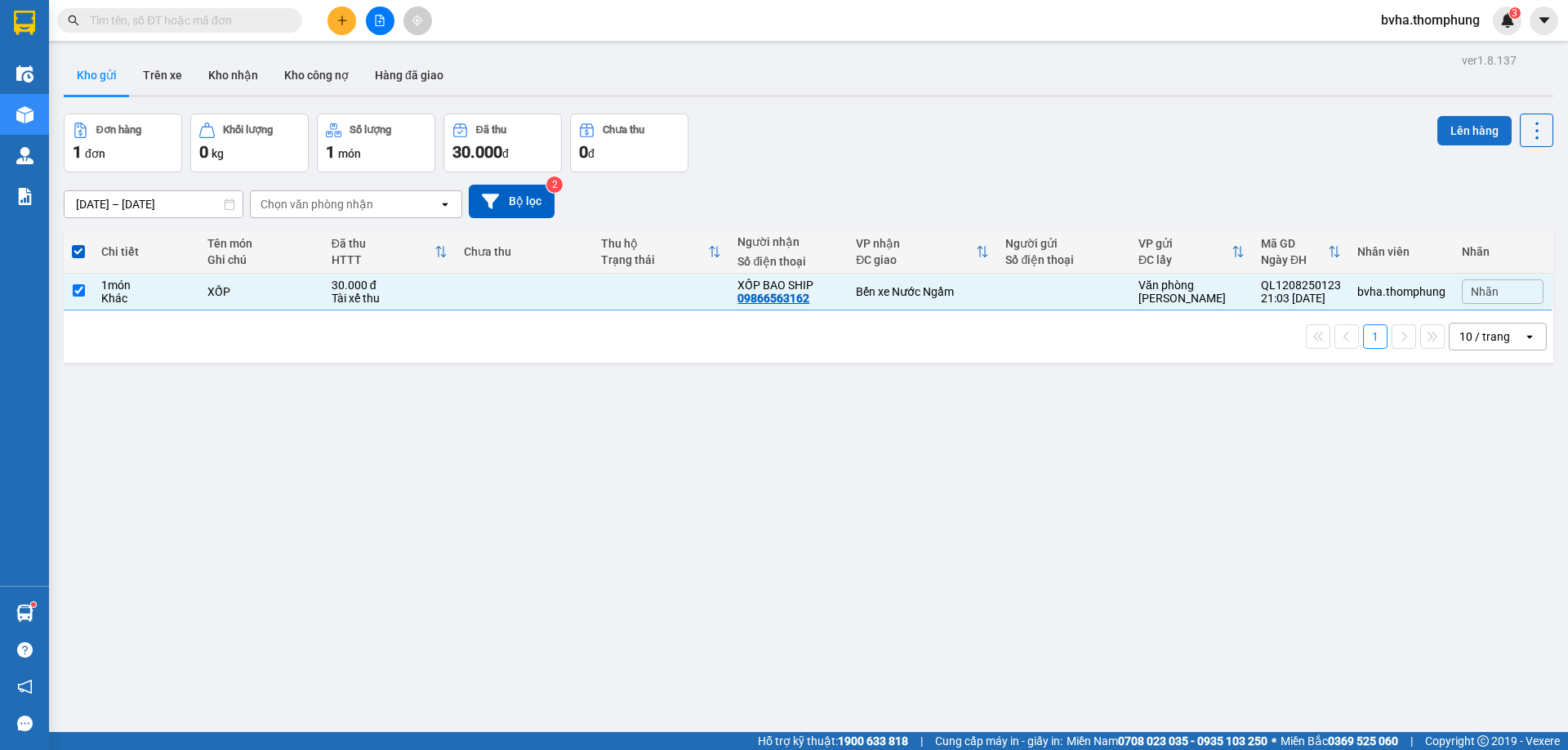
click at [1449, 139] on button "Lên hàng" at bounding box center [1474, 131] width 74 height 29
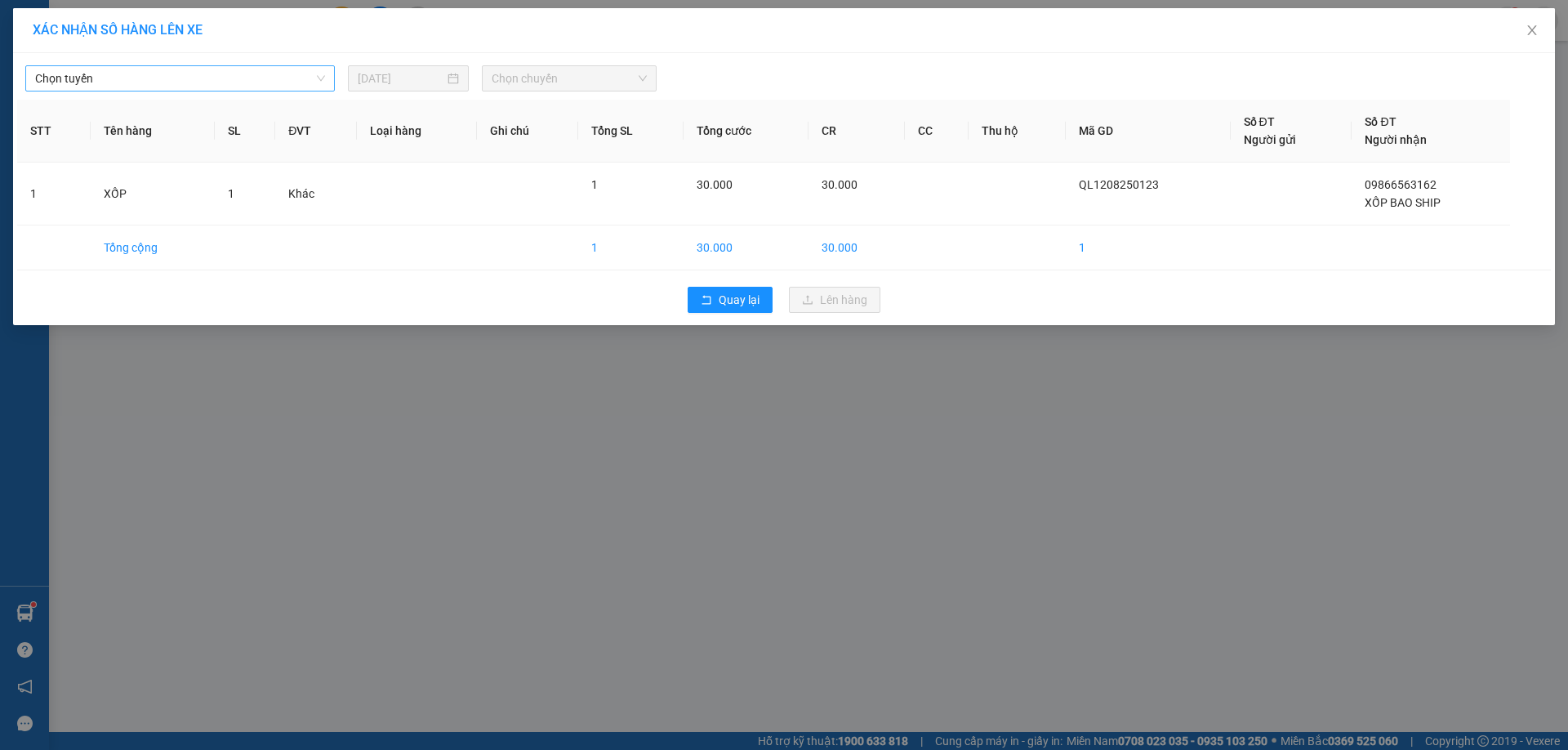
click at [185, 74] on span "Chọn tuyến" at bounding box center [180, 79] width 290 height 25
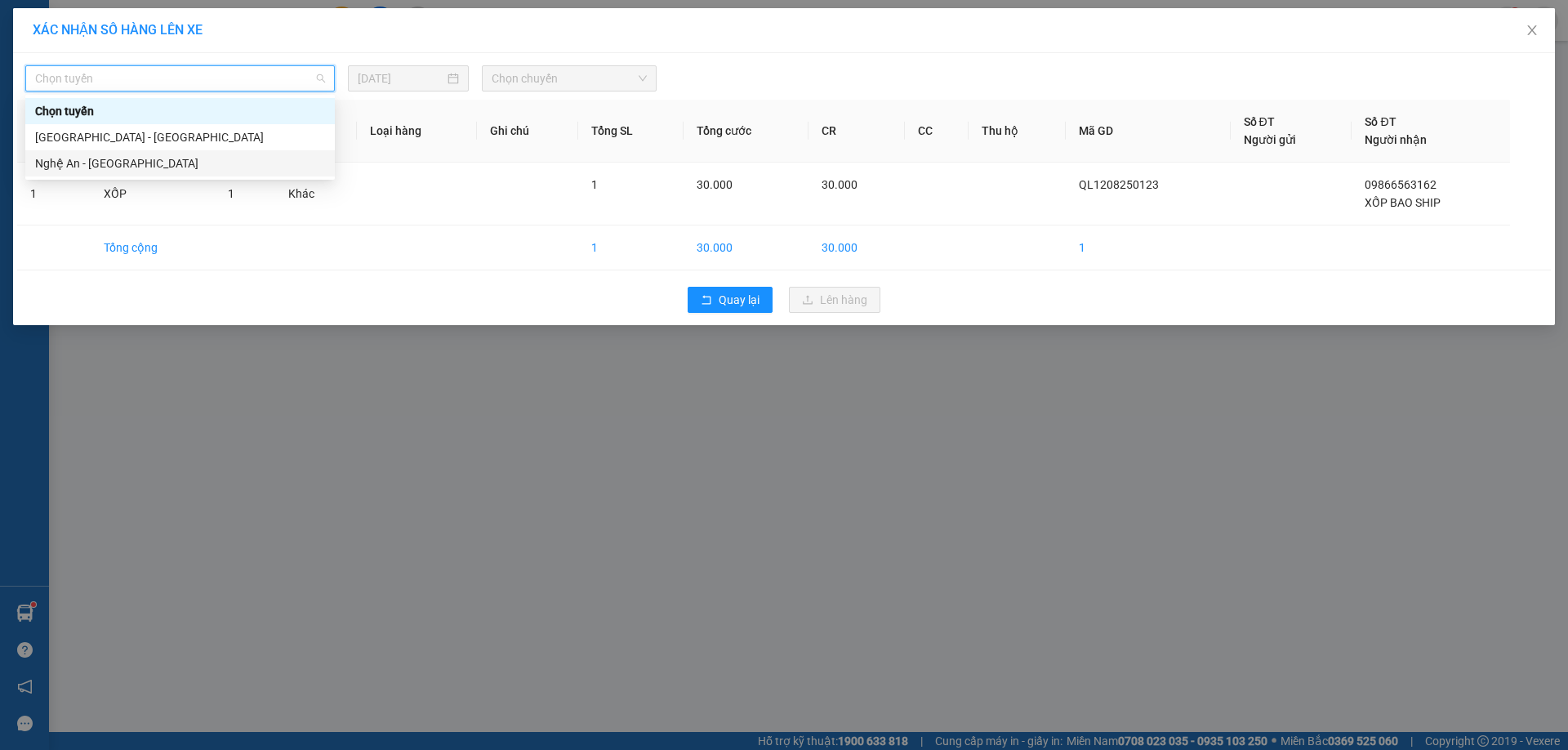
click at [135, 160] on div "Nghệ An - [GEOGRAPHIC_DATA]" at bounding box center [180, 164] width 290 height 18
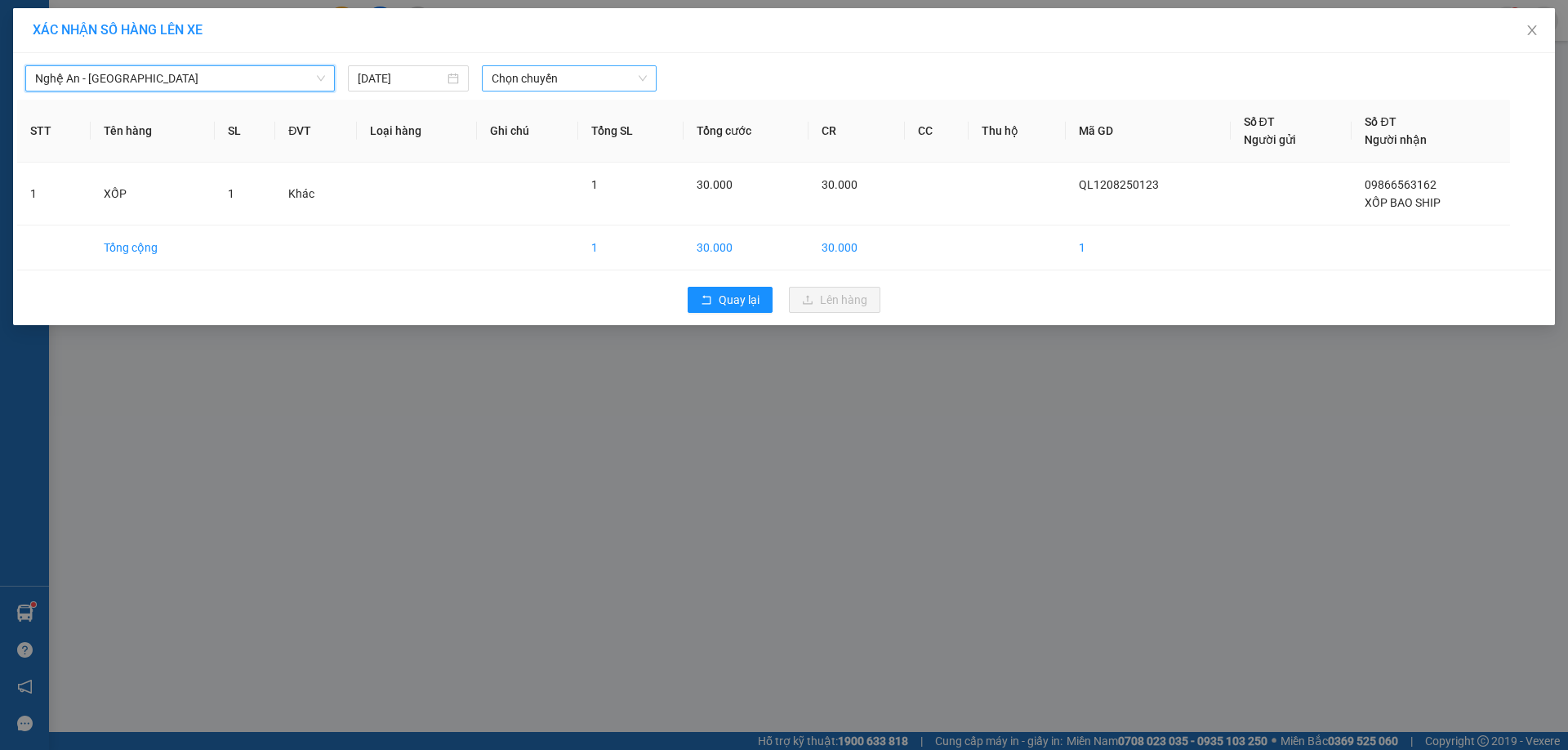
click at [617, 77] on span "Chọn chuyến" at bounding box center [569, 79] width 155 height 25
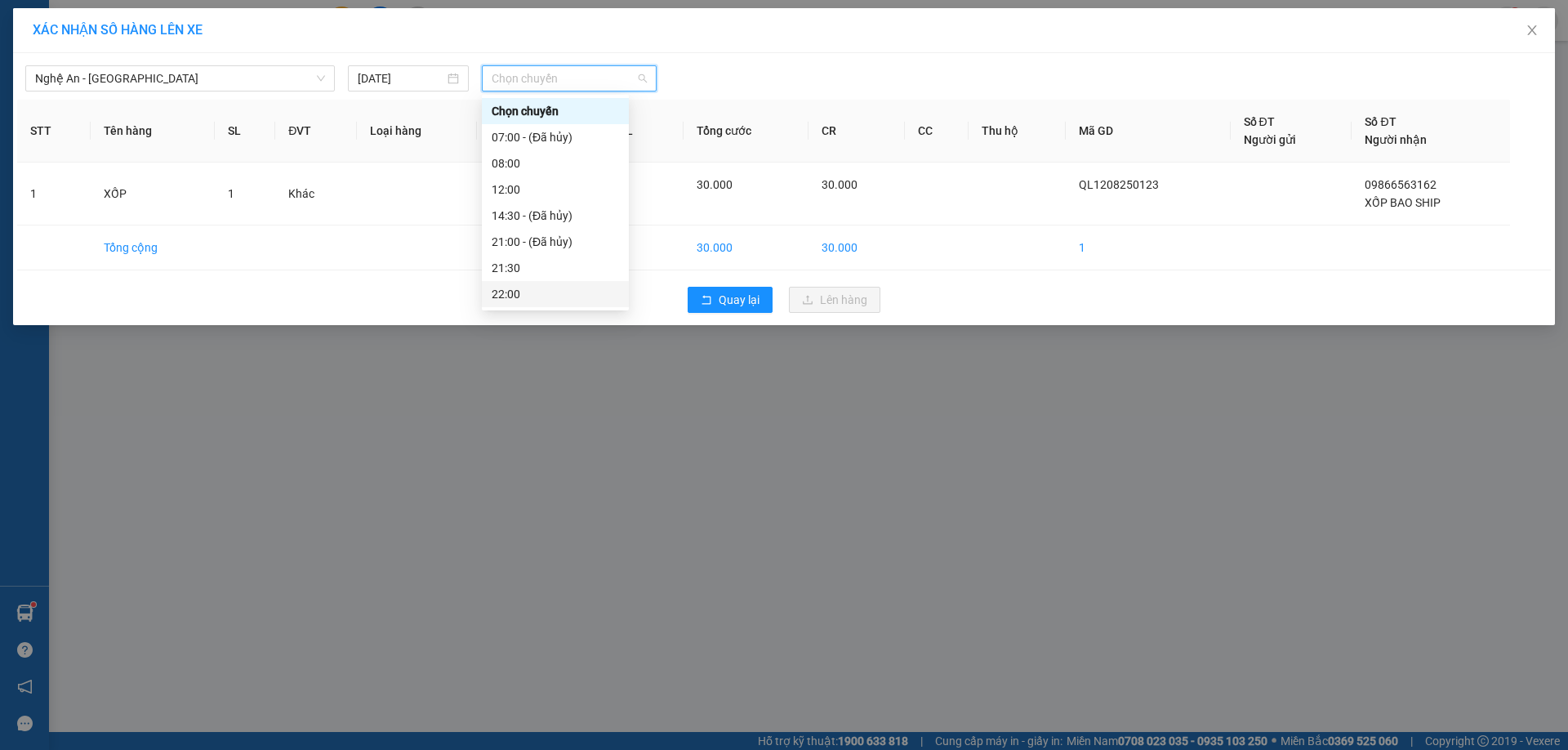
click at [528, 290] on div "22:00" at bounding box center [555, 294] width 128 height 18
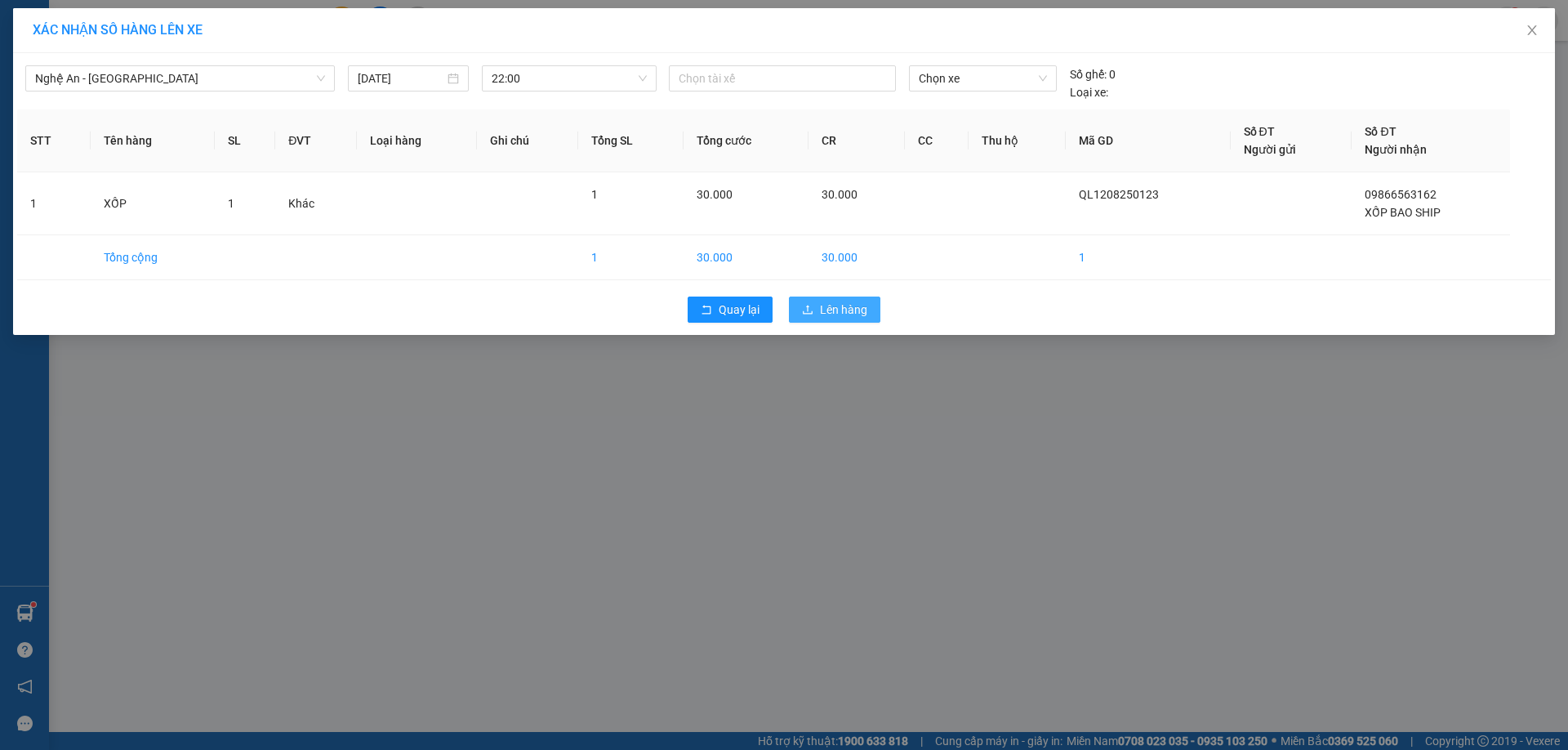
click at [869, 316] on button "Lên hàng" at bounding box center [835, 310] width 92 height 26
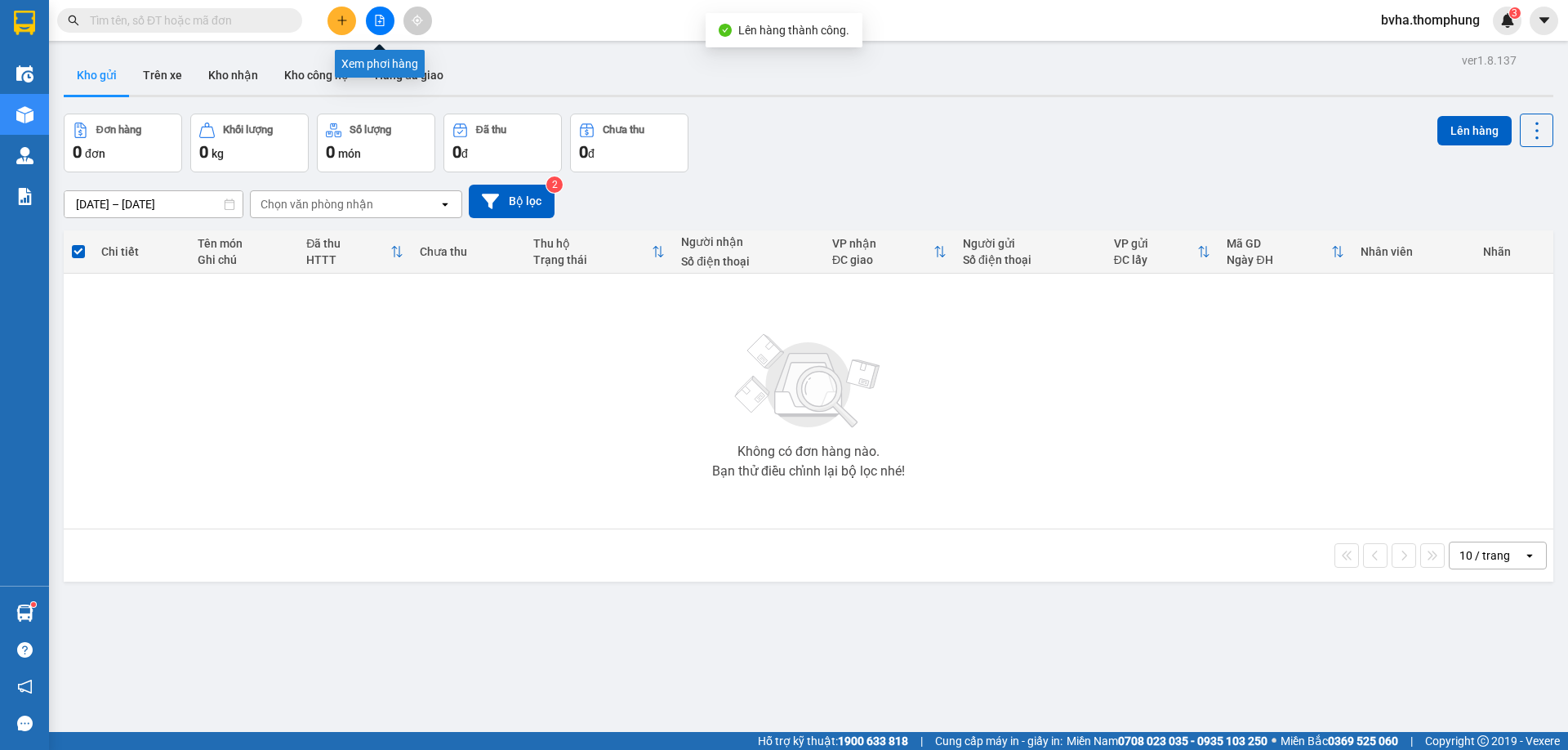
click at [387, 28] on button at bounding box center [380, 20] width 29 height 29
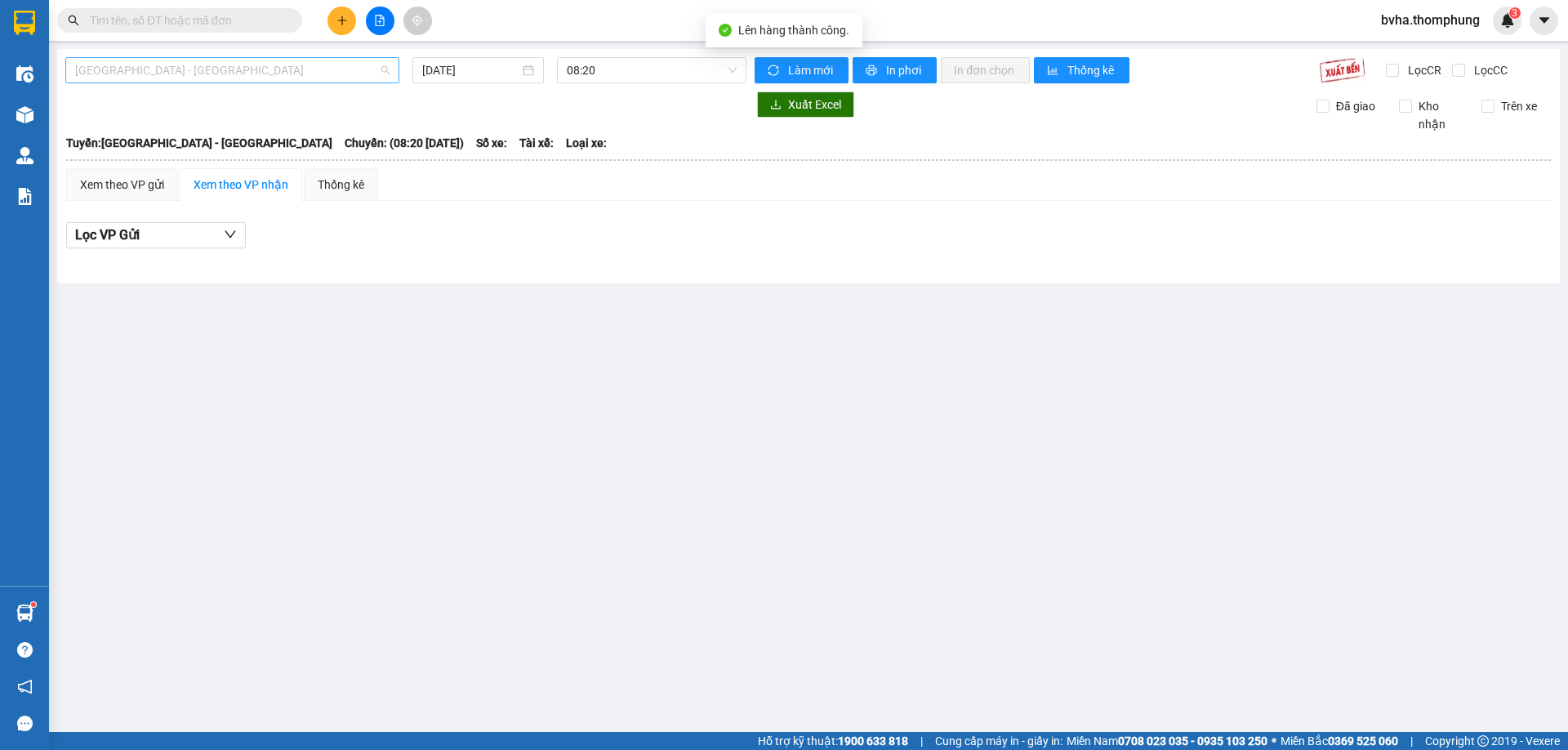
click at [178, 74] on span "[GEOGRAPHIC_DATA] - [GEOGRAPHIC_DATA]" at bounding box center [232, 70] width 315 height 25
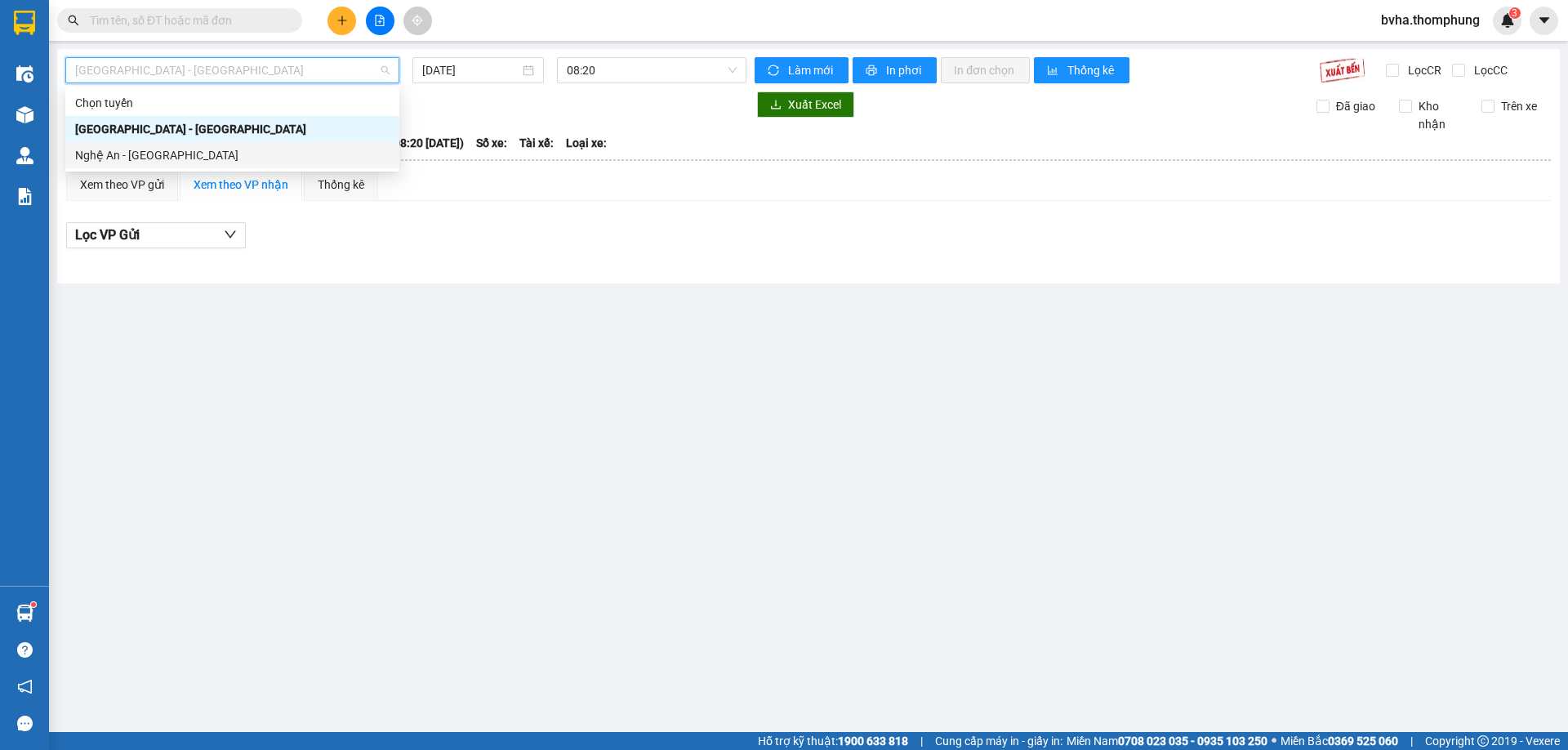
click at [199, 154] on div "Nghệ An - [GEOGRAPHIC_DATA]" at bounding box center [232, 155] width 315 height 18
type input "[DATE]"
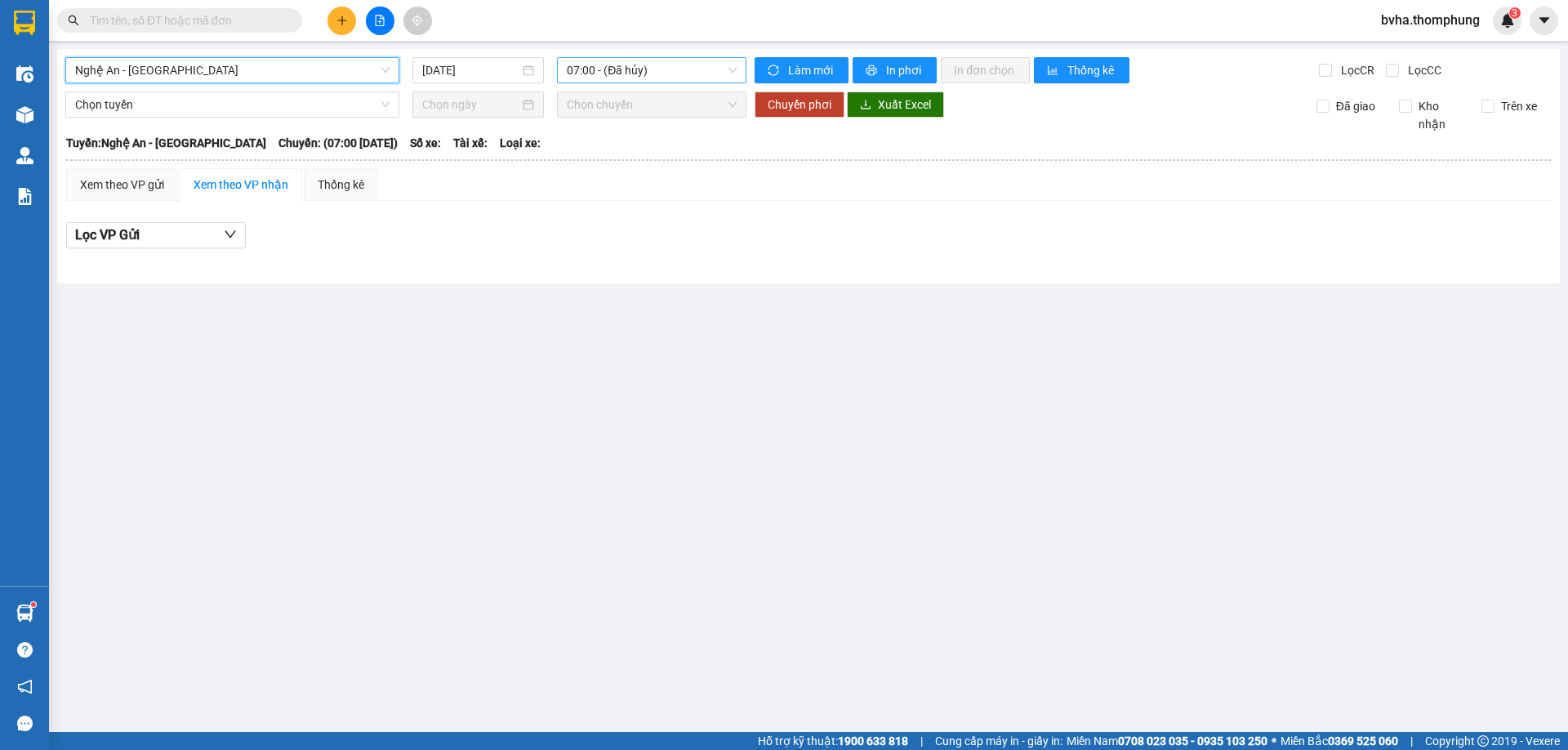
click at [643, 75] on span "07:00 - (Đã hủy)" at bounding box center [652, 70] width 170 height 25
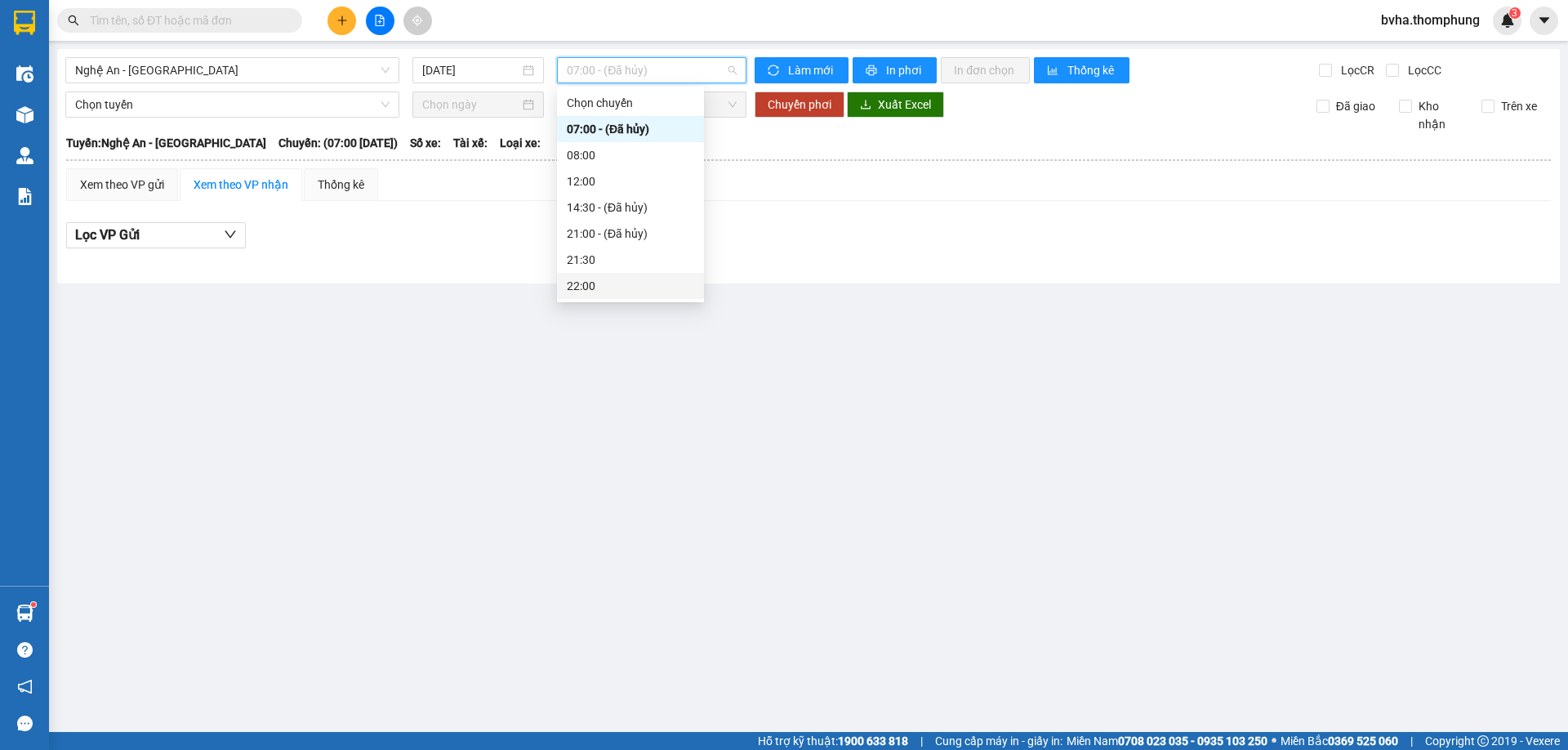
click at [582, 286] on div "22:00" at bounding box center [630, 286] width 128 height 18
